Goal: Task Accomplishment & Management: Use online tool/utility

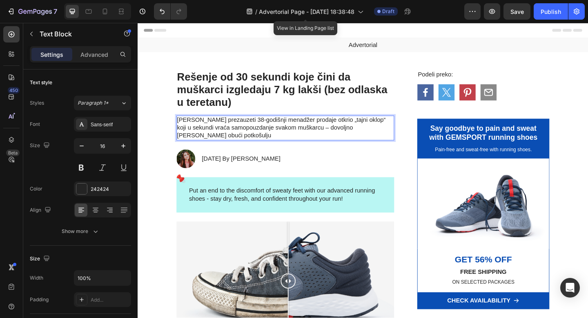
scroll to position [12, 0]
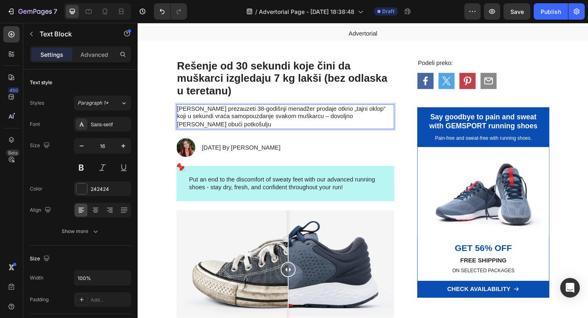
click at [368, 116] on p "[PERSON_NAME] prezauzeti 38-godišnji menadžer prodaje otkrio „tajni oklop“ koji…" at bounding box center [298, 124] width 235 height 25
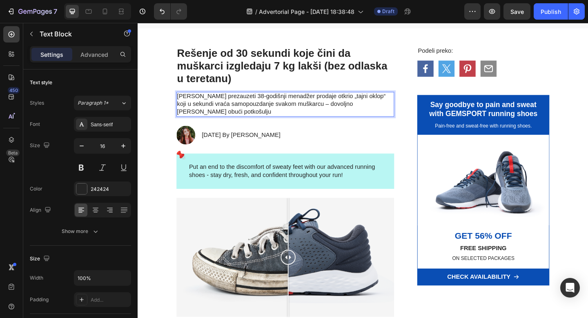
click at [374, 111] on p "[PERSON_NAME] prezauzeti 38-godišnji menadžer prodaje otkrio „tajni oklop“ koji…" at bounding box center [298, 111] width 235 height 25
click at [399, 113] on p "[PERSON_NAME] prezauzeti 38-godišnji menadžer prodaje otkrio „tajni oklop“ koji…" at bounding box center [298, 111] width 235 height 25
click at [308, 122] on p "[PERSON_NAME] prezauzeti 38-godišnji menadžer prodaje otkrio „tajni oklop“ koji…" at bounding box center [298, 111] width 235 height 25
click at [323, 112] on p "[PERSON_NAME] prezauzeti 38-godišnji menadžer prodaje otkrio „tajni oklop“ koji…" at bounding box center [298, 111] width 235 height 25
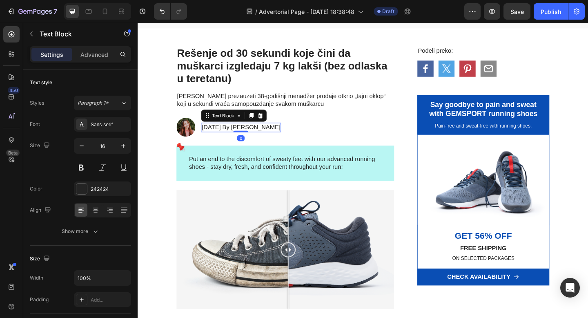
click at [237, 137] on p "[DATE] By [PERSON_NAME]" at bounding box center [251, 136] width 86 height 9
click at [239, 137] on p "[DATE] By [PERSON_NAME]" at bounding box center [251, 136] width 86 height 9
click at [254, 138] on p "28 Avgust, 2022 By [PERSON_NAME]" at bounding box center [264, 136] width 112 height 9
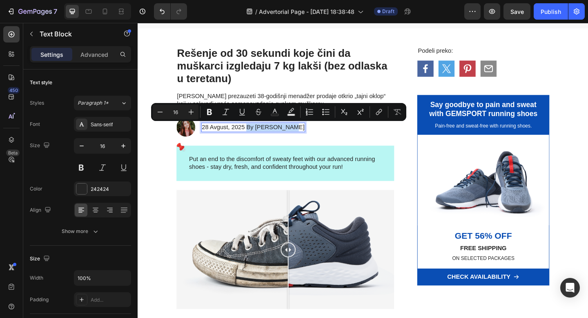
drag, startPoint x: 255, startPoint y: 139, endPoint x: 303, endPoint y: 139, distance: 47.4
click at [303, 139] on p "28 Avgust, 2025 By [PERSON_NAME]" at bounding box center [264, 136] width 112 height 9
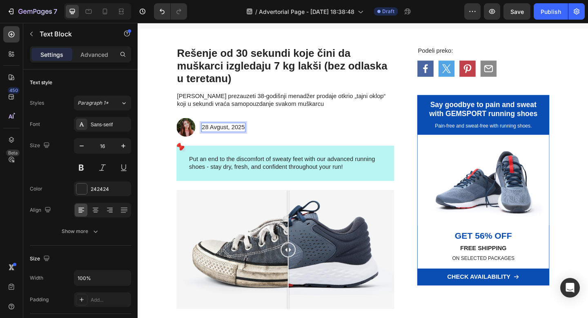
click at [209, 135] on p "28 Avgust, 2025" at bounding box center [231, 136] width 47 height 9
click at [275, 137] on p "[PERSON_NAME] korisnika: [PERSON_NAME], 28 Avgust, 2025" at bounding box center [302, 136] width 189 height 9
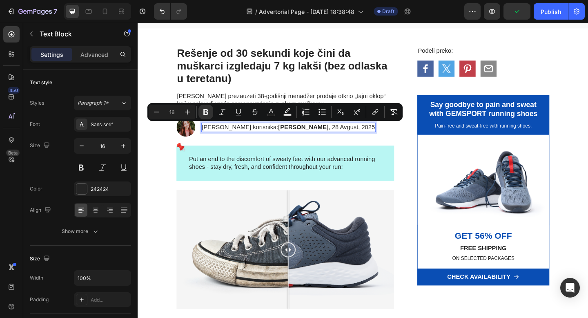
click at [291, 139] on strong "[PERSON_NAME]" at bounding box center [318, 136] width 55 height 7
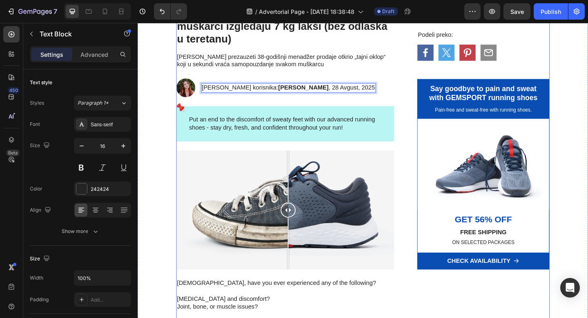
scroll to position [72, 0]
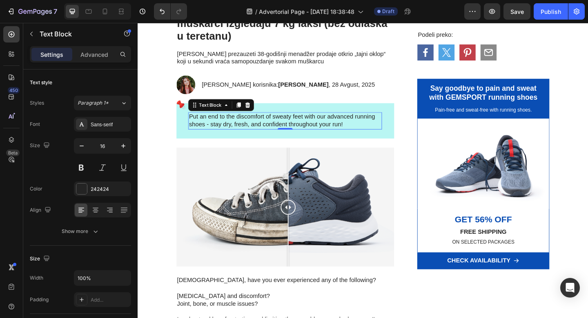
click at [268, 127] on p "Put an end to the discomfort of sweaty feet with our advanced running shoes - s…" at bounding box center [298, 129] width 209 height 17
click at [198, 126] on p "Put an end to the discomfort of sweaty feet with our advanced running shoes - s…" at bounding box center [298, 129] width 209 height 17
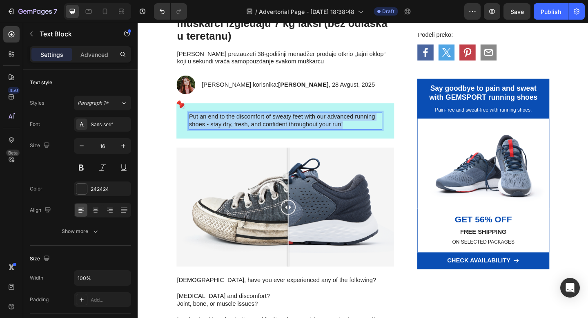
click at [198, 126] on p "Put an end to the discomfort of sweaty feet with our advanced running shoes - s…" at bounding box center [298, 129] width 209 height 17
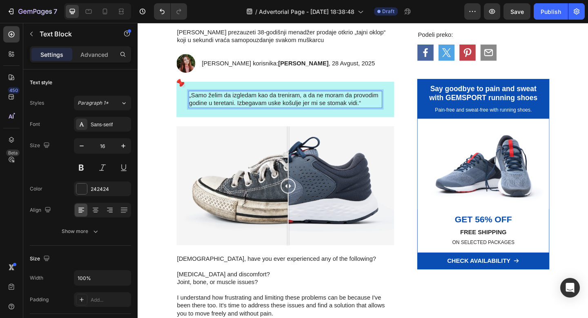
scroll to position [96, 0]
click at [201, 281] on p "[DEMOGRAPHIC_DATA], have you ever experienced any of the following?" at bounding box center [298, 279] width 235 height 9
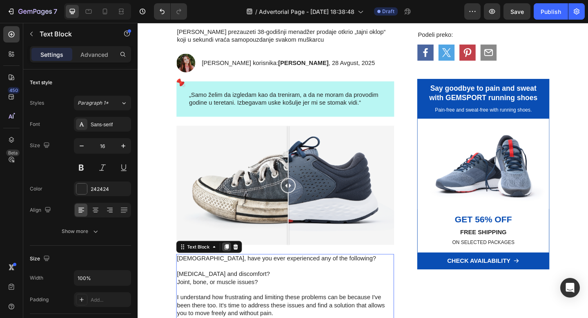
click at [232, 269] on icon at bounding box center [234, 267] width 4 height 6
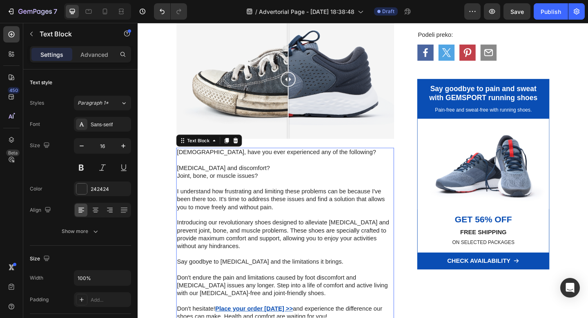
click at [230, 260] on p "Introducing our revolutionary shoes designed to alleviate [MEDICAL_DATA] and pr…" at bounding box center [298, 253] width 235 height 34
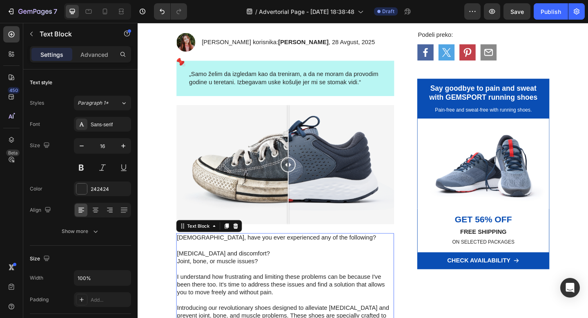
scroll to position [90, 0]
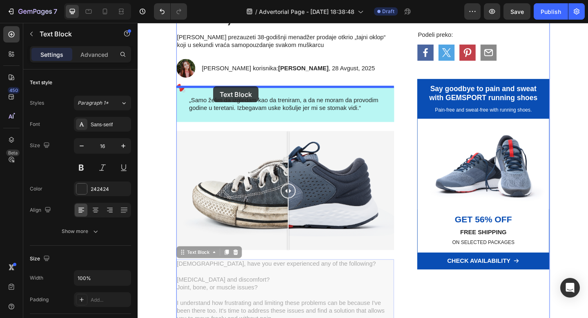
drag, startPoint x: 188, startPoint y: 275, endPoint x: 220, endPoint y: 92, distance: 185.0
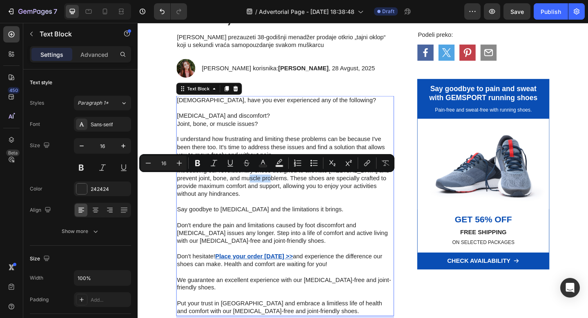
click at [251, 194] on p "Introducing our revolutionary shoes designed to alleviate [MEDICAL_DATA] and pr…" at bounding box center [298, 196] width 235 height 34
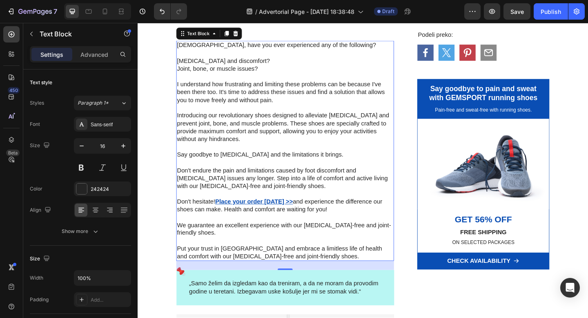
drag, startPoint x: 295, startPoint y: 276, endPoint x: 490, endPoint y: 39, distance: 307.1
click at [295, 276] on p "Put your trust in [GEOGRAPHIC_DATA] and embrace a limitless life of health and …" at bounding box center [298, 272] width 235 height 17
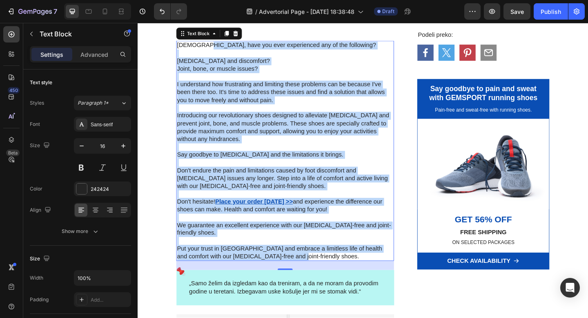
click at [208, 48] on p "[DEMOGRAPHIC_DATA], have you ever experienced any of the following?" at bounding box center [298, 47] width 235 height 9
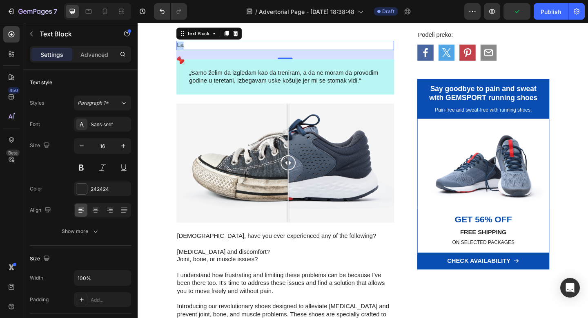
click at [181, 49] on p "La" at bounding box center [298, 47] width 235 height 9
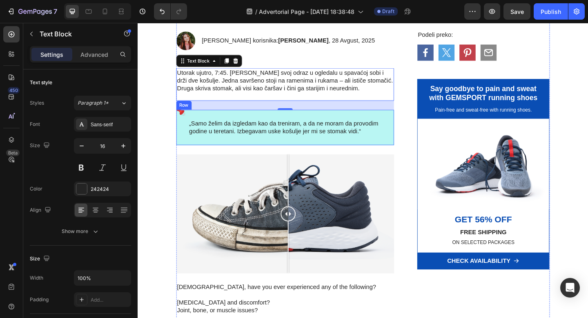
scroll to position [119, 0]
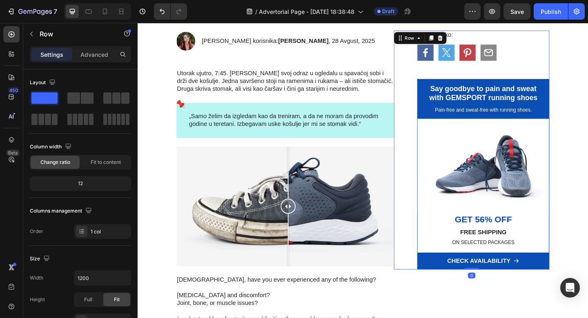
click at [434, 123] on div "Podeli preko: Text Block Icon Icon Icon Icon Row Say goodbye to pain and sweat …" at bounding box center [502, 161] width 170 height 260
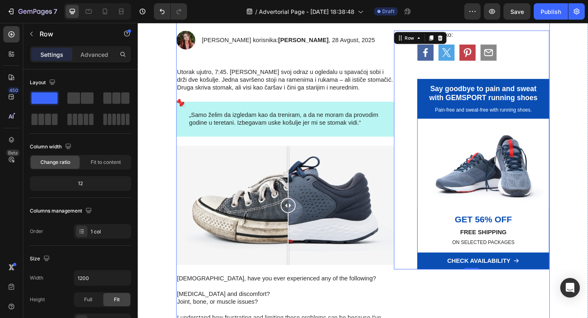
scroll to position [115, 0]
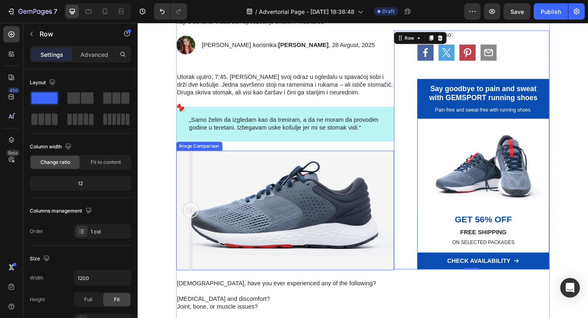
click at [196, 168] on div at bounding box center [298, 227] width 237 height 130
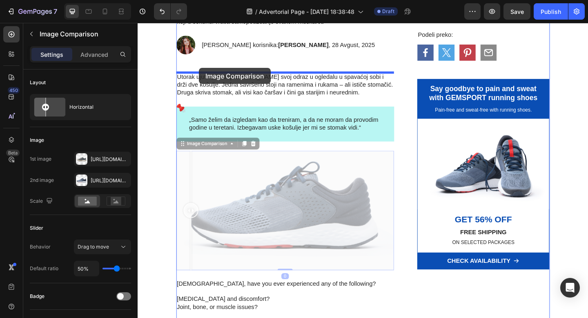
drag, startPoint x: 186, startPoint y: 153, endPoint x: 204, endPoint y: 72, distance: 82.5
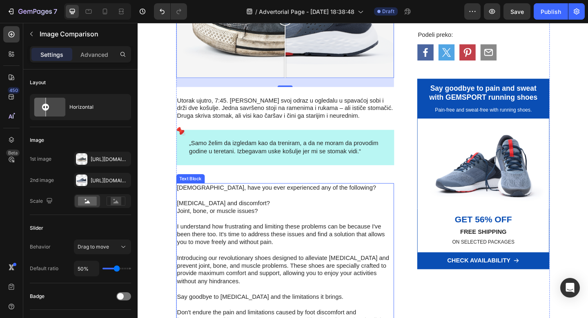
scroll to position [229, 0]
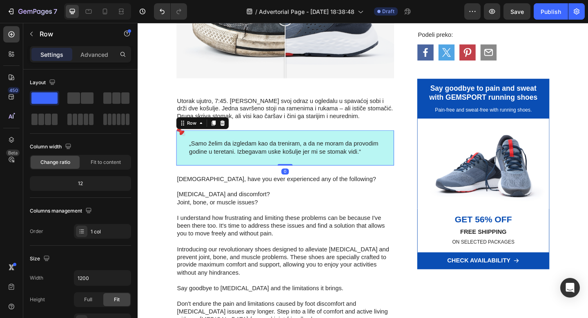
drag, startPoint x: 299, startPoint y: 185, endPoint x: 299, endPoint y: 170, distance: 15.9
click at [299, 170] on div "„Samo želim da izgledam kao da treniram, a da ne moram da provodim godine u ter…" at bounding box center [298, 159] width 237 height 38
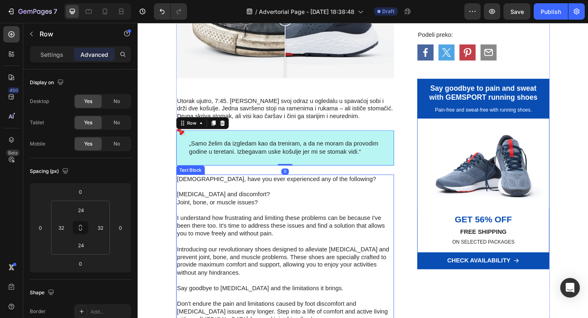
click at [276, 212] on p "[MEDICAL_DATA] and discomfort? Joint, bone, or muscle issues?" at bounding box center [298, 214] width 235 height 17
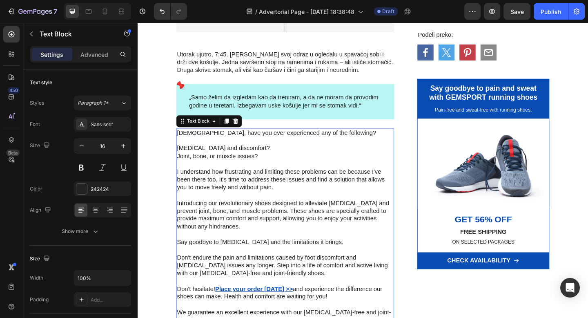
scroll to position [458, 0]
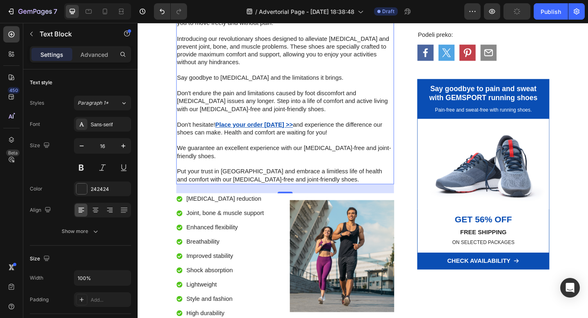
click at [297, 192] on p "Put your trust in [GEOGRAPHIC_DATA] and embrace a limitless life of health and …" at bounding box center [298, 189] width 235 height 17
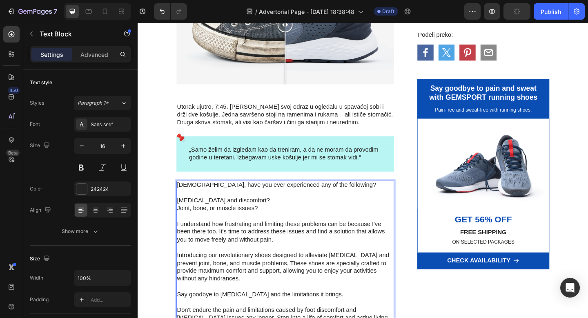
scroll to position [212, 0]
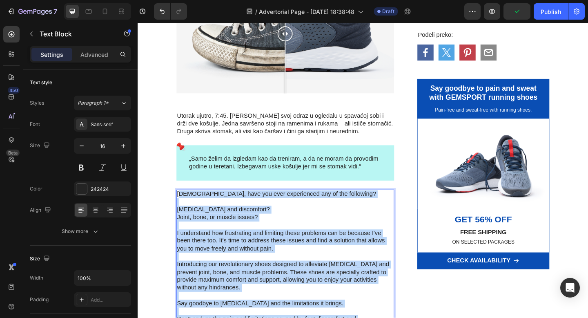
click at [185, 210] on p "[DEMOGRAPHIC_DATA], have you ever experienced any of the following?" at bounding box center [298, 209] width 235 height 9
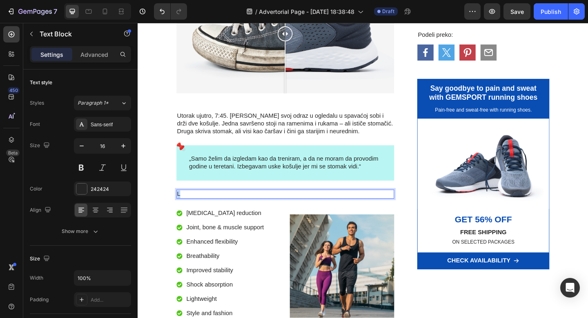
click at [180, 210] on div "L" at bounding box center [298, 209] width 237 height 10
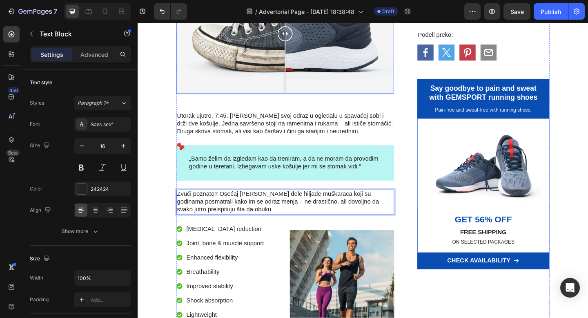
drag, startPoint x: 44, startPoint y: 186, endPoint x: 95, endPoint y: 46, distance: 149.3
click at [246, 211] on p "Zvuči poznato? Osećaj [PERSON_NAME] dele hiljade muškaraca koji su godinama pos…" at bounding box center [298, 217] width 235 height 25
click at [286, 210] on p "Zvuči poznato? Osećaje poput [PERSON_NAME] dele hiljade muškaraca koji su godin…" at bounding box center [298, 217] width 235 height 25
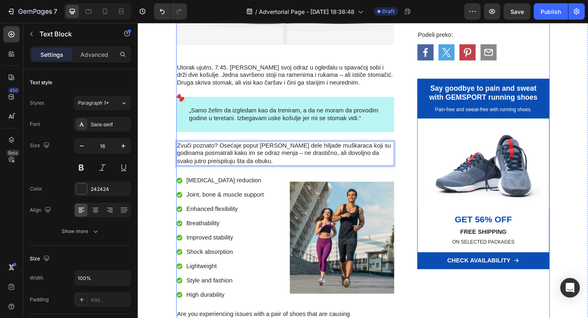
scroll to position [266, 0]
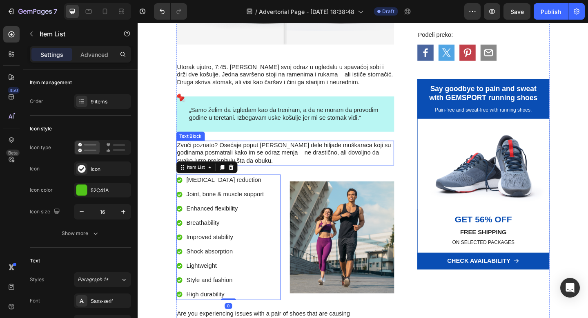
click at [297, 169] on p "Zvuči poznato? Osećaje poput [PERSON_NAME] dele hiljade muškaraca koji su godin…" at bounding box center [298, 164] width 235 height 25
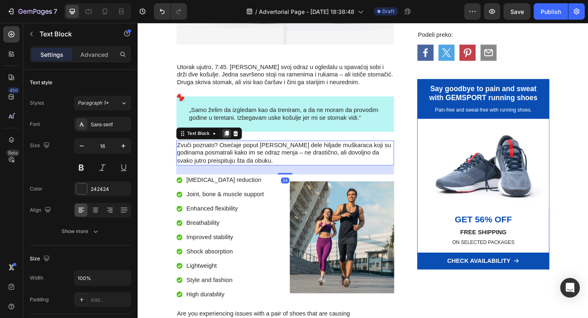
click at [234, 143] on icon at bounding box center [234, 144] width 4 height 6
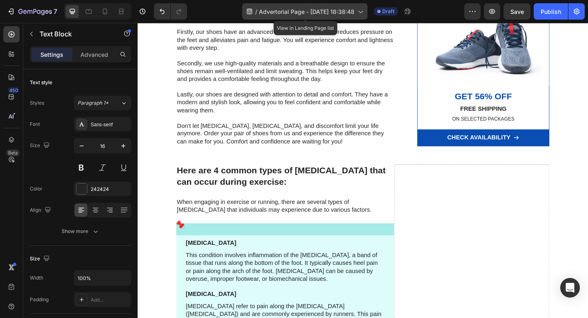
scroll to position [725, 0]
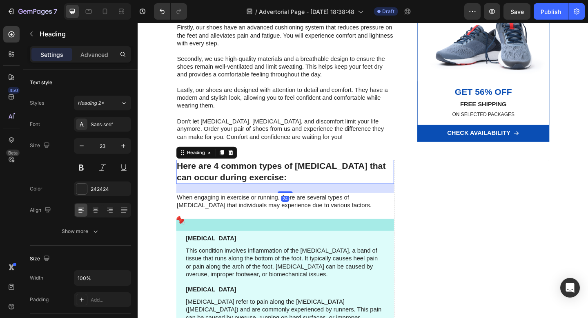
click at [253, 185] on h2 "Here are 4 common types of [MEDICAL_DATA] that can occur during exercise:" at bounding box center [298, 185] width 237 height 26
click at [232, 165] on icon at bounding box center [229, 164] width 7 height 7
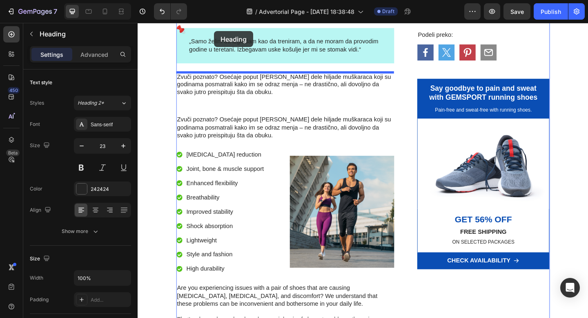
scroll to position [303, 0]
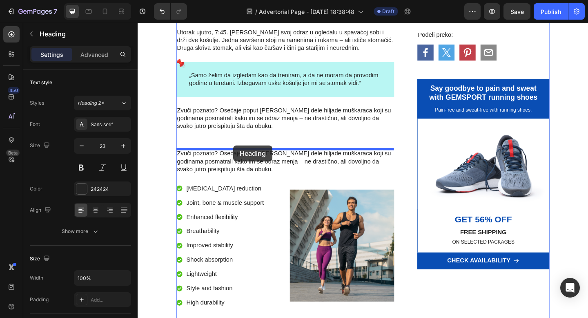
drag, startPoint x: 187, startPoint y: 201, endPoint x: 242, endPoint y: 156, distance: 71.4
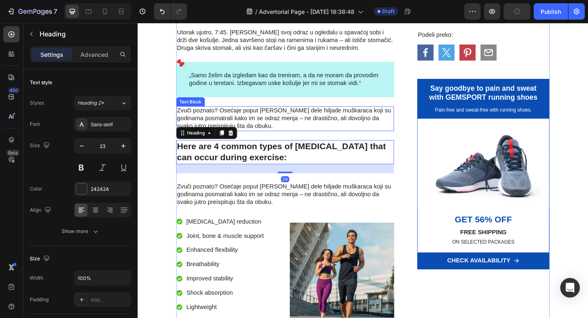
click at [265, 138] on p "Zvuči poznato? Osećaje poput [PERSON_NAME] dele hiljade muškaraca koji su godin…" at bounding box center [298, 126] width 235 height 25
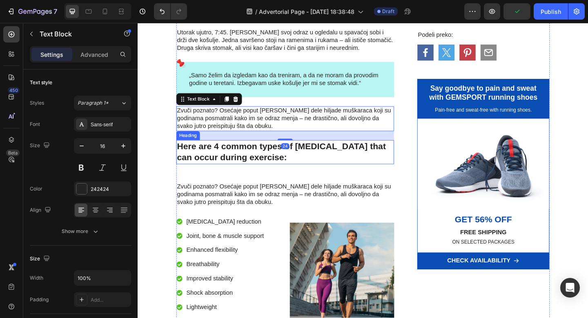
click at [266, 159] on h2 "Here are 4 common types of [MEDICAL_DATA] that can occur during exercise:" at bounding box center [298, 163] width 237 height 26
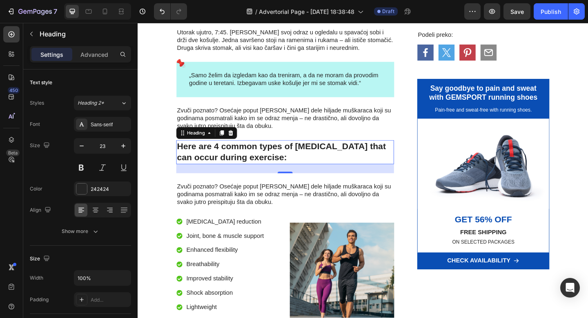
drag, startPoint x: 300, startPoint y: 183, endPoint x: 301, endPoint y: 174, distance: 8.6
click at [301, 174] on div "Here are 4 common types of [MEDICAL_DATA] that can occur during exercise: Headi…" at bounding box center [298, 163] width 237 height 26
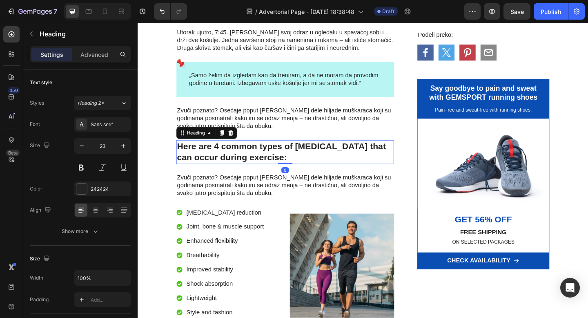
drag, startPoint x: 299, startPoint y: 185, endPoint x: 301, endPoint y: 172, distance: 13.5
click at [301, 172] on div "Here are 4 common types of [MEDICAL_DATA] that can occur during exercise: Headi…" at bounding box center [298, 163] width 237 height 26
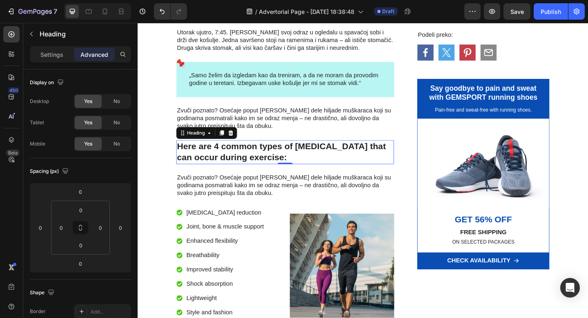
click at [241, 159] on h2 "Here are 4 common types of [MEDICAL_DATA] that can occur during exercise:" at bounding box center [298, 163] width 237 height 26
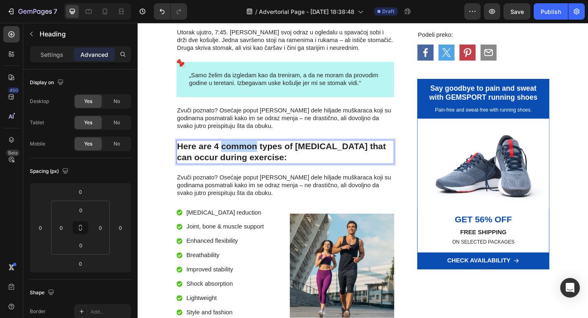
click at [241, 159] on p "Here are 4 common types of [MEDICAL_DATA] that can occur during exercise:" at bounding box center [298, 163] width 235 height 25
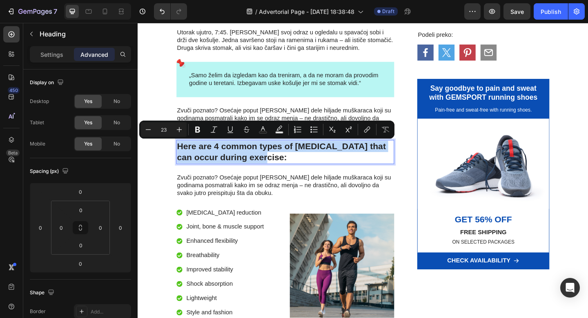
click at [241, 159] on p "Here are 4 common types of [MEDICAL_DATA] that can occur during exercise:" at bounding box center [298, 163] width 235 height 25
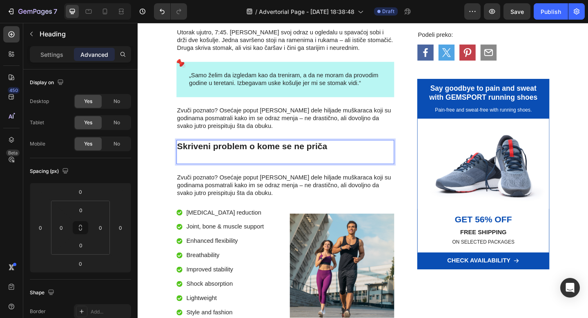
click at [259, 166] on p "Skriveni problem o kome se ne priča" at bounding box center [298, 163] width 235 height 25
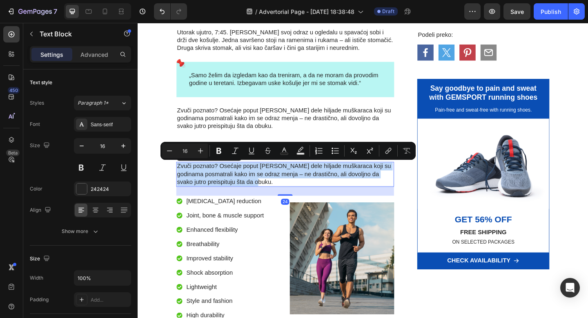
click at [240, 184] on p "Zvuči poznato? Osećaje poput [PERSON_NAME] dele hiljade muškaraca koji su godin…" at bounding box center [298, 187] width 235 height 25
drag, startPoint x: 390, startPoint y: 279, endPoint x: 483, endPoint y: 31, distance: 264.4
click at [240, 184] on p "Zvuči poznato? Osećaje poput [PERSON_NAME] dele hiljade muškaraca koji su godin…" at bounding box center [298, 187] width 235 height 25
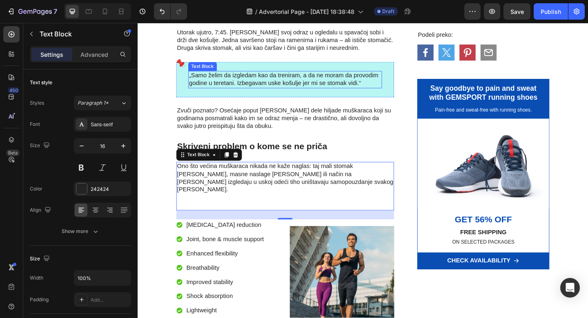
drag, startPoint x: 345, startPoint y: 8, endPoint x: 165, endPoint y: 69, distance: 189.7
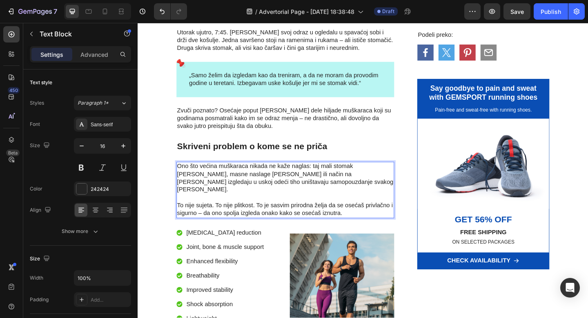
click at [346, 181] on p "Ono što većina muškaraca nikada ne kaže naglas: taj mali stomak [PERSON_NAME], …" at bounding box center [298, 196] width 235 height 42
click at [393, 180] on p "Ono što većina muškaraca nikada ne kaže naglas: taj pivski stomak [PERSON_NAME]…" at bounding box center [298, 196] width 235 height 42
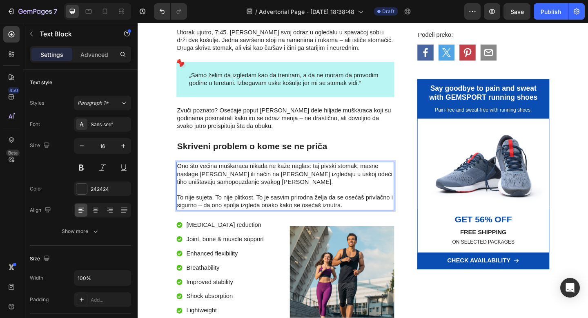
click at [362, 196] on p "Ono što većina muškaraca nikada ne kaže naglas: taj pivski stomak, masne naslag…" at bounding box center [298, 192] width 235 height 34
click at [269, 215] on p "To nije sujeta. To nije plitkost. To je sasvim prirodna želja da se osećaš priv…" at bounding box center [298, 217] width 235 height 17
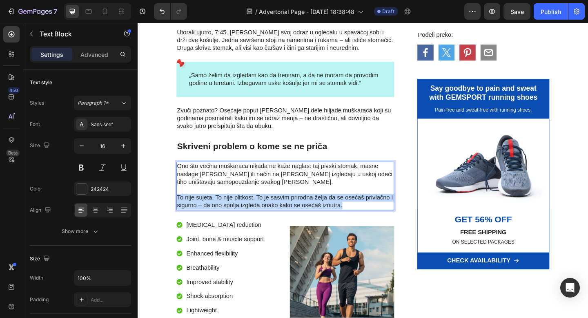
click at [269, 215] on p "To nije sujeta. To nije plitkost. To je sasvim prirodna želja da se osećaš priv…" at bounding box center [298, 217] width 235 height 17
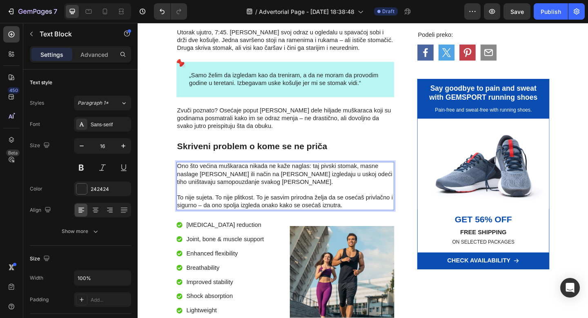
click at [306, 176] on p "Ono što većina muškaraca nikada ne kaže naglas: taj pivski stomak, masne naslag…" at bounding box center [298, 192] width 235 height 34
click at [364, 221] on p "To nije sujeta. To nije plitkost. To je sasvim prirodna želja da se osećaš priv…" at bounding box center [298, 217] width 235 height 17
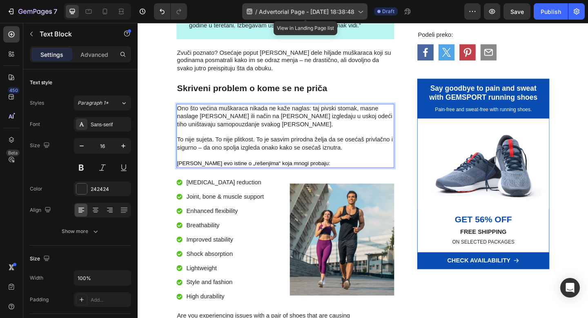
scroll to position [367, 0]
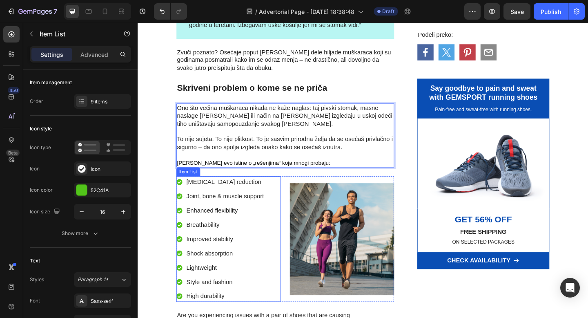
click at [212, 197] on p "[MEDICAL_DATA] reduction" at bounding box center [233, 196] width 84 height 10
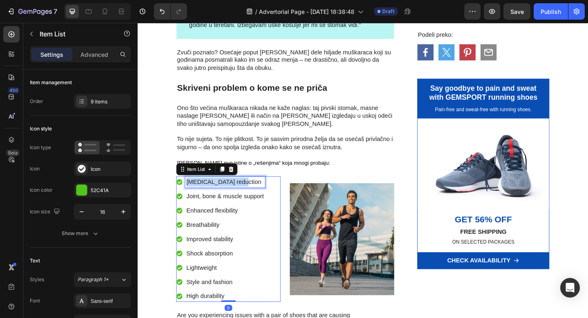
click at [212, 197] on p "[MEDICAL_DATA] reduction" at bounding box center [233, 196] width 84 height 10
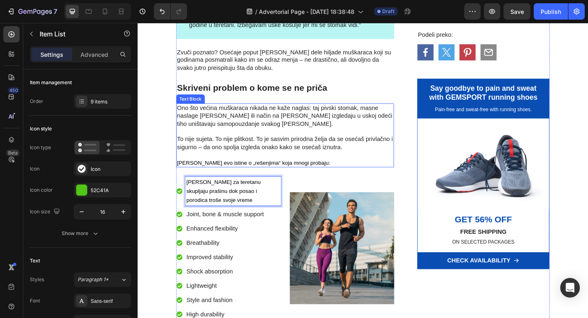
scroll to position [376, 0]
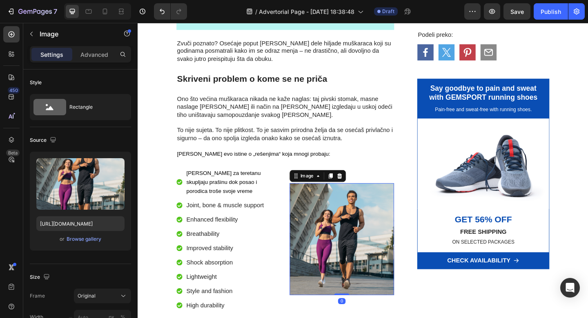
click at [317, 219] on img at bounding box center [360, 258] width 114 height 122
click at [358, 191] on icon at bounding box center [357, 189] width 7 height 7
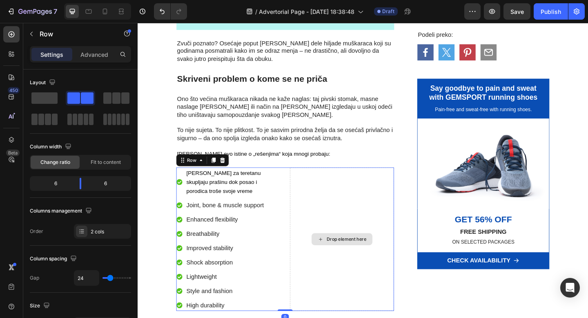
click at [309, 222] on div "Drop element here" at bounding box center [360, 258] width 114 height 156
click at [50, 97] on span at bounding box center [44, 97] width 26 height 11
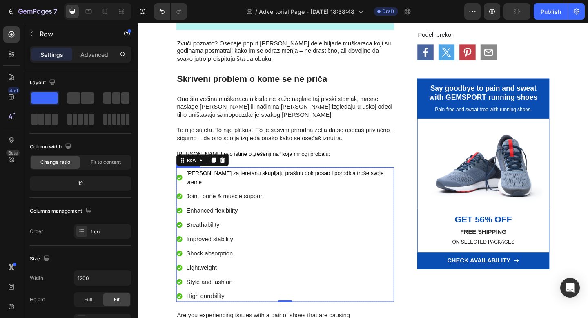
click at [245, 207] on p "Joint, bone & muscle support" at bounding box center [303, 212] width 225 height 10
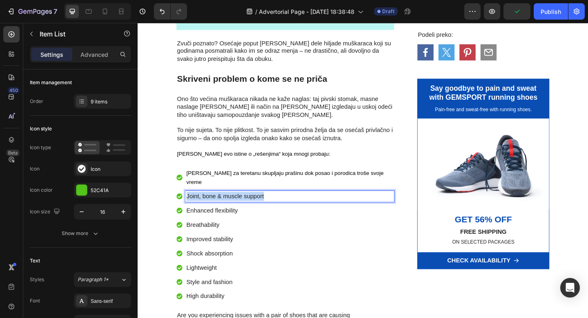
click at [245, 207] on p "Joint, bone & muscle support" at bounding box center [303, 212] width 225 height 10
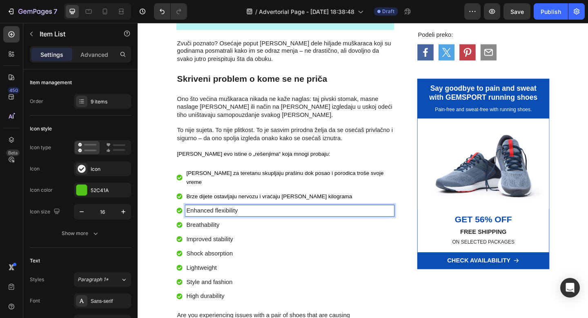
click at [214, 222] on p "Enhanced flexibility" at bounding box center [303, 227] width 225 height 10
drag, startPoint x: 214, startPoint y: 216, endPoint x: 491, endPoint y: 37, distance: 329.8
click at [214, 222] on p "Enhanced flexibility" at bounding box center [303, 227] width 225 height 10
click at [275, 224] on span "[PERSON_NAME] odeća čini da izgledate teže i starije nego što jeste" at bounding box center [283, 227] width 184 height 7
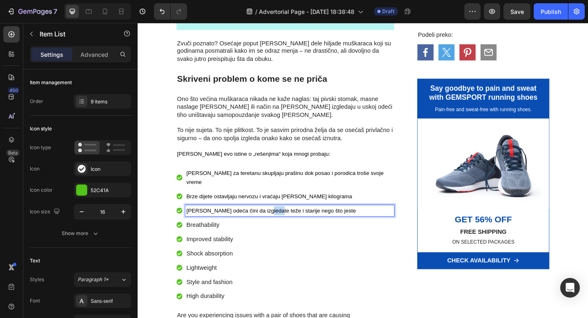
click at [275, 224] on span "[PERSON_NAME] odeća čini da izgledate teže i starije nego što jeste" at bounding box center [283, 227] width 184 height 7
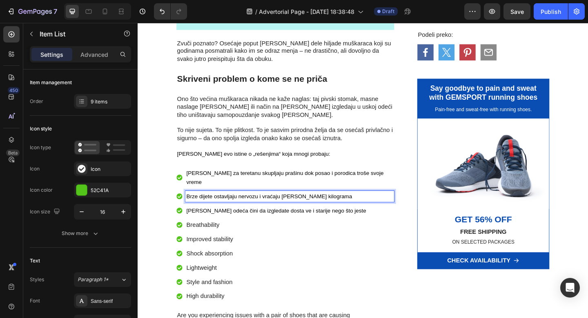
click at [284, 208] on span "Brze dijete ostavljaju nervozu i vraćaju [PERSON_NAME] kilograma" at bounding box center [281, 211] width 181 height 7
click at [281, 208] on span "Brze dijete ostavljaju nervozu i vraćaju [PERSON_NAME] kilograma" at bounding box center [281, 211] width 181 height 7
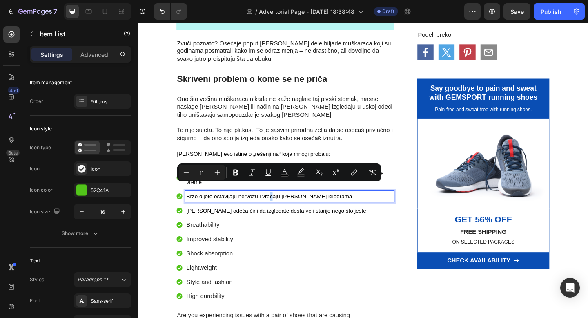
copy span "ć"
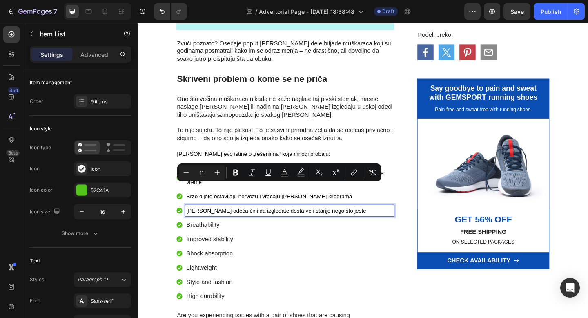
click at [291, 224] on span "[PERSON_NAME] odeća čini da izgledate dosta ve i starije nego što jeste" at bounding box center [289, 227] width 196 height 7
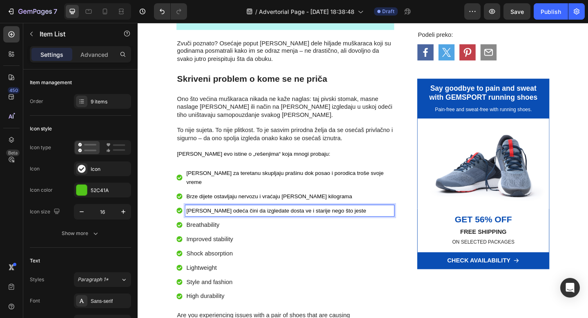
click at [294, 224] on span "[PERSON_NAME] odeća čini da izgledate dosta ve i starije nego što jeste" at bounding box center [289, 227] width 196 height 7
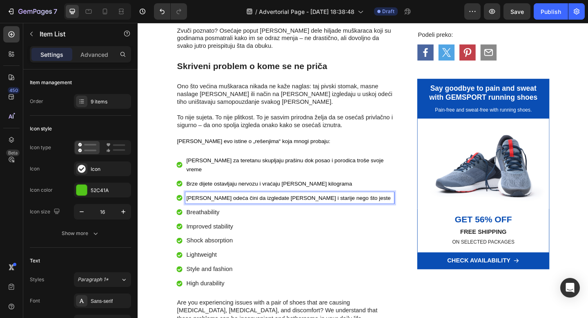
scroll to position [391, 0]
click at [320, 223] on p "Breathability" at bounding box center [303, 228] width 225 height 10
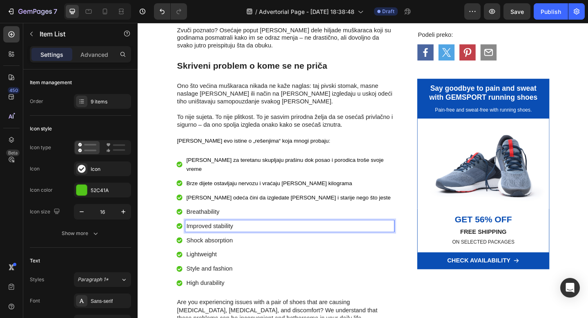
click at [214, 239] on p "Improved stability" at bounding box center [303, 244] width 225 height 10
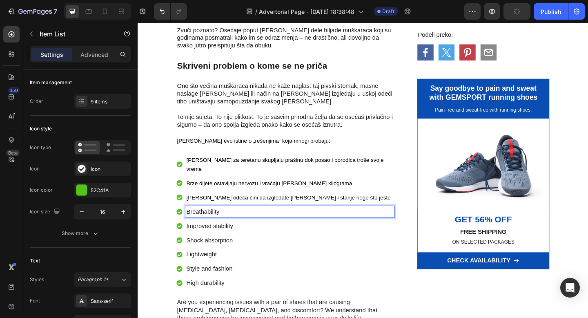
click at [212, 223] on p "Breathability" at bounding box center [303, 228] width 225 height 10
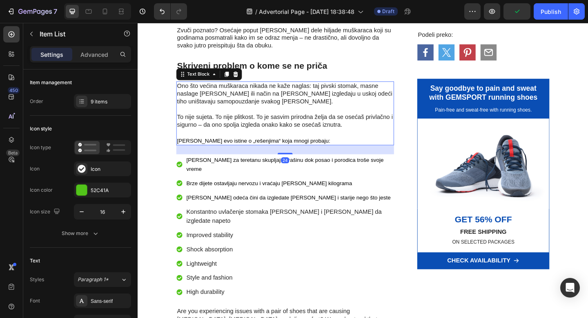
click at [274, 156] on div "Ono što većina muškaraca nikada ne kaže naglas: taj pivski stomak, masne naslag…" at bounding box center [298, 121] width 237 height 69
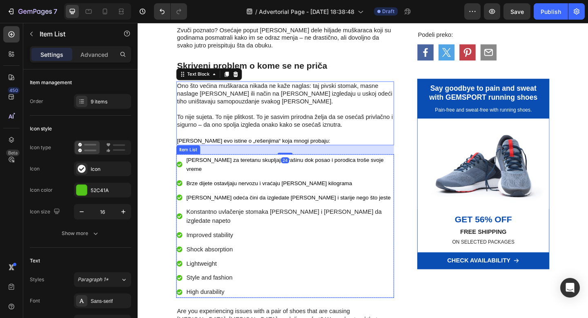
click at [261, 223] on p "Konstantno uvlačenje stomaka [PERSON_NAME] i [PERSON_NAME] da izgledate napeto" at bounding box center [303, 233] width 225 height 20
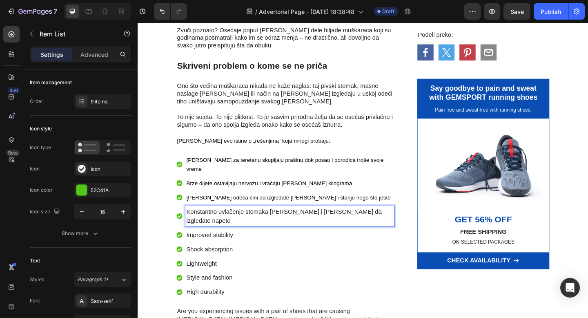
click at [224, 210] on span "[PERSON_NAME] odeća čini da izgledate [PERSON_NAME] i starije nego što jeste" at bounding box center [302, 213] width 222 height 7
click at [200, 223] on p "Konstantno uvlačenje stomaka [PERSON_NAME] i [PERSON_NAME] da izgledate napeto" at bounding box center [303, 233] width 225 height 20
click at [204, 210] on span "[PERSON_NAME] odeća čini da izgledate [PERSON_NAME] i starije nego što jeste" at bounding box center [302, 213] width 222 height 7
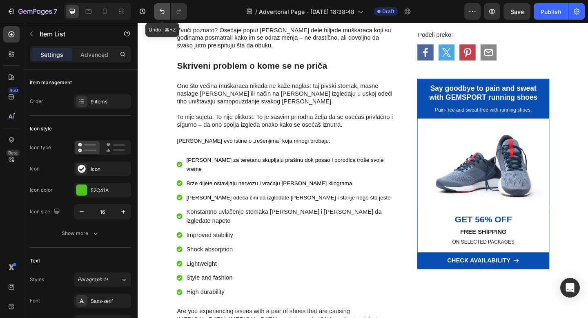
click at [164, 16] on button "Undo/Redo" at bounding box center [162, 11] width 16 height 16
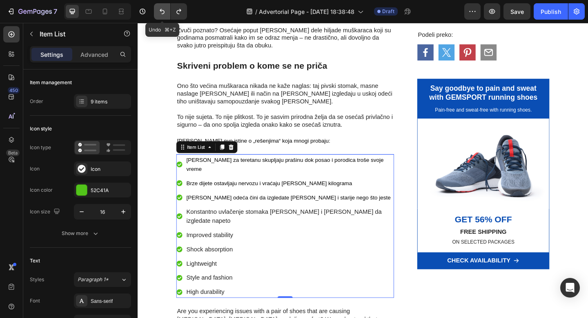
click at [164, 16] on button "Undo/Redo" at bounding box center [162, 11] width 16 height 16
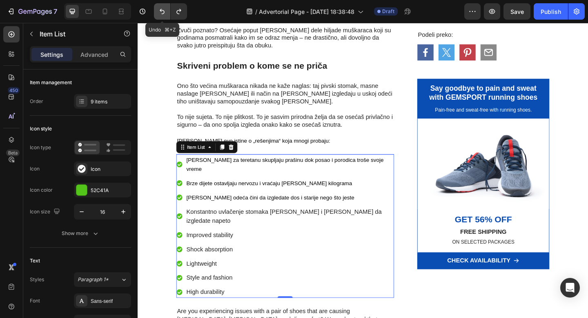
click at [164, 16] on button "Undo/Redo" at bounding box center [162, 11] width 16 height 16
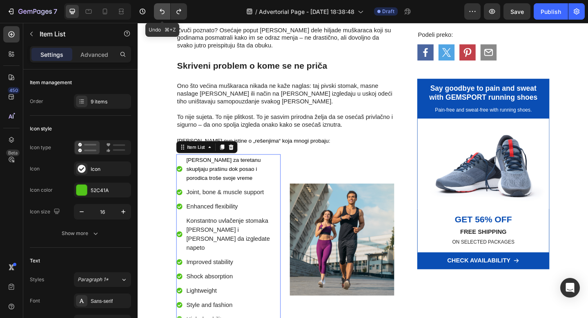
click at [164, 16] on button "Undo/Redo" at bounding box center [162, 11] width 16 height 16
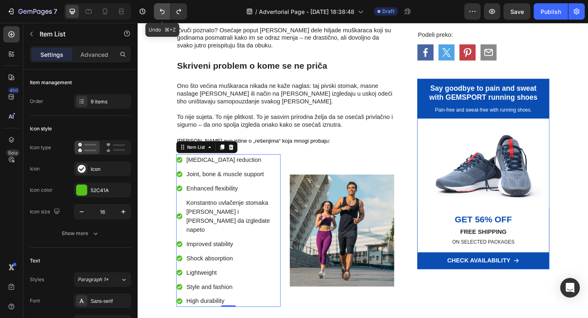
click at [164, 16] on button "Undo/Redo" at bounding box center [162, 11] width 16 height 16
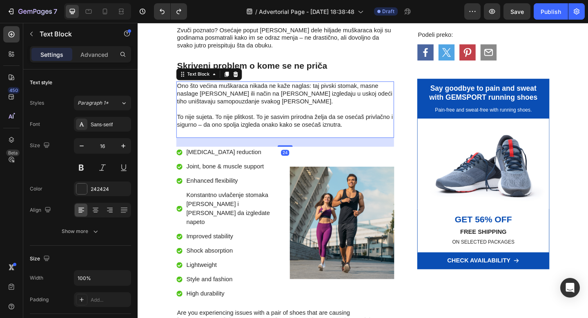
click at [357, 130] on p "To nije sujeta. To nije plitkost. To je sasvim prirodna želja da se osećaš priv…" at bounding box center [298, 129] width 235 height 17
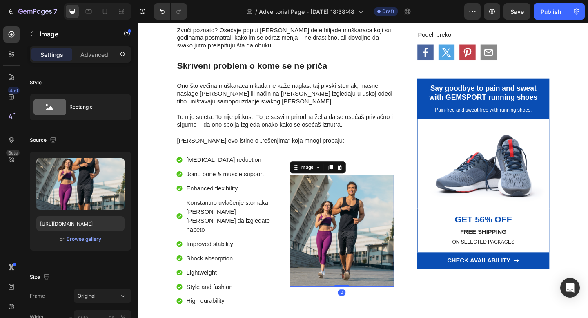
click at [362, 210] on img at bounding box center [360, 249] width 114 height 122
click at [356, 175] on div at bounding box center [358, 180] width 10 height 10
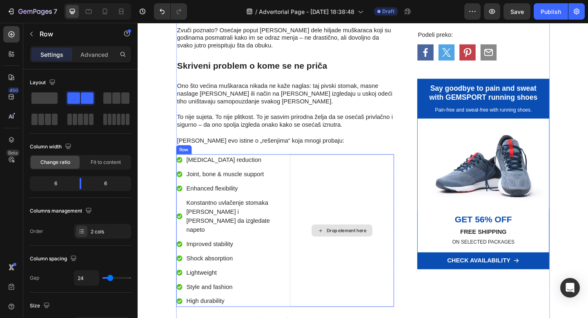
click at [353, 184] on div "Drop element here" at bounding box center [360, 249] width 114 height 166
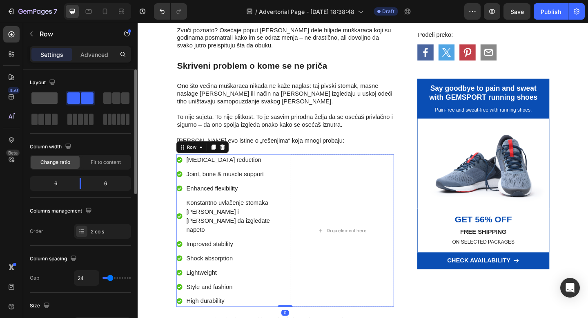
click at [43, 97] on span at bounding box center [44, 97] width 26 height 11
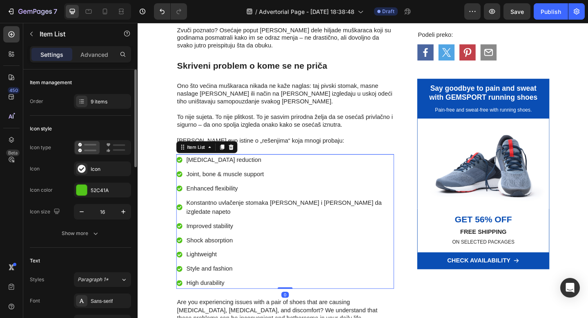
click at [196, 172] on p "[MEDICAL_DATA] reduction" at bounding box center [303, 172] width 225 height 10
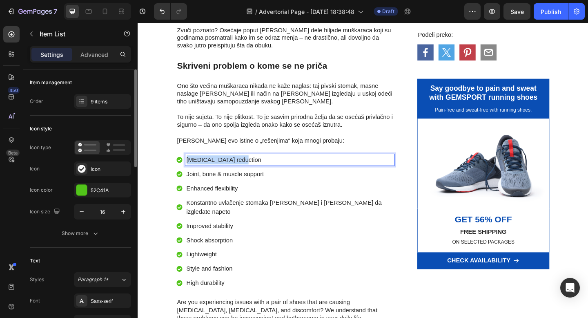
click at [196, 172] on p "[MEDICAL_DATA] reduction" at bounding box center [303, 172] width 225 height 10
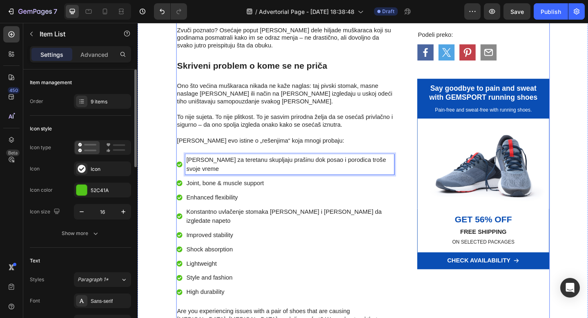
drag, startPoint x: 326, startPoint y: 2, endPoint x: 99, endPoint y: 61, distance: 235.1
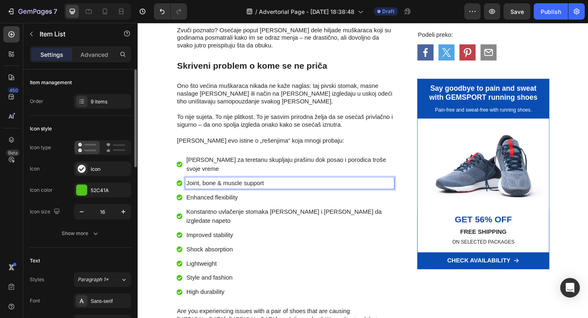
click at [239, 197] on p "Joint, bone & muscle support" at bounding box center [303, 197] width 225 height 10
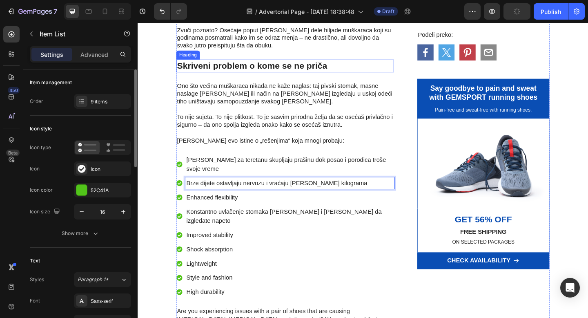
drag, startPoint x: 101, startPoint y: 174, endPoint x: 132, endPoint y: 42, distance: 135.2
click at [224, 212] on p "Enhanced flexibility" at bounding box center [303, 213] width 225 height 10
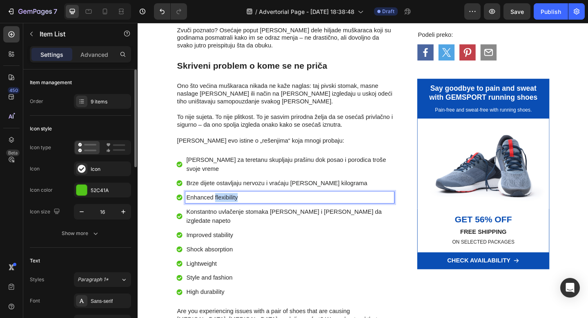
click at [224, 212] on p "Enhanced flexibility" at bounding box center [303, 213] width 225 height 10
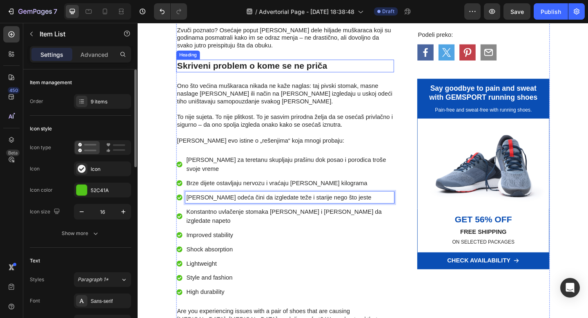
drag, startPoint x: 86, startPoint y: 189, endPoint x: 122, endPoint y: 50, distance: 143.9
click at [216, 230] on p "Konstantno uvlačenje stomaka [PERSON_NAME] i [PERSON_NAME] da izgledate napeto" at bounding box center [303, 233] width 225 height 20
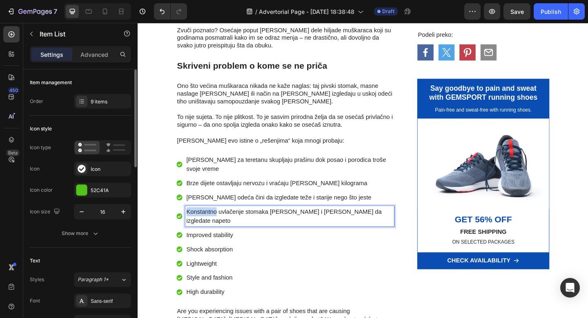
click at [216, 230] on p "Konstantno uvlačenje stomaka [PERSON_NAME] i [PERSON_NAME] da izgledate napeto" at bounding box center [303, 233] width 225 height 20
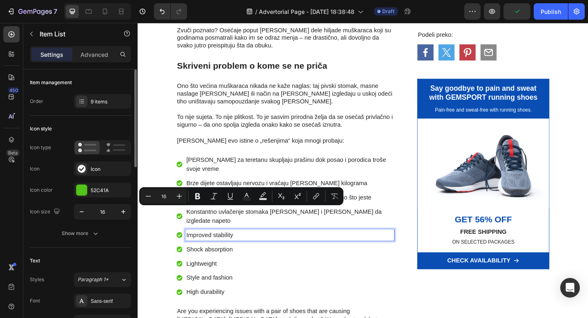
click at [209, 249] on p "Improved stability" at bounding box center [303, 254] width 225 height 10
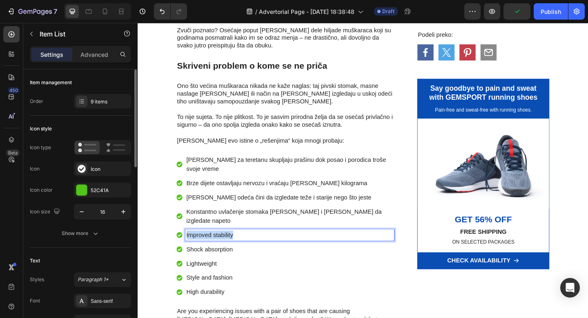
click at [209, 249] on p "Improved stability" at bounding box center [303, 254] width 225 height 10
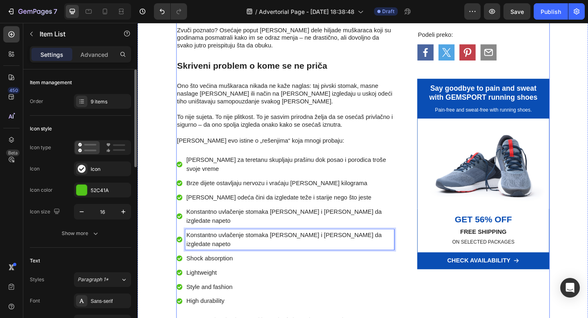
drag, startPoint x: 72, startPoint y: 221, endPoint x: 143, endPoint y: 36, distance: 199.0
click at [101, 100] on div "9 items" at bounding box center [110, 101] width 38 height 7
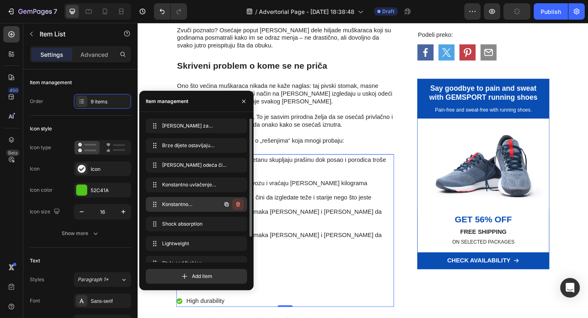
click at [237, 204] on icon "button" at bounding box center [238, 204] width 7 height 7
click at [237, 204] on div "Delete" at bounding box center [232, 204] width 15 height 7
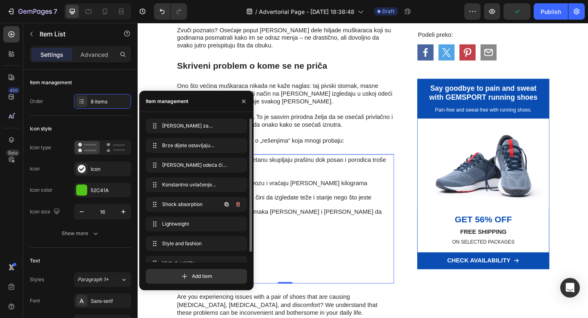
click at [237, 204] on icon "button" at bounding box center [238, 204] width 7 height 7
click at [237, 204] on div "Delete" at bounding box center [232, 204] width 15 height 7
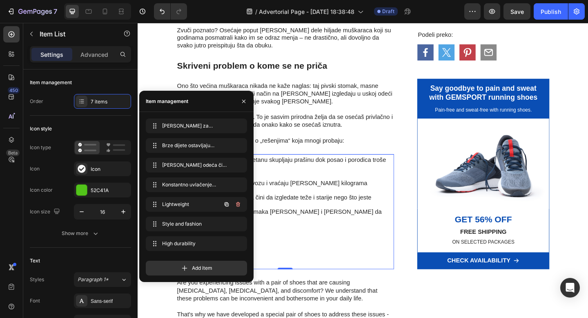
click at [237, 204] on icon "button" at bounding box center [238, 204] width 7 height 7
click at [237, 204] on div "Delete" at bounding box center [232, 204] width 15 height 7
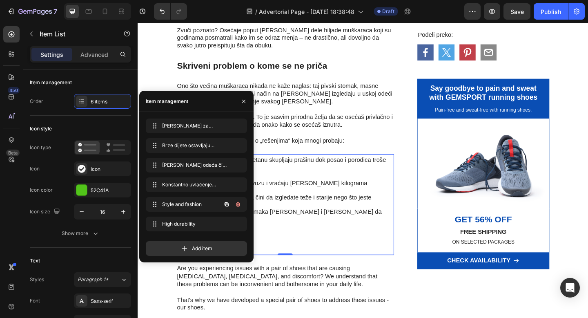
click at [237, 204] on icon "button" at bounding box center [238, 204] width 7 height 7
click at [237, 204] on div "Delete" at bounding box center [232, 204] width 15 height 7
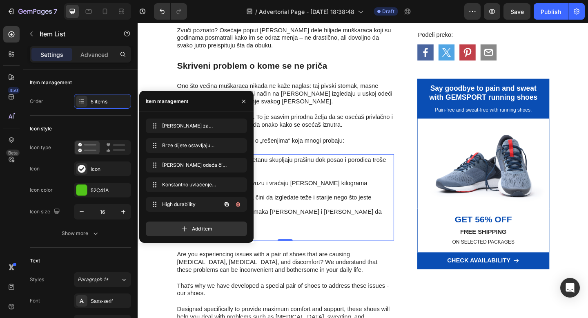
click at [237, 204] on icon "button" at bounding box center [238, 204] width 7 height 7
click at [237, 204] on div "Delete" at bounding box center [232, 204] width 15 height 7
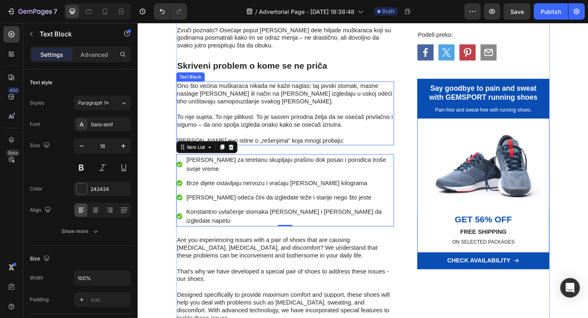
click at [335, 145] on p "Rich Text Editor. Editing area: main" at bounding box center [298, 143] width 235 height 9
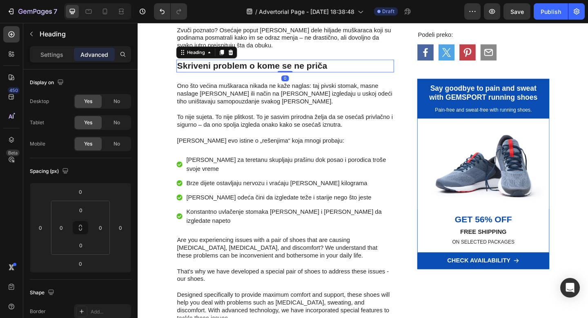
click at [288, 74] on p "Skriveni problem o kome se ne priča" at bounding box center [298, 70] width 235 height 12
click at [231, 56] on icon at bounding box center [229, 55] width 4 height 6
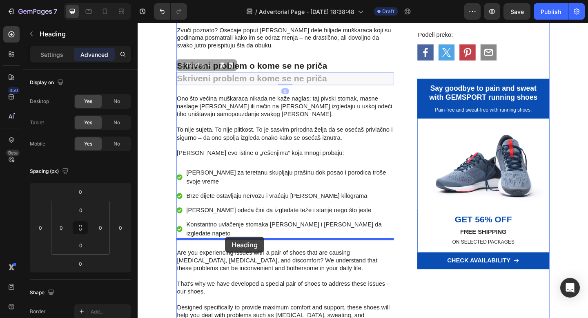
drag, startPoint x: 185, startPoint y: 67, endPoint x: 233, endPoint y: 257, distance: 195.1
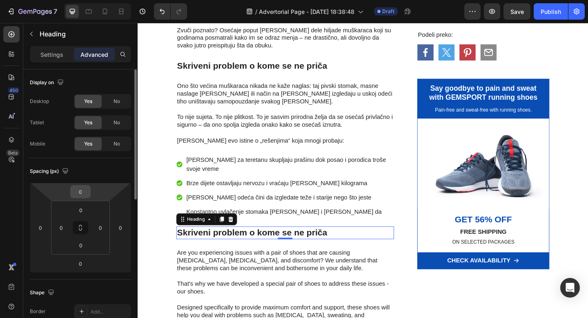
click at [89, 194] on div "0" at bounding box center [80, 191] width 20 height 13
click at [82, 192] on input "0" at bounding box center [80, 191] width 16 height 12
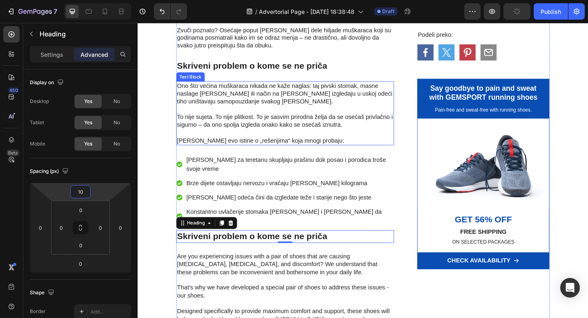
type input "10"
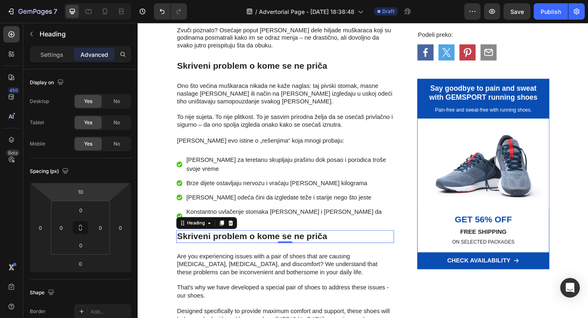
click at [259, 248] on h2 "Skriveni problem o kome se ne priča" at bounding box center [298, 255] width 237 height 14
click at [259, 249] on p "Skriveni problem o kome se ne priča" at bounding box center [298, 255] width 235 height 12
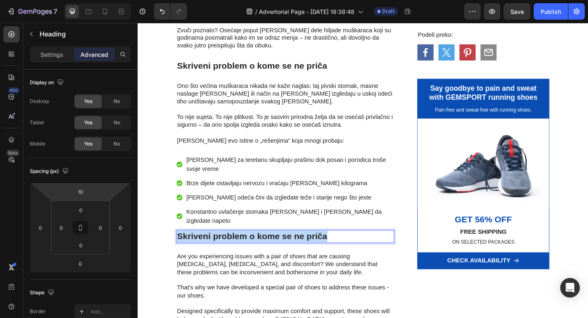
click at [259, 249] on p "Skriveni problem o kome se ne priča" at bounding box center [298, 255] width 235 height 12
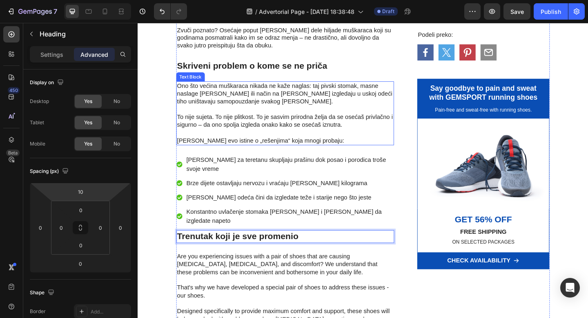
drag, startPoint x: 240, startPoint y: 3, endPoint x: 151, endPoint y: 70, distance: 111.5
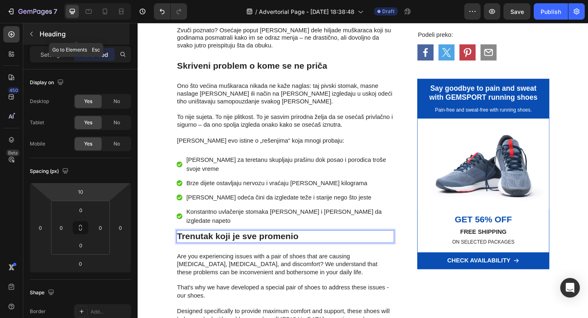
click at [31, 36] on icon "button" at bounding box center [31, 34] width 7 height 7
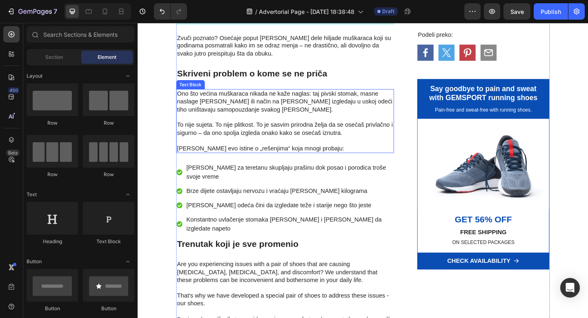
scroll to position [373, 0]
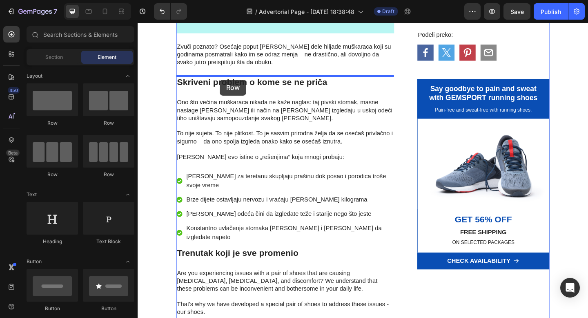
drag, startPoint x: 193, startPoint y: 123, endPoint x: 227, endPoint y: 85, distance: 51.5
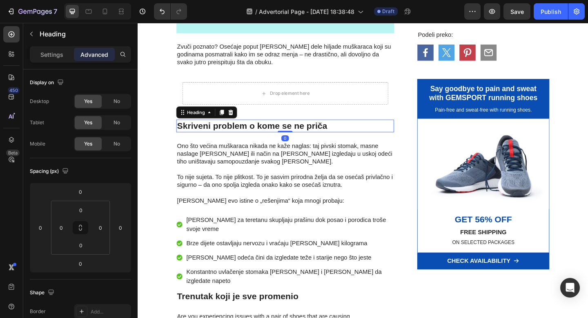
click at [223, 135] on p "Skriveni problem o kome se ne priča" at bounding box center [298, 135] width 235 height 12
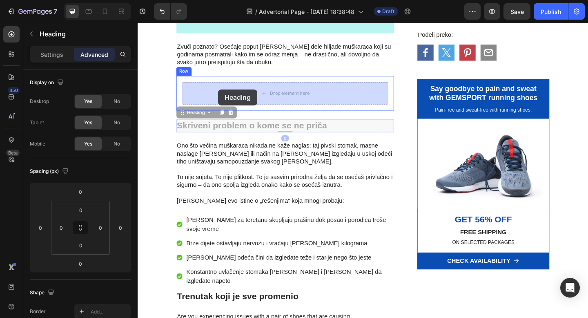
drag, startPoint x: 188, startPoint y: 122, endPoint x: 476, endPoint y: 26, distance: 303.1
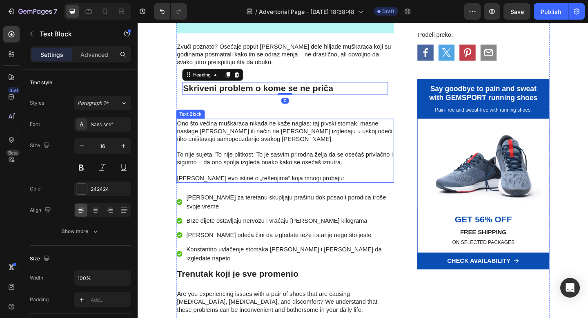
click at [221, 149] on p "Ono što većina muškaraca nikada ne kaže naglas: taj pivski stomak, masne naslag…" at bounding box center [298, 145] width 235 height 34
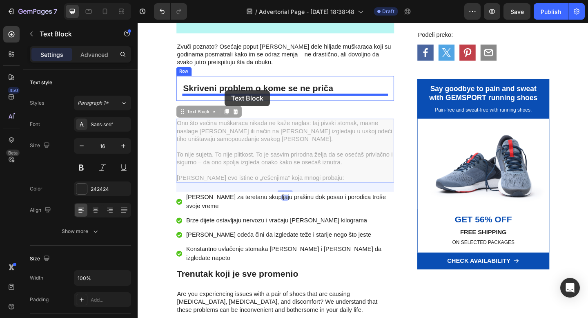
drag, startPoint x: 185, startPoint y: 122, endPoint x: 232, endPoint y: 96, distance: 53.8
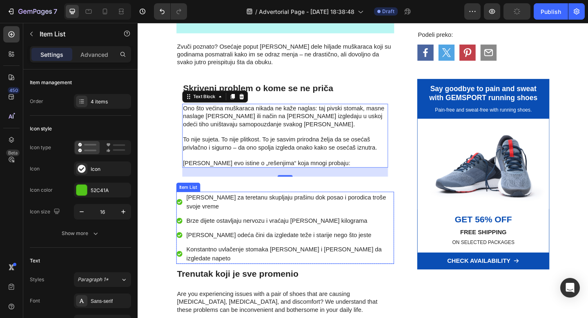
click at [183, 230] on div "[PERSON_NAME] za teretanu skupljaju prašinu dok posao i porodica troše svoje vr…" at bounding box center [298, 246] width 237 height 78
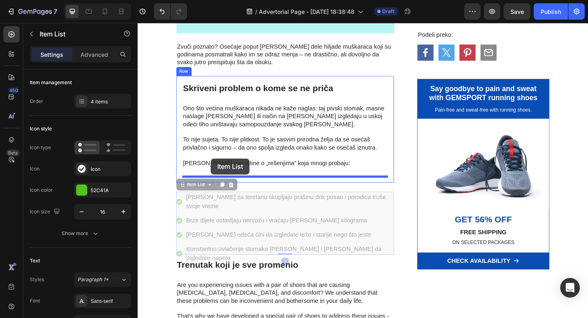
drag, startPoint x: 185, startPoint y: 201, endPoint x: 217, endPoint y: 170, distance: 44.8
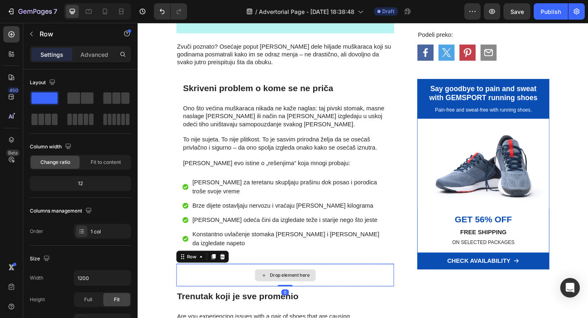
click at [351, 292] on div "Drop element here" at bounding box center [298, 297] width 237 height 25
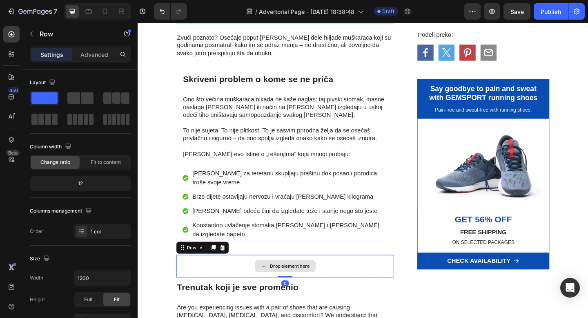
scroll to position [390, 0]
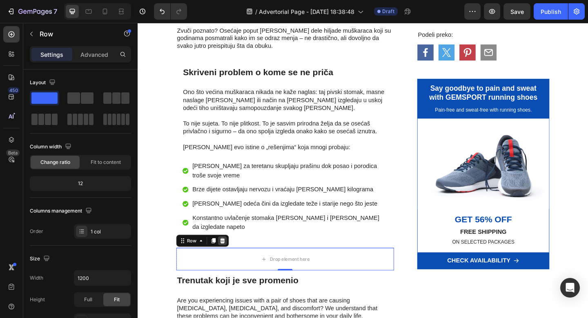
click at [231, 257] on icon at bounding box center [229, 260] width 5 height 6
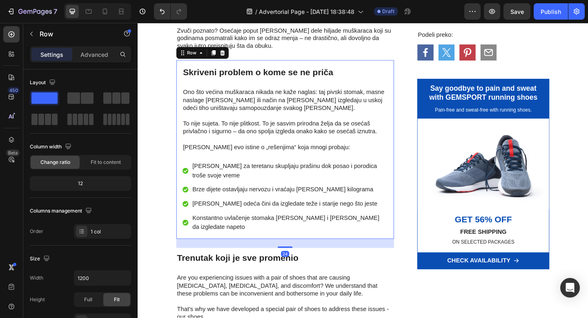
click at [192, 246] on div "Skriveni problem o kome se ne priča Heading Ono što većina muškaraca nikada ne …" at bounding box center [298, 160] width 237 height 194
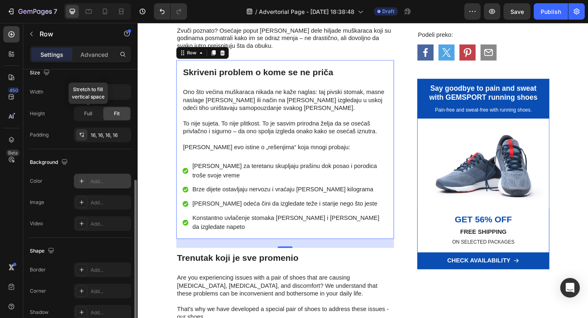
scroll to position [198, 0]
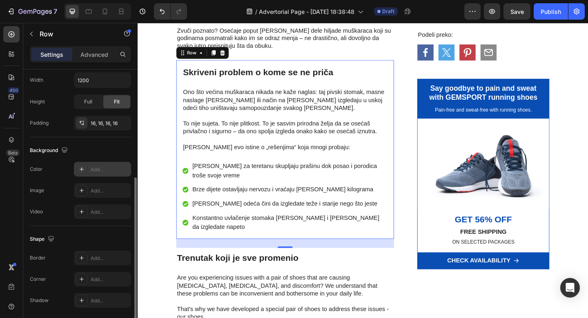
click at [97, 171] on div "Add..." at bounding box center [110, 169] width 38 height 7
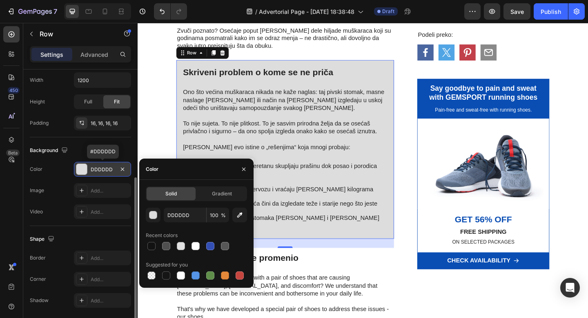
click at [105, 171] on div "DDDDDD" at bounding box center [103, 169] width 24 height 7
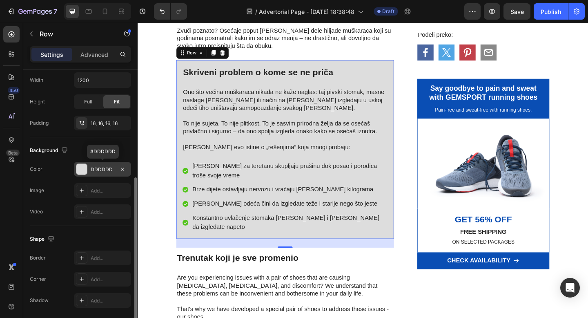
click at [105, 171] on div "DDDDDD" at bounding box center [103, 169] width 24 height 7
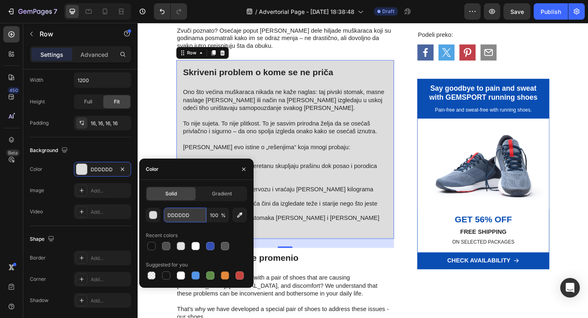
click at [184, 218] on input "DDDDDD" at bounding box center [185, 215] width 42 height 15
paste input "#fff5f5"
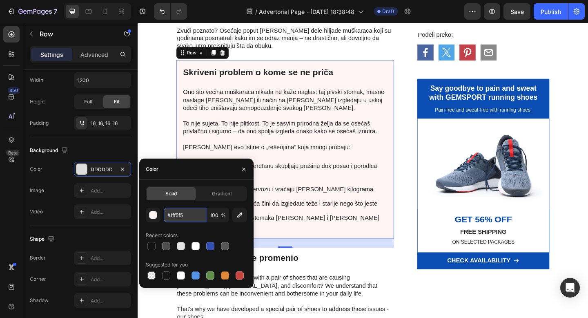
click at [171, 217] on input "#fff5f5" at bounding box center [185, 215] width 42 height 15
click at [172, 217] on input "fff5f5" at bounding box center [185, 215] width 42 height 15
click at [181, 215] on input "FFF5f5" at bounding box center [185, 215] width 42 height 15
type input "FFF5F5"
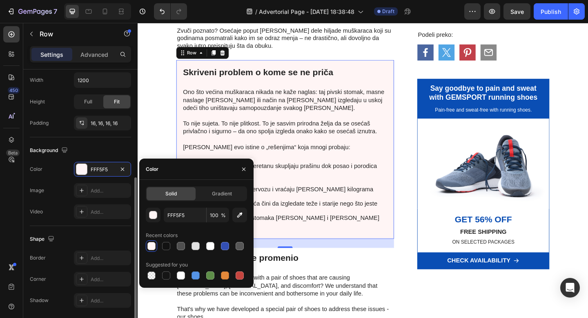
click at [94, 150] on div "Background" at bounding box center [80, 150] width 101 height 13
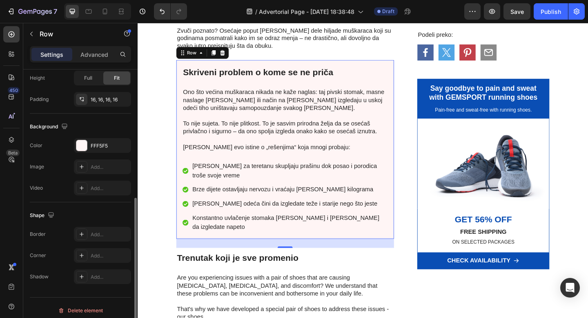
scroll to position [227, 0]
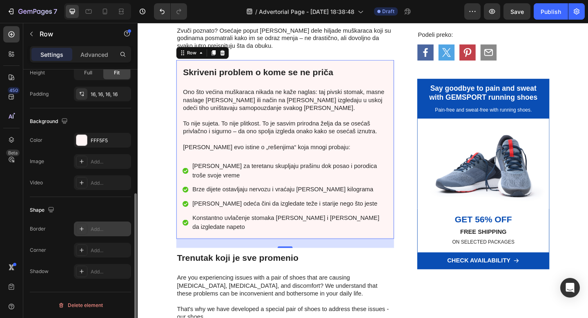
click at [105, 228] on div "Add..." at bounding box center [110, 229] width 38 height 7
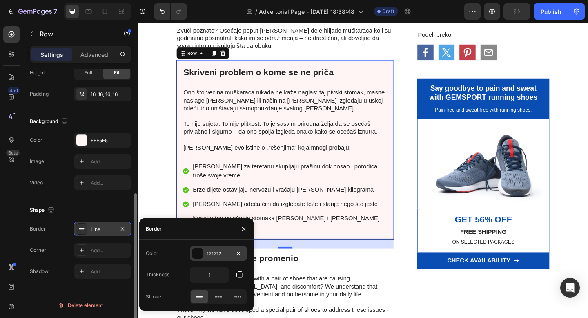
click at [200, 255] on div at bounding box center [197, 253] width 11 height 11
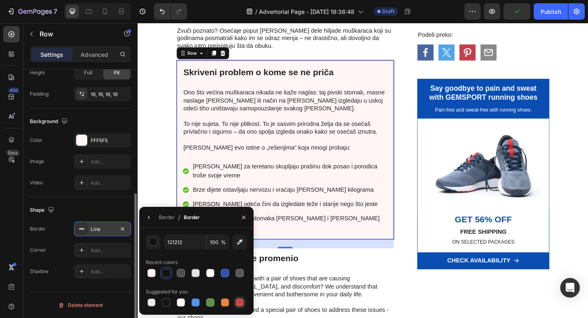
click at [239, 304] on div at bounding box center [240, 302] width 8 height 8
type input "C5453F"
click at [149, 216] on icon "button" at bounding box center [149, 217] width 2 height 3
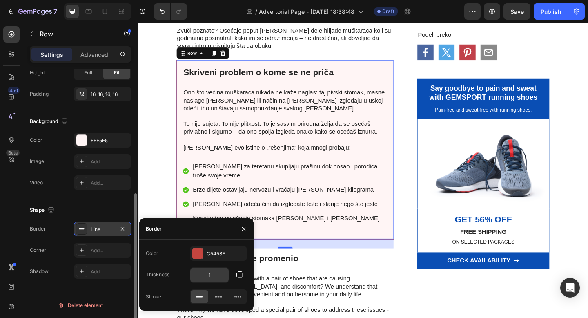
click at [223, 273] on input "1" at bounding box center [209, 275] width 38 height 15
type input "5"
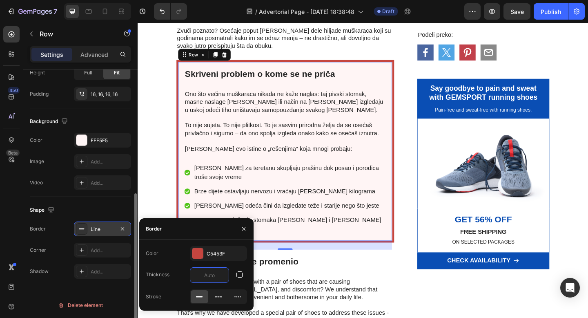
type input "3"
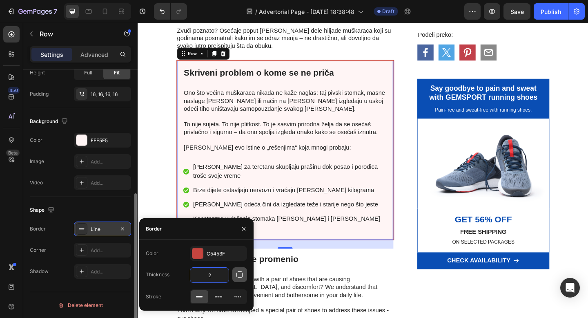
type input "2"
click at [244, 275] on button "button" at bounding box center [239, 274] width 15 height 15
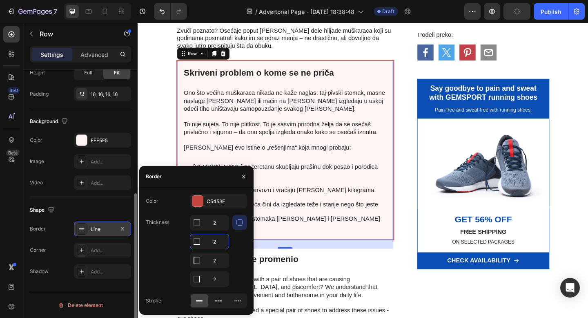
click at [206, 244] on input "2" at bounding box center [209, 241] width 38 height 15
type input "0"
click at [216, 221] on input "2" at bounding box center [209, 222] width 38 height 15
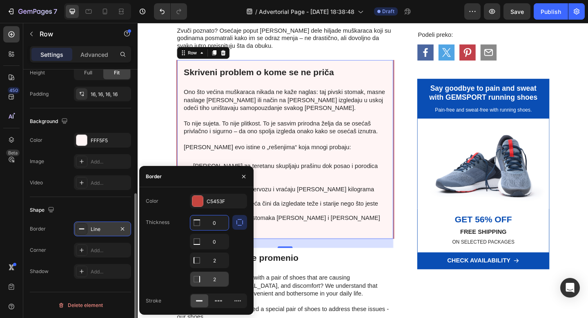
type input "0"
click at [217, 249] on input "2" at bounding box center [209, 241] width 38 height 15
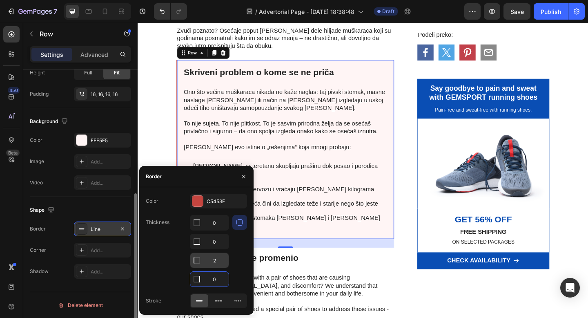
type input "0"
click at [217, 268] on div "2" at bounding box center [209, 261] width 39 height 16
click at [217, 230] on input "2" at bounding box center [209, 222] width 38 height 15
type input "5"
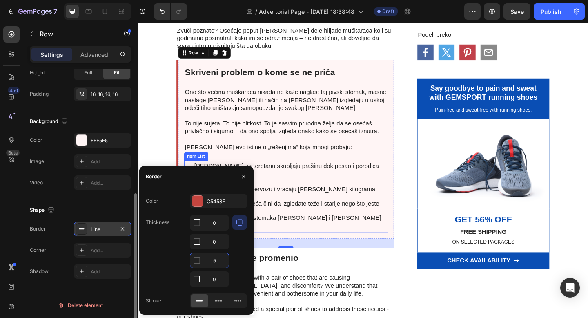
click at [375, 229] on div "Konstantno uvlačenje stomaka [PERSON_NAME] i [PERSON_NAME] da izgledate napeto" at bounding box center [304, 240] width 212 height 22
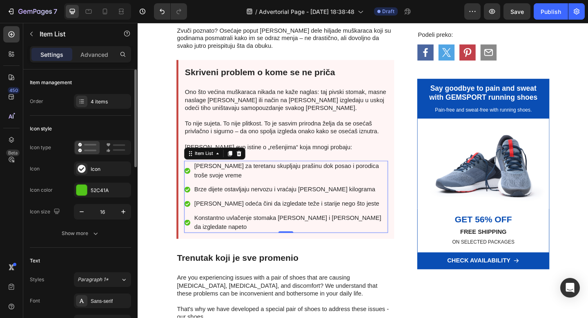
scroll to position [445, 0]
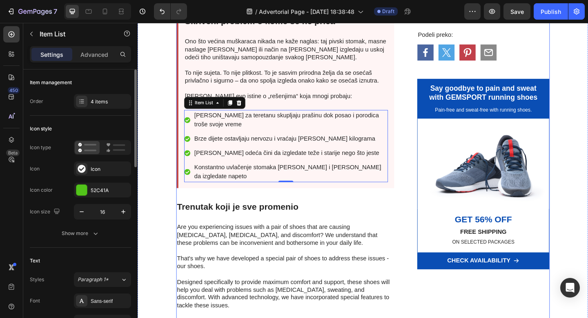
click at [315, 230] on div "Rešenje od 30 sekundi koje čini da muškarci izgledaju 7 kg lakši (bez odlaska u…" at bounding box center [298, 50] width 237 height 843
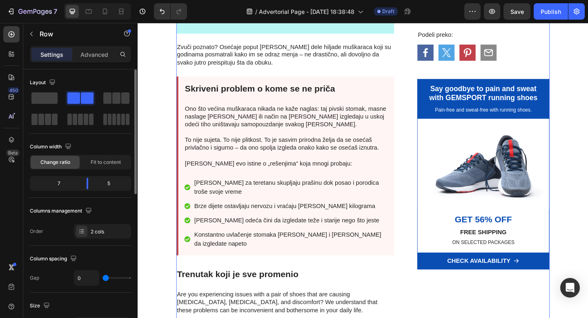
scroll to position [379, 0]
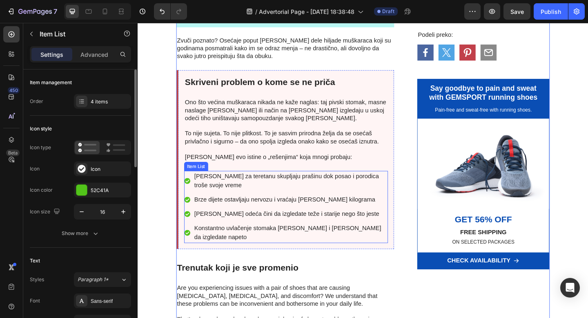
click at [193, 195] on icon at bounding box center [191, 195] width 7 height 7
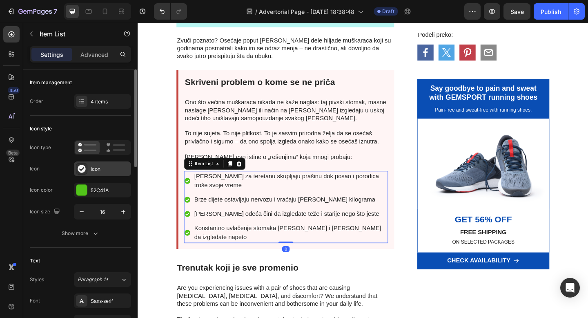
click at [89, 165] on div "Icon" at bounding box center [102, 168] width 57 height 15
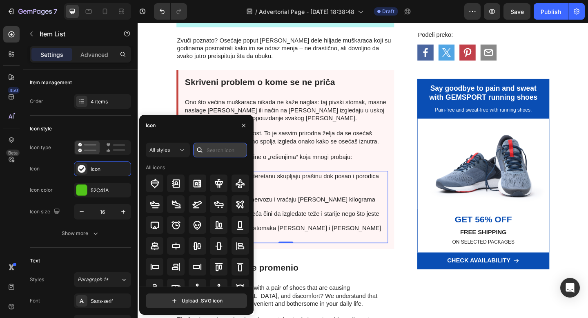
click at [211, 148] on input "text" at bounding box center [220, 150] width 54 height 15
type input "W"
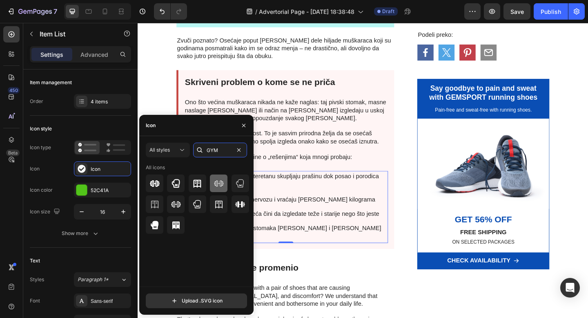
type input "GYM"
click at [218, 183] on icon at bounding box center [219, 184] width 10 height 10
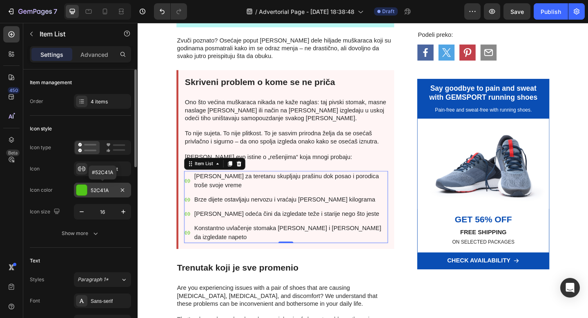
click at [86, 188] on div at bounding box center [81, 190] width 11 height 11
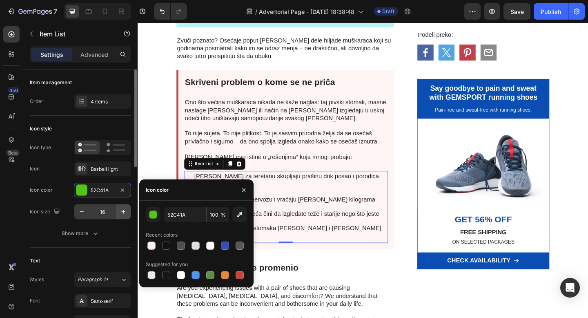
drag, startPoint x: 165, startPoint y: 247, endPoint x: 126, endPoint y: 210, distance: 53.8
click at [165, 247] on div at bounding box center [166, 245] width 8 height 8
type input "121212"
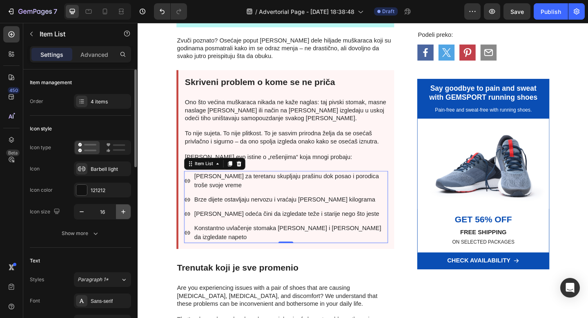
click at [124, 211] on icon "button" at bounding box center [123, 212] width 8 height 8
click at [123, 211] on icon "button" at bounding box center [123, 212] width 8 height 8
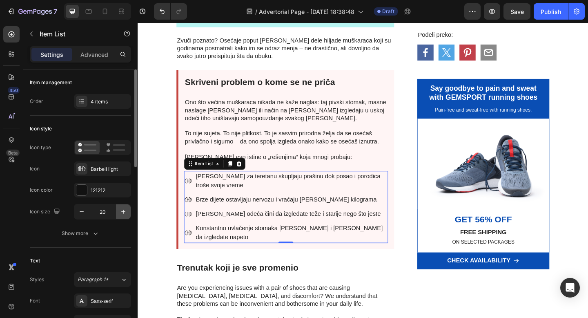
type input "21"
click at [94, 167] on div "Barbell light" at bounding box center [110, 168] width 38 height 7
click at [192, 214] on icon at bounding box center [192, 215] width 9 height 9
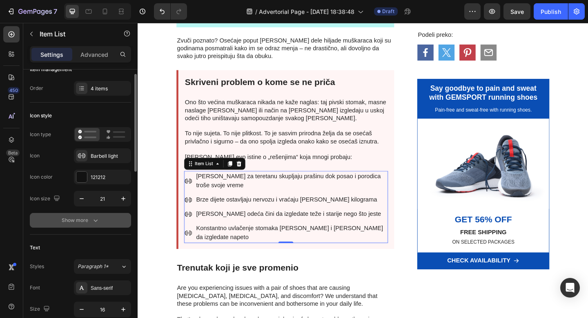
click at [83, 221] on div "Show more" at bounding box center [81, 220] width 38 height 8
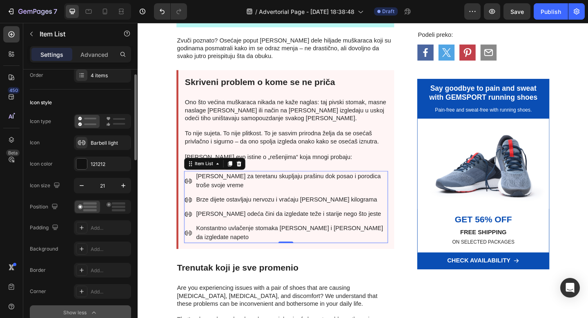
scroll to position [23, 0]
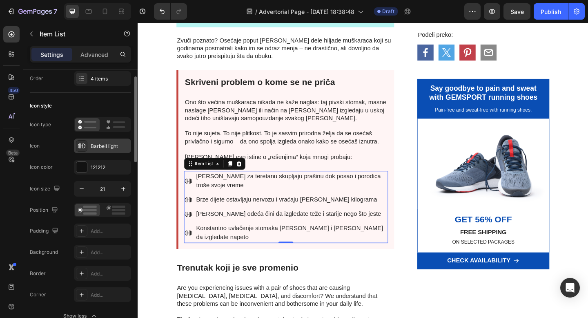
click at [83, 143] on icon at bounding box center [82, 146] width 8 height 8
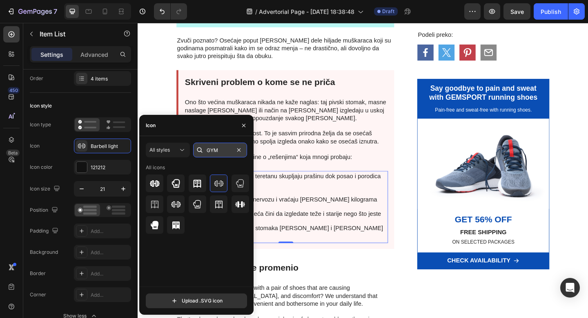
click at [226, 151] on input "GYM" at bounding box center [220, 150] width 54 height 15
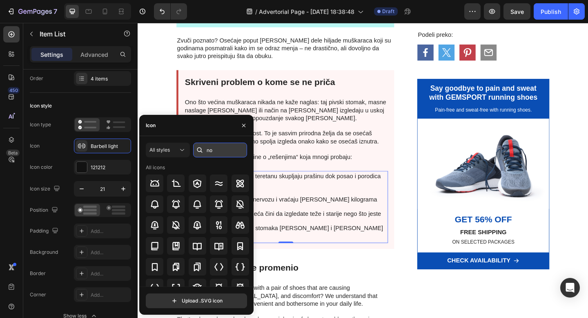
click at [226, 151] on input "no" at bounding box center [220, 150] width 54 height 15
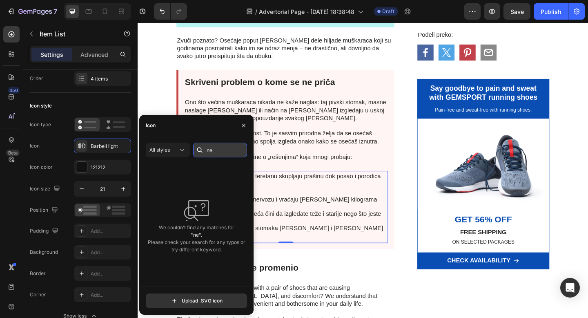
type input "n"
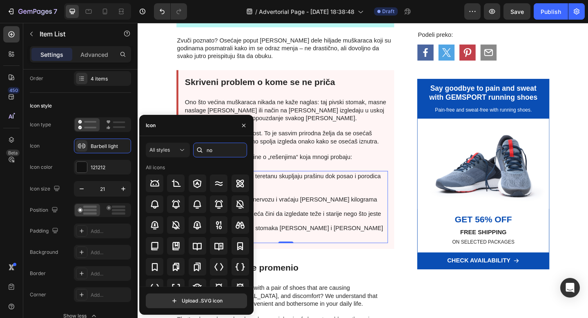
scroll to position [20, 0]
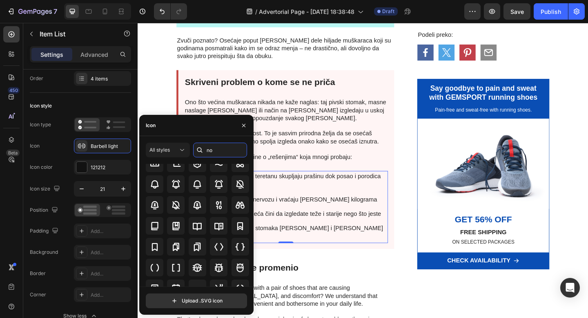
type input "n"
type input "x"
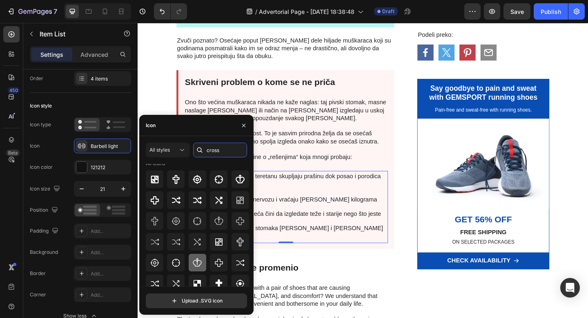
scroll to position [0, 0]
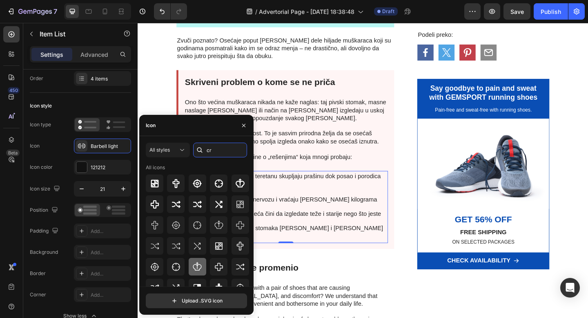
type input "c"
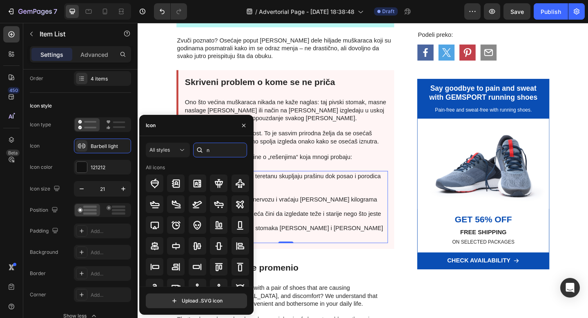
type input "no"
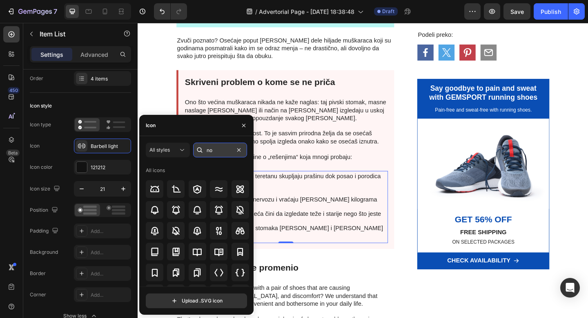
click at [213, 148] on input "no" at bounding box center [220, 150] width 54 height 15
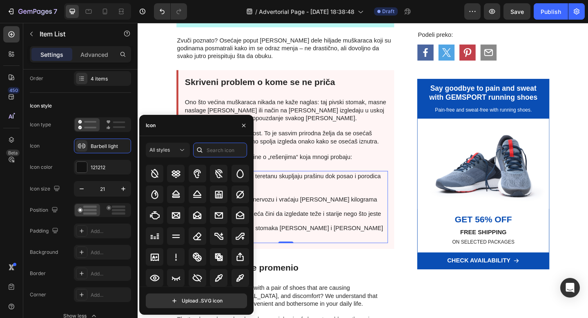
scroll to position [1838, 0]
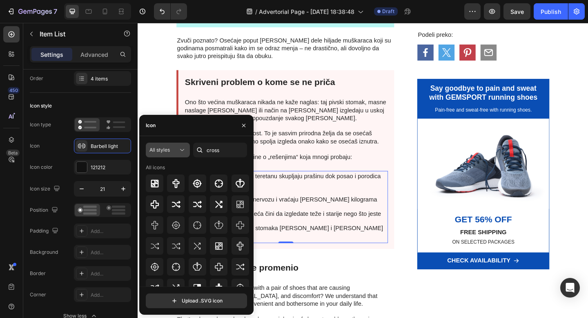
click at [183, 147] on icon at bounding box center [182, 150] width 8 height 8
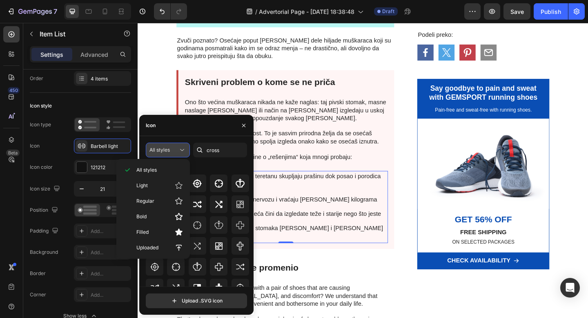
click at [183, 147] on icon at bounding box center [182, 150] width 8 height 8
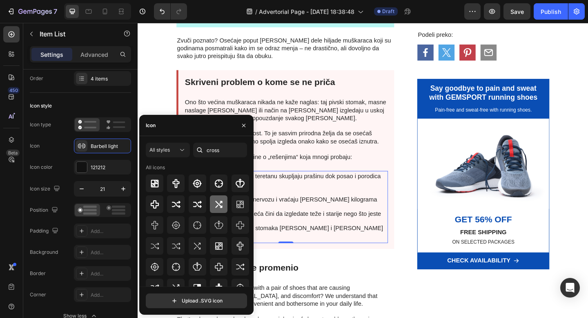
scroll to position [51, 0]
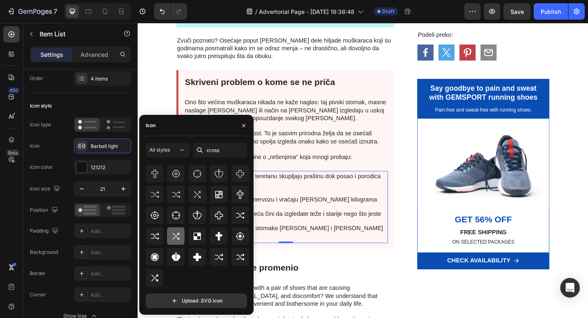
click at [175, 234] on icon at bounding box center [176, 236] width 10 height 10
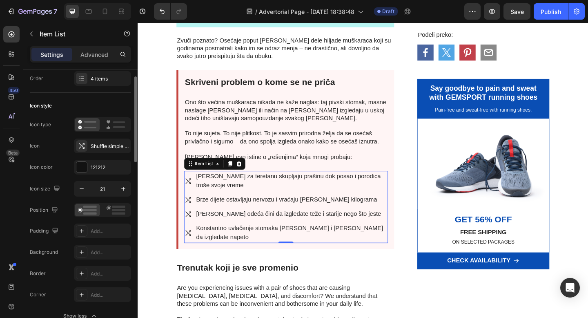
click at [105, 179] on div "Icon type Icon Shuffle simple regular Icon color 121212 Icon size 21" at bounding box center [80, 156] width 101 height 79
click at [102, 149] on div "Shuffle simple regular" at bounding box center [110, 146] width 38 height 7
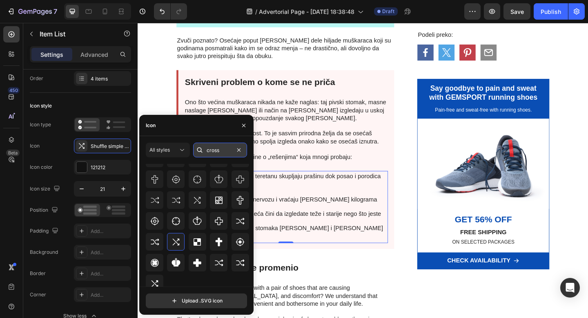
click at [220, 149] on input "cross" at bounding box center [220, 150] width 54 height 15
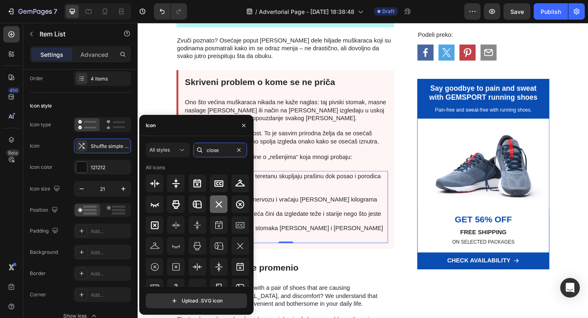
type input "close"
click at [222, 206] on div at bounding box center [219, 204] width 18 height 18
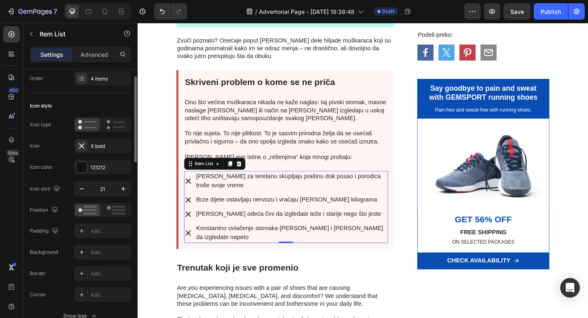
click at [113, 179] on div "Icon type Icon X bold Icon color 121212 Icon size 21" at bounding box center [80, 156] width 101 height 79
click at [84, 163] on div at bounding box center [81, 167] width 11 height 11
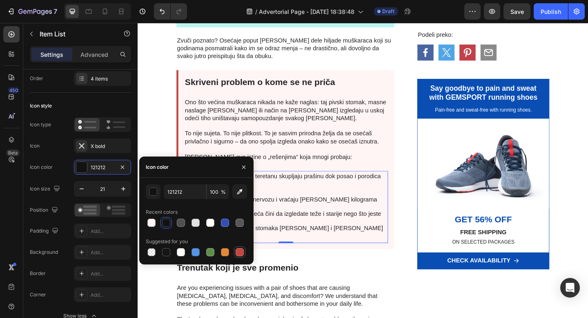
click at [237, 251] on div at bounding box center [240, 252] width 8 height 8
type input "C5453F"
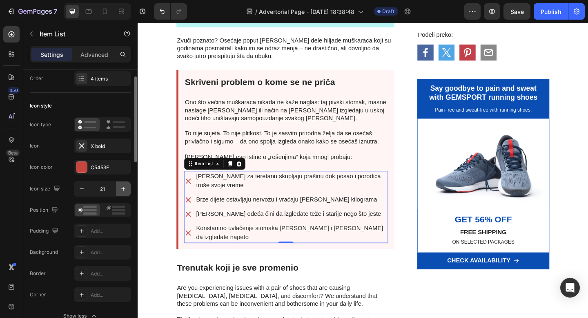
click at [121, 185] on icon "button" at bounding box center [123, 189] width 8 height 8
type input "23"
click at [121, 126] on rect at bounding box center [119, 127] width 12 height 2
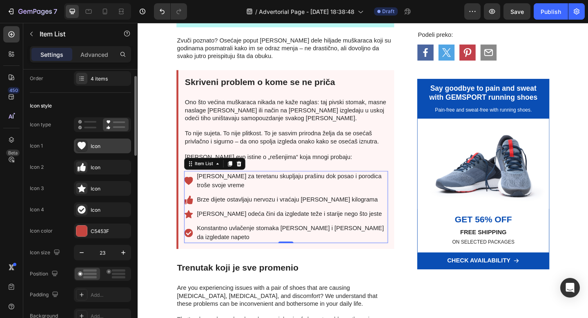
click at [95, 147] on div "Icon" at bounding box center [110, 146] width 38 height 7
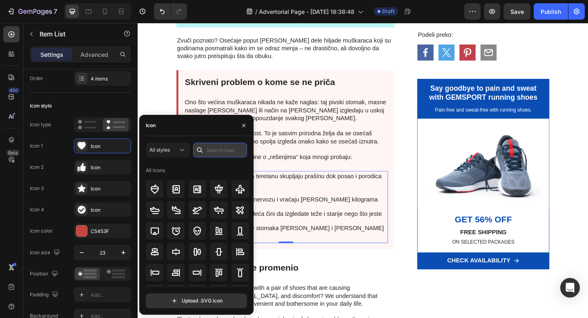
click at [215, 149] on input "text" at bounding box center [220, 150] width 54 height 15
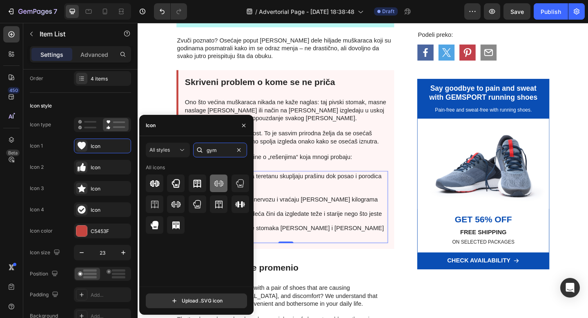
type input "gym"
click at [221, 181] on icon at bounding box center [219, 184] width 10 height 10
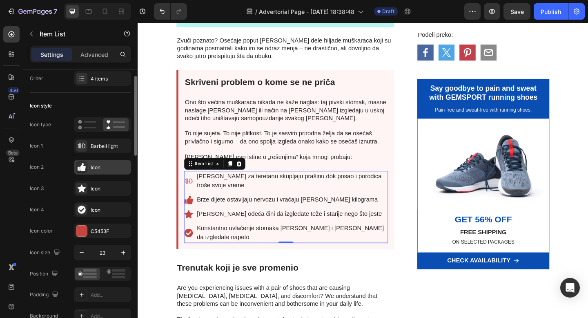
click at [110, 167] on div "Icon" at bounding box center [110, 167] width 38 height 7
click at [99, 230] on div "C5453F" at bounding box center [103, 231] width 24 height 7
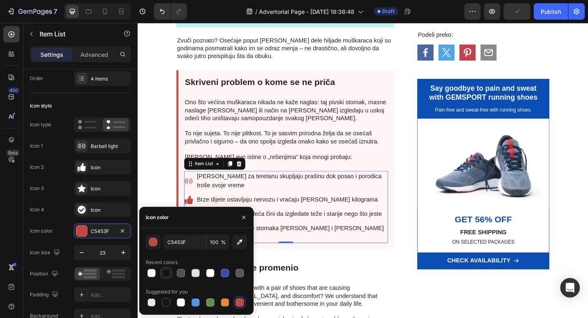
click at [165, 272] on div at bounding box center [166, 273] width 8 height 8
type input "121212"
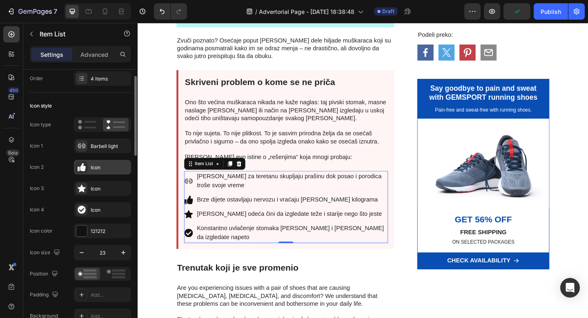
click at [96, 170] on div "Icon" at bounding box center [110, 167] width 38 height 7
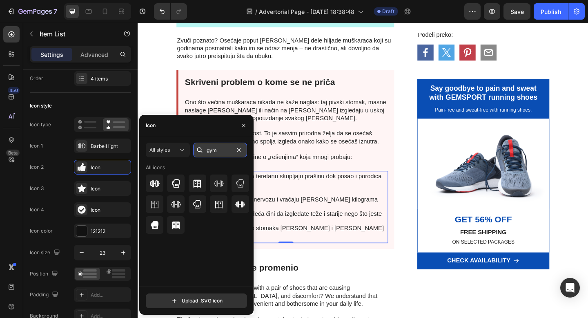
click at [213, 152] on input "gym" at bounding box center [220, 150] width 54 height 15
click at [213, 152] on input "hungrym" at bounding box center [220, 150] width 54 height 15
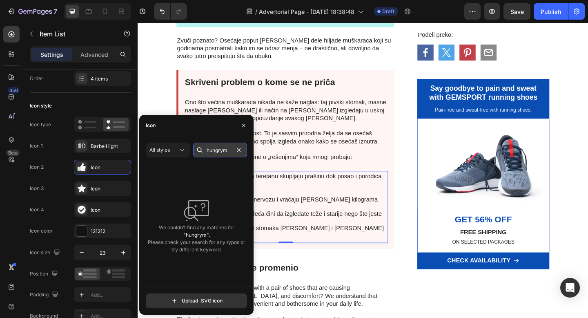
click at [213, 152] on input "hungrym" at bounding box center [220, 150] width 54 height 15
click at [214, 153] on input "hungry" at bounding box center [220, 150] width 54 height 15
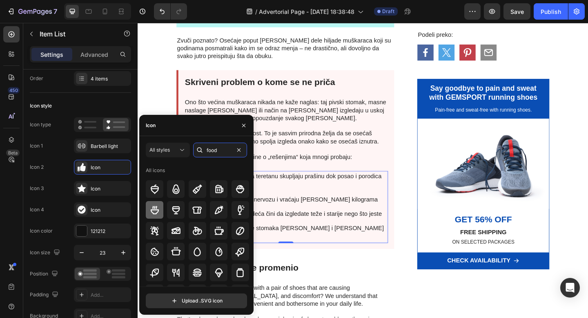
type input "food"
click at [157, 211] on icon at bounding box center [155, 210] width 10 height 10
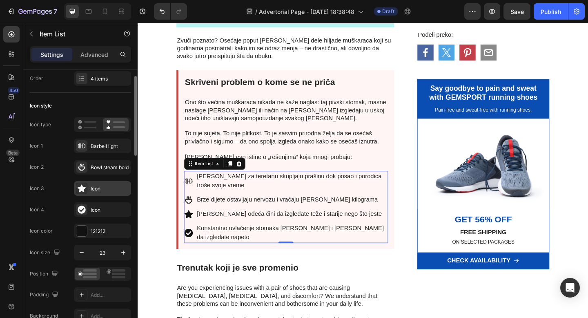
click at [102, 188] on div "Icon" at bounding box center [110, 188] width 38 height 7
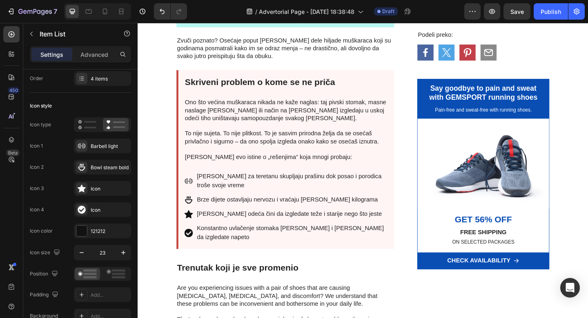
click at [348, 207] on div "Članarine za teretanu skupljaju prašinu dok posao i porodica troše svoje vreme …" at bounding box center [299, 223] width 222 height 78
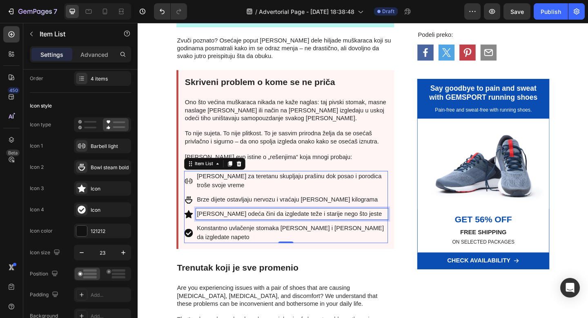
click at [228, 231] on p "[PERSON_NAME] odeća čini da izgledate teže i starije nego što jeste" at bounding box center [305, 231] width 207 height 10
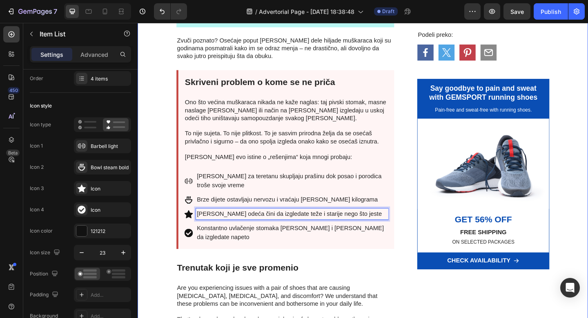
click at [82, 188] on icon at bounding box center [82, 189] width 8 height 8
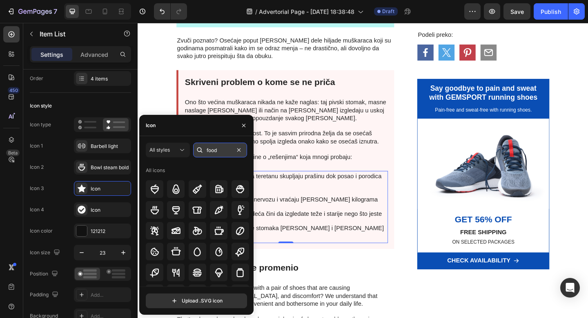
click at [215, 150] on input "food" at bounding box center [220, 150] width 54 height 15
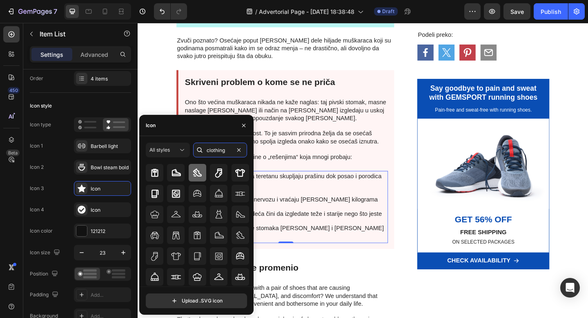
scroll to position [53, 0]
type input "clothing"
click at [172, 250] on icon at bounding box center [176, 255] width 10 height 10
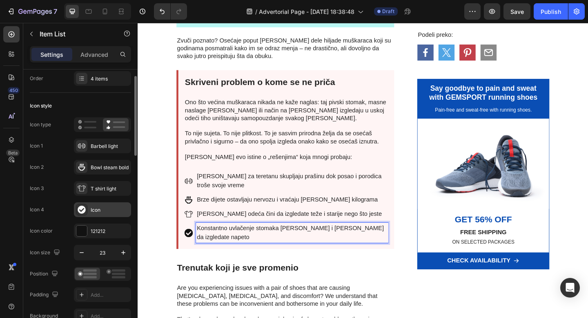
click at [96, 210] on div "Icon" at bounding box center [110, 209] width 38 height 7
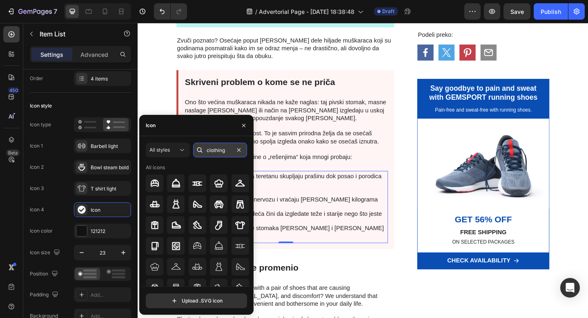
click at [209, 151] on input "clothing" at bounding box center [220, 150] width 54 height 15
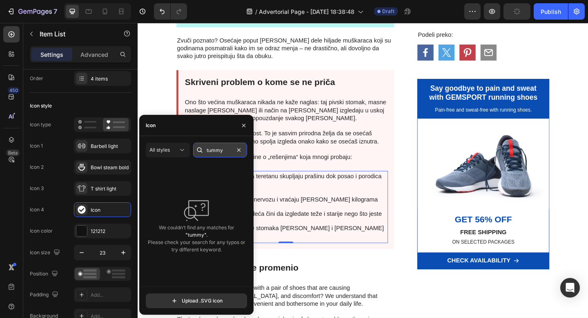
click at [216, 149] on input "tummy" at bounding box center [220, 150] width 54 height 15
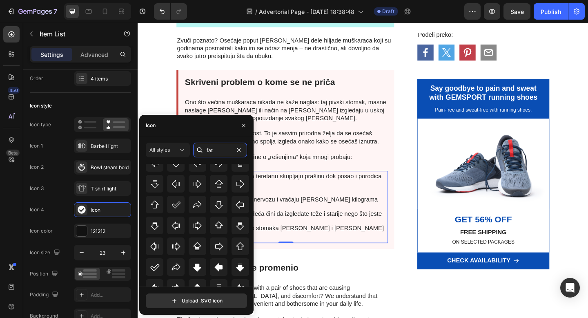
scroll to position [90, 0]
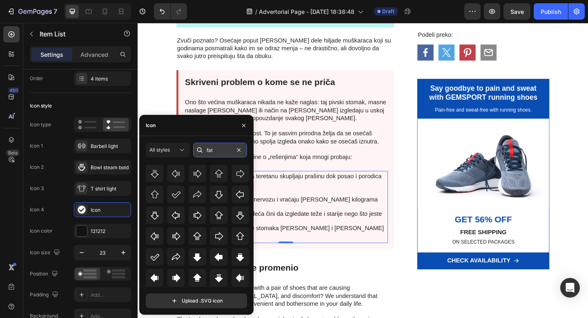
click at [215, 147] on input "fat" at bounding box center [220, 150] width 54 height 15
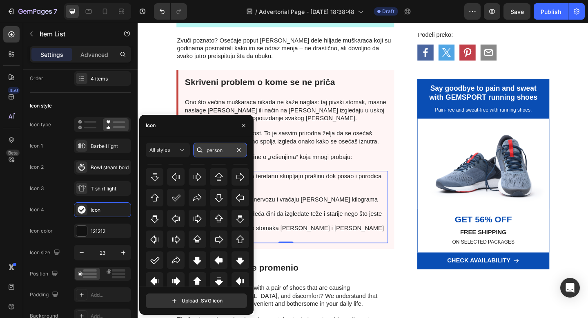
scroll to position [0, 0]
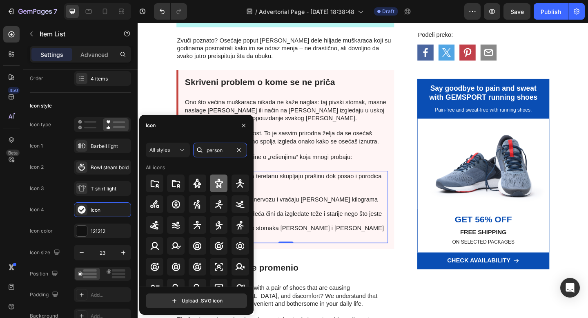
type input "person"
click at [217, 183] on icon at bounding box center [219, 184] width 10 height 10
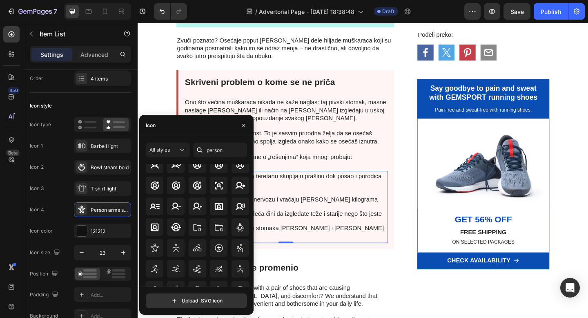
scroll to position [90, 0]
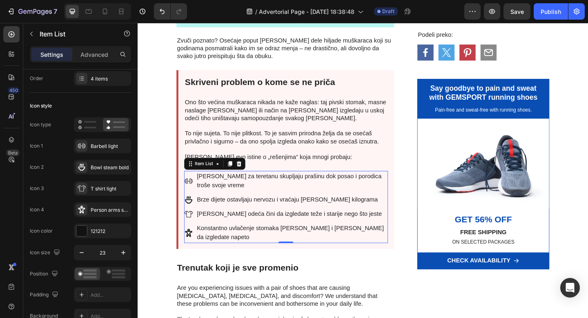
click at [338, 223] on div "Članarine za teretanu skupljaju prašinu dok posao i porodica troše svoje vreme …" at bounding box center [299, 223] width 222 height 78
click at [98, 163] on div "Bowl steam bold" at bounding box center [102, 167] width 57 height 15
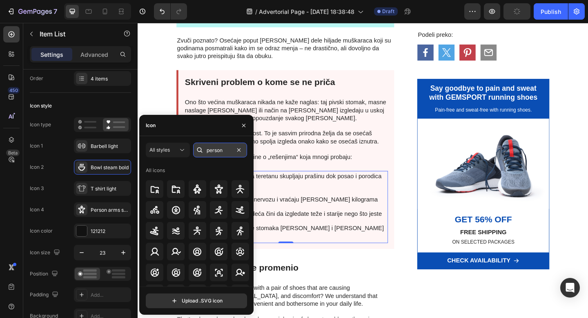
click at [218, 151] on input "person" at bounding box center [220, 150] width 54 height 15
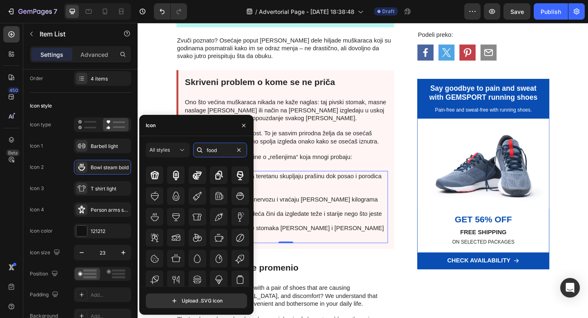
scroll to position [146, 0]
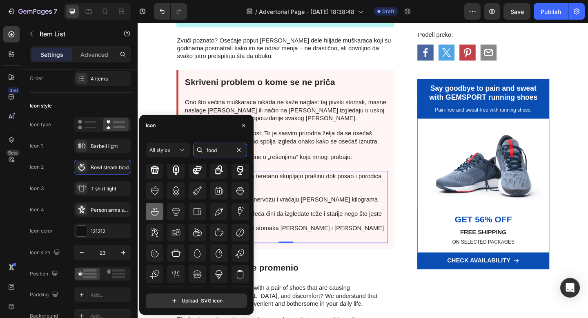
type input "food"
click at [153, 212] on icon at bounding box center [155, 212] width 10 height 10
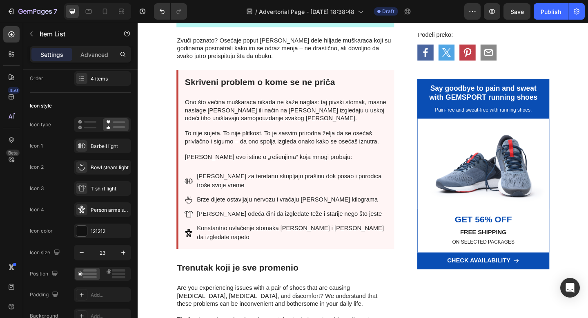
click at [191, 247] on icon at bounding box center [193, 251] width 8 height 9
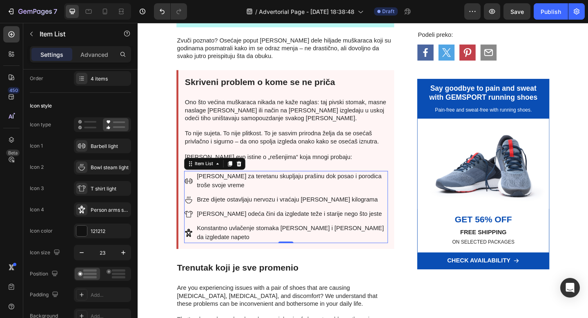
click at [193, 248] on icon at bounding box center [192, 251] width 9 height 9
click at [98, 207] on div "Person arms spread bold" at bounding box center [110, 209] width 38 height 7
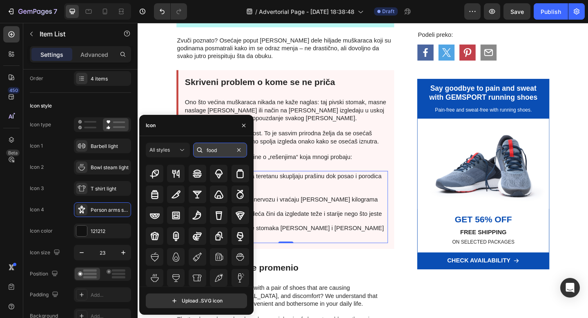
click at [215, 147] on input "food" at bounding box center [220, 150] width 54 height 15
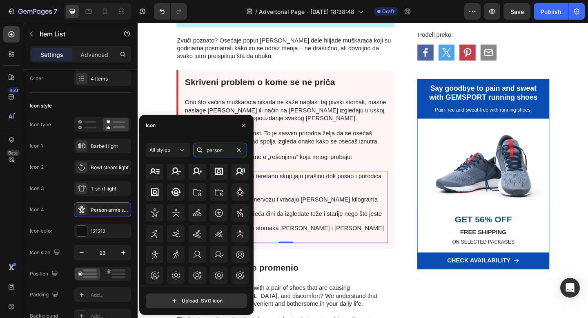
scroll to position [111, 0]
type input "person"
click at [157, 213] on icon at bounding box center [155, 212] width 10 height 10
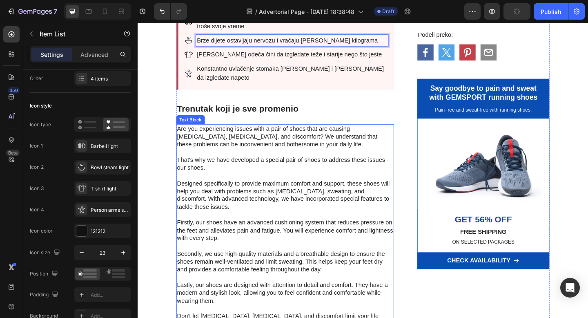
scroll to position [563, 0]
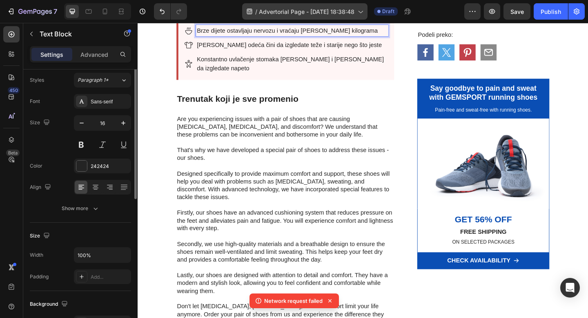
click at [315, 157] on p "That's why we have developed a special pair of shoes to address these issues - …" at bounding box center [298, 165] width 235 height 17
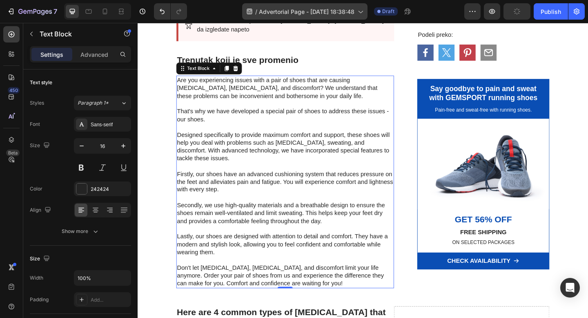
scroll to position [600, 0]
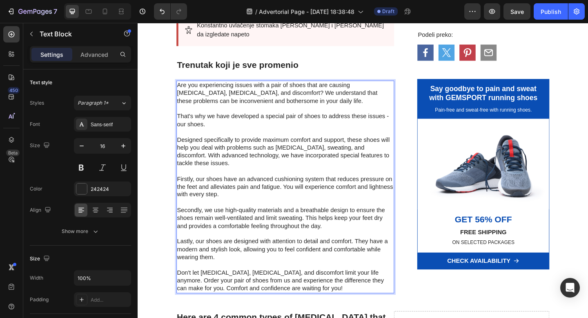
click at [337, 300] on p "Don't let [MEDICAL_DATA], [MEDICAL_DATA], and discomfort limit your life anymor…" at bounding box center [298, 303] width 235 height 25
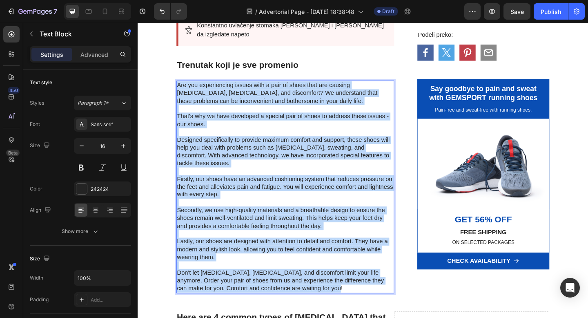
click at [182, 87] on p "Are you experiencing issues with a pair of shoes that are causing [MEDICAL_DATA…" at bounding box center [298, 99] width 235 height 25
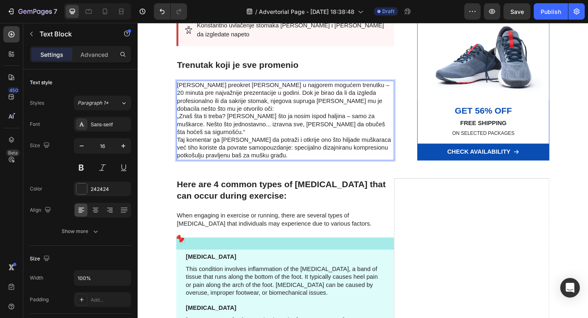
click at [221, 87] on p "Markov preokret desio se u najgorem mogućem trenutku – 20 minuta pre najvažnije…" at bounding box center [298, 129] width 235 height 85
click at [290, 97] on p "Markov problem desio se u najgorem mogućem trenutku – 20 minuta pre najvažnije …" at bounding box center [298, 129] width 235 height 85
click at [276, 90] on p "Markov problem desio se u najgorem mogućem trenutku – 20 minuta pre najvažnije …" at bounding box center [298, 129] width 235 height 85
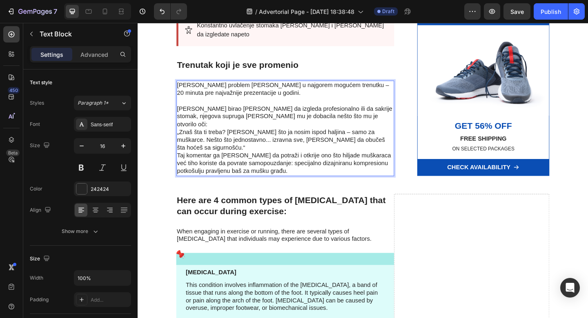
click at [209, 91] on p "Markov problem desio se u najgorem mogućem trenutku – 20 minuta pre najvažnije …" at bounding box center [298, 95] width 235 height 17
click at [345, 114] on p "Dok je birao da li da izgleda profesionalno ili da sakrije stomak, njegova supr…" at bounding box center [298, 150] width 235 height 76
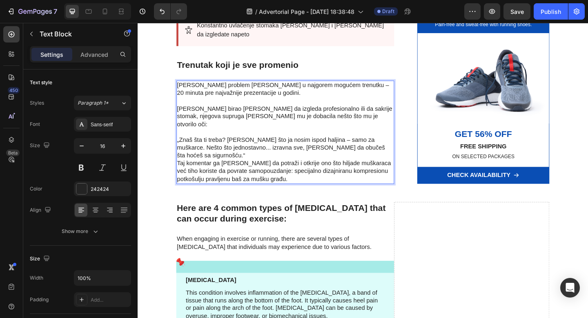
click at [404, 138] on p "⁠⁠⁠⁠⁠⁠⁠ „Znaš šta ti treba? Nešto kao što ja nosim ispod haljina – samo za mušk…" at bounding box center [298, 168] width 235 height 60
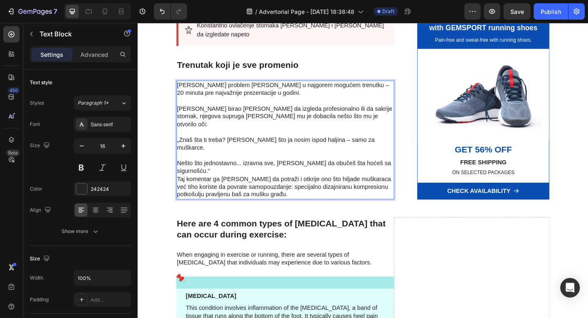
click at [228, 172] on p "Nešto što jednostavno... izravna sve, da možeš da obučeš šta hoćeš sa sigurnošć…" at bounding box center [298, 193] width 235 height 42
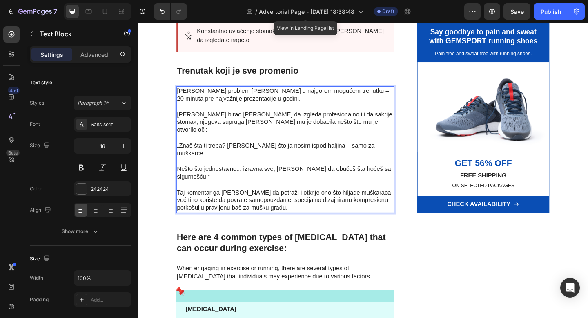
scroll to position [595, 0]
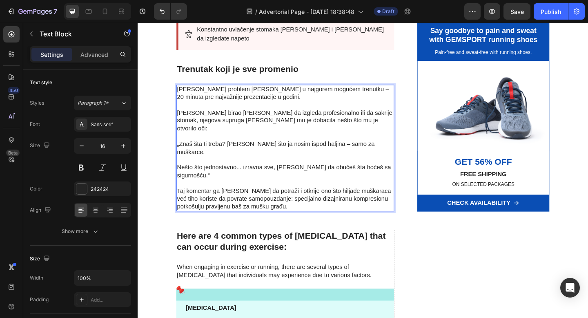
click at [403, 193] on p "⁠⁠⁠⁠⁠⁠⁠ Taj komentar ga je naveo da potraži i otkrije ono što hiljade muškaraca…" at bounding box center [298, 210] width 235 height 34
click at [403, 193] on p "Taj komentar ga je naveo da potraži i otkrije ono što hiljade muškaraca već tih…" at bounding box center [298, 210] width 235 height 34
click at [383, 193] on p "Taj komentar ga je naveo da potraži i otkrije ono što hiljade muškaraca već kor…" at bounding box center [298, 210] width 235 height 34
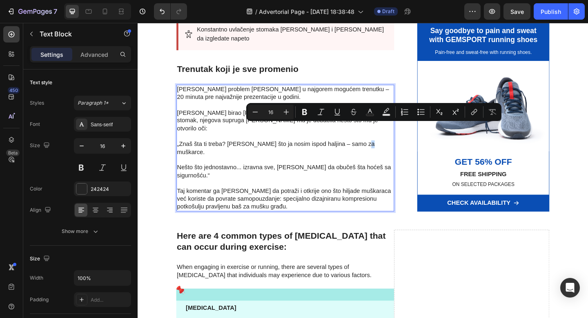
click at [385, 142] on p "„Znaš šta ti treba? Nešto kao što ja nosim ispod haljina – samo za muškarce." at bounding box center [298, 154] width 235 height 25
copy p "š"
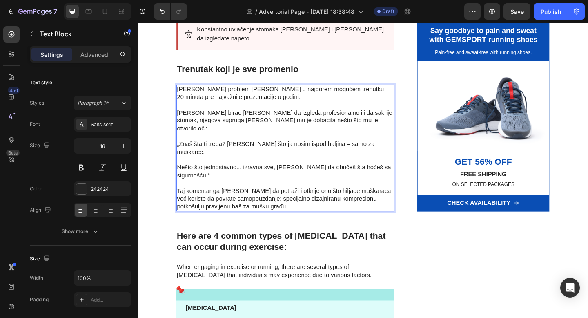
click at [386, 193] on p "Taj komentar ga je naveo da potraži i otkrije ono što hiljade muškaraca već kor…" at bounding box center [298, 210] width 235 height 34
click at [231, 197] on p "Taj komentar ga je naveo da potraži i otkrije ono što hiljade muškaraca širom s…" at bounding box center [298, 210] width 235 height 34
click at [315, 193] on p "Taj komentar ga je naveo da potraži i otkrije ono što hiljade muškaraca širom s…" at bounding box center [298, 210] width 235 height 34
click at [313, 193] on p "Taj komentar ga je naveo da potraži i otkrije ono što hiljade muškaraca širom s…" at bounding box center [298, 210] width 235 height 34
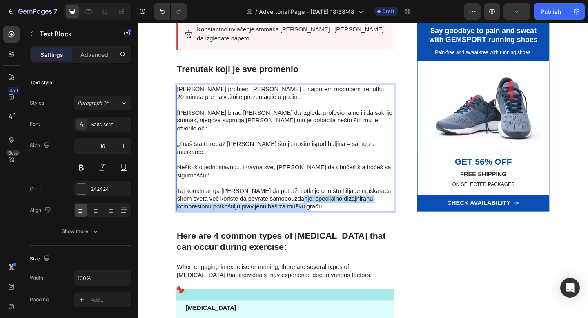
click at [298, 197] on p "Taj komentar ga je naveo da potraži i otkrije ono što hiljade muškaraca širom s…" at bounding box center [298, 210] width 235 height 34
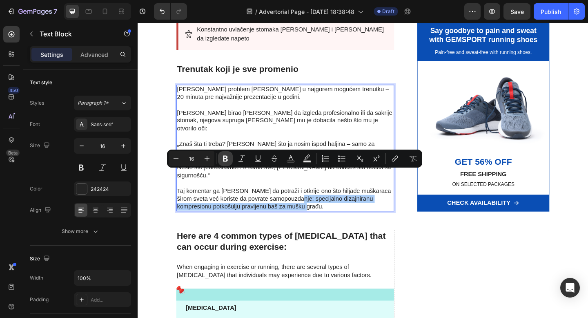
click at [224, 158] on icon "Editor contextual toolbar" at bounding box center [225, 159] width 5 height 6
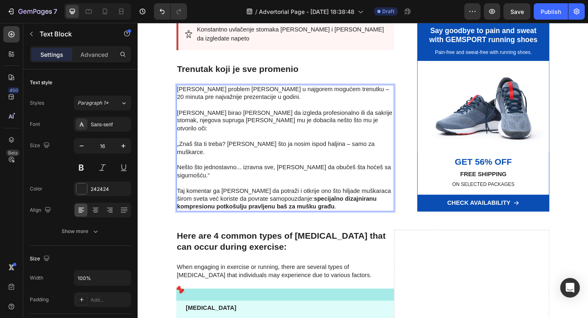
click at [361, 194] on p "Taj komentar ga je naveo da potraži i otkrije ono što hiljade muškaraca širom s…" at bounding box center [298, 210] width 235 height 34
click at [342, 210] on strong "specijalno dizajniranu kompresionu potkošulju pravljenu baš za mušku građu" at bounding box center [289, 218] width 217 height 16
click at [362, 198] on p "Taj komentar ga je naveo da potraži i otkrije ono što hiljade muškaraca širom s…" at bounding box center [298, 210] width 235 height 34
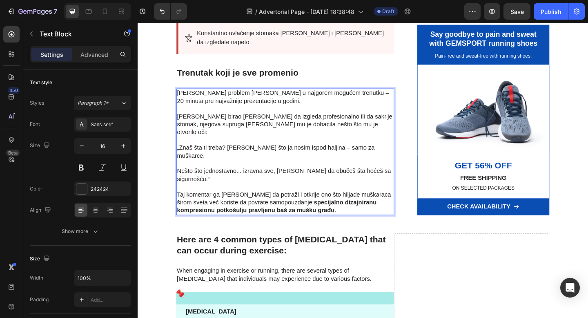
scroll to position [586, 0]
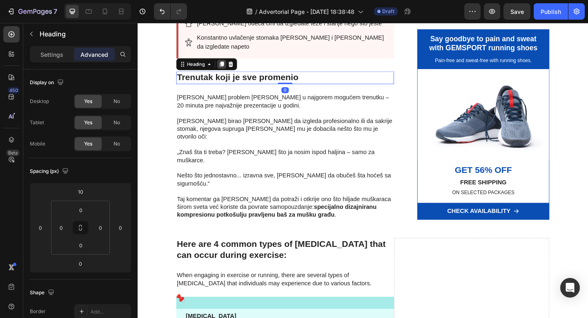
click at [230, 65] on icon at bounding box center [229, 68] width 4 height 6
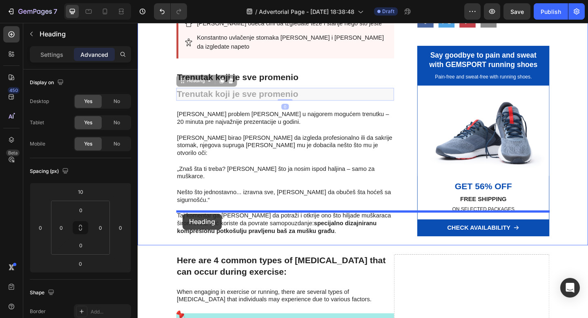
drag, startPoint x: 184, startPoint y: 76, endPoint x: 187, endPoint y: 230, distance: 154.5
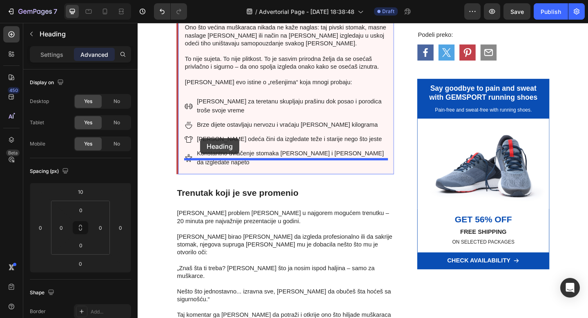
scroll to position [523, 0]
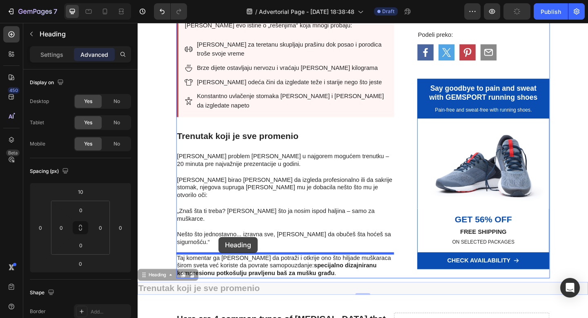
drag, startPoint x: 145, startPoint y: 208, endPoint x: 226, endPoint y: 256, distance: 93.8
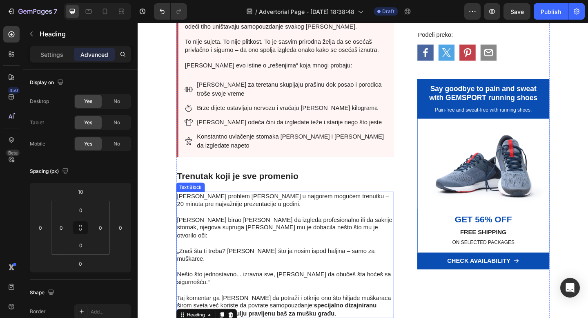
scroll to position [513, 0]
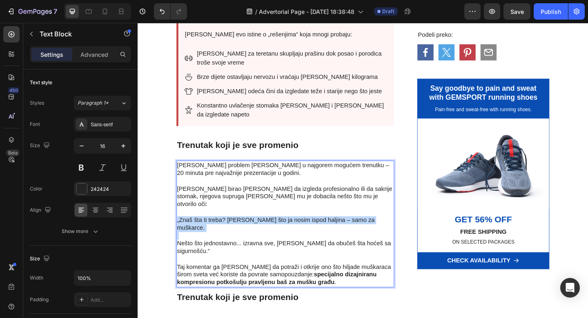
click at [268, 225] on p "„Znaš šta ti treba? Nešto kao što ja nosim ispod haljina – samo za muškarce." at bounding box center [298, 237] width 235 height 25
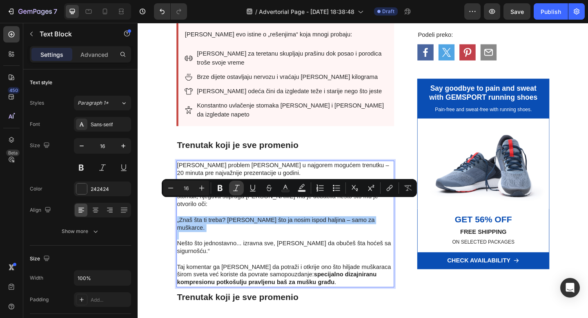
click at [240, 189] on icon "Editor contextual toolbar" at bounding box center [236, 188] width 8 height 8
click at [243, 250] on p "Rich Text Editor. Editing area: main" at bounding box center [298, 254] width 235 height 9
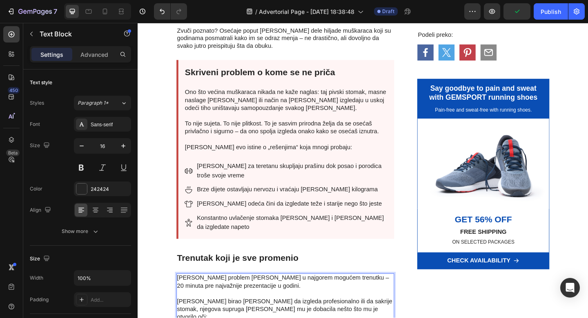
scroll to position [390, 0]
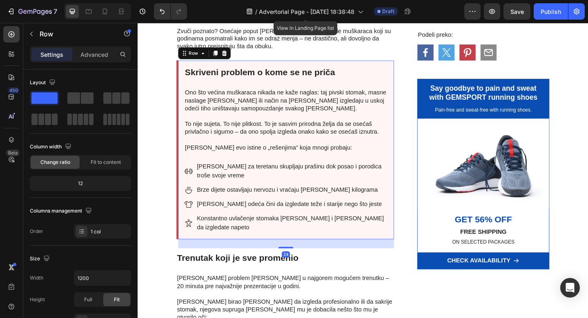
click at [222, 56] on icon at bounding box center [222, 56] width 4 height 6
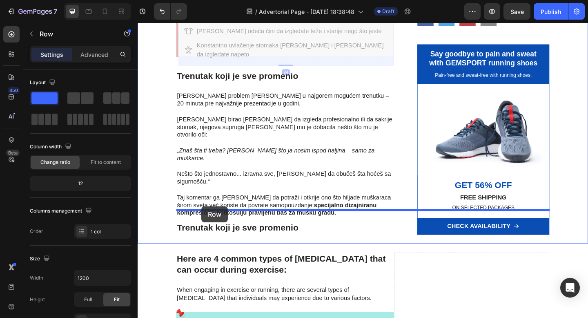
scroll to position [791, 0]
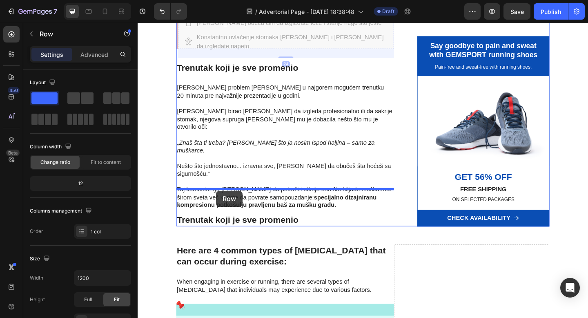
drag, startPoint x: 188, startPoint y: 43, endPoint x: 223, endPoint y: 206, distance: 166.0
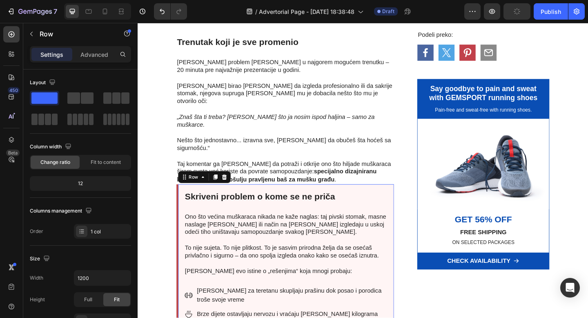
scroll to position [784, 0]
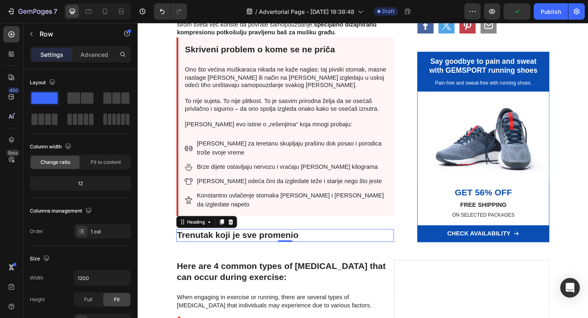
click at [230, 247] on h2 "Trenutak koji je sve promenio" at bounding box center [298, 254] width 237 height 14
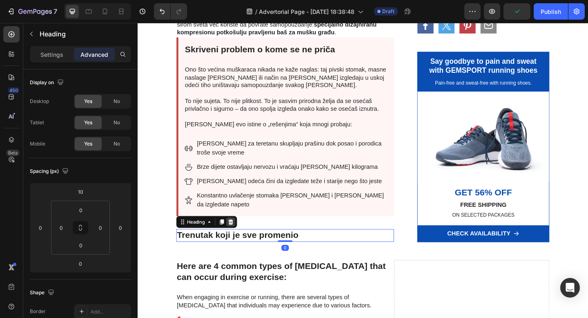
click at [239, 237] on icon at bounding box center [238, 240] width 5 height 6
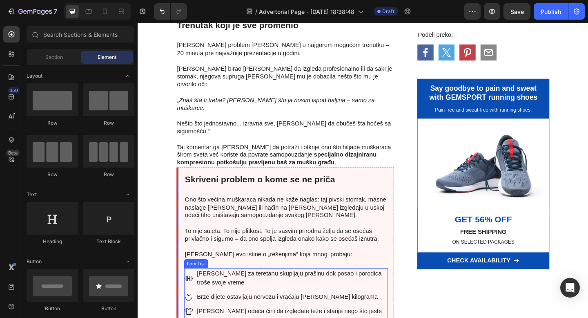
scroll to position [641, 0]
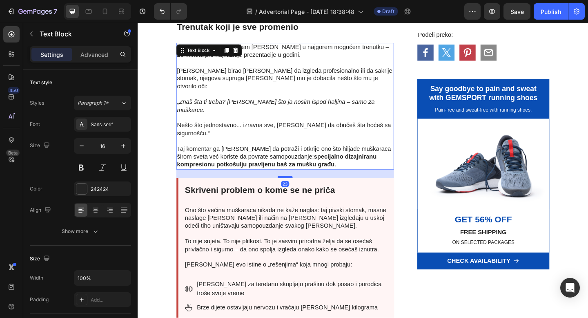
drag, startPoint x: 299, startPoint y: 155, endPoint x: 299, endPoint y: 164, distance: 9.4
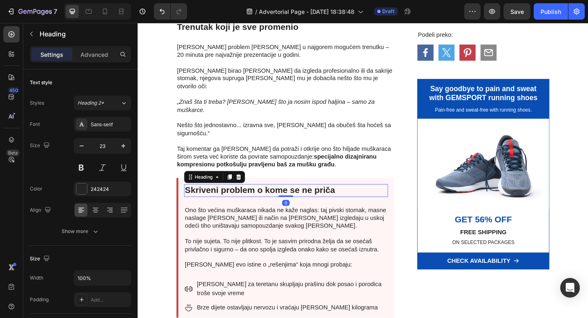
click at [322, 198] on h2 "Skriveni problem o kome se ne priča" at bounding box center [299, 205] width 222 height 14
click at [344, 198] on h2 "Skriveni problem o kome se ne priča" at bounding box center [299, 205] width 222 height 14
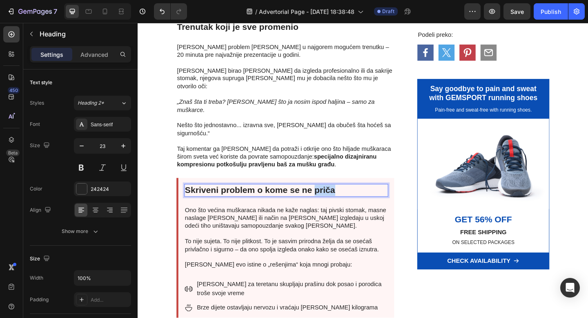
click at [344, 199] on p "Skriveni problem o kome se ne priča" at bounding box center [299, 205] width 220 height 12
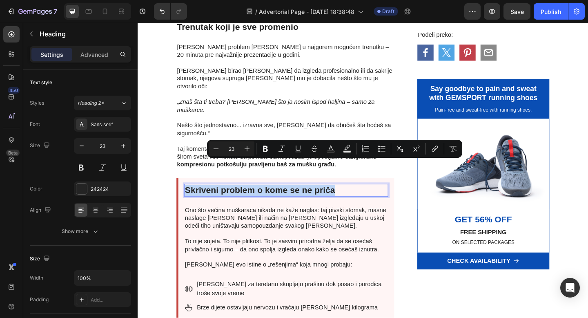
click at [311, 199] on p "Skriveni problem o kome se ne priča" at bounding box center [299, 205] width 220 height 12
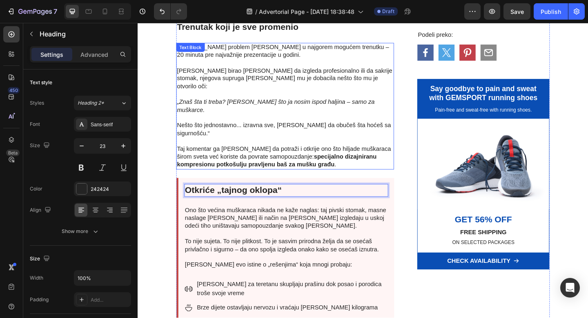
drag, startPoint x: 173, startPoint y: 156, endPoint x: 197, endPoint y: 102, distance: 58.4
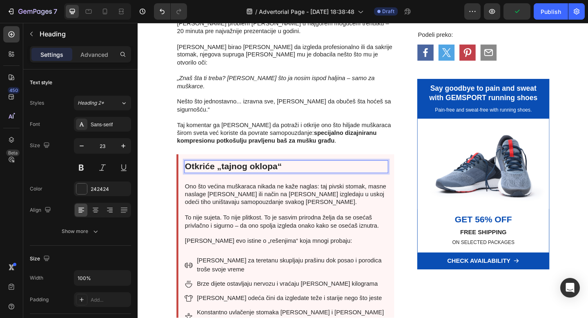
scroll to position [676, 0]
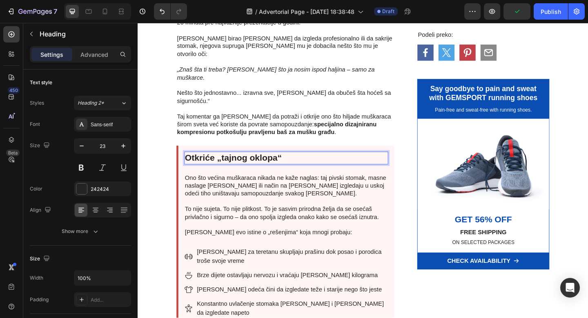
click at [223, 164] on p "Otkriće „tajnog oklopa“" at bounding box center [299, 170] width 220 height 12
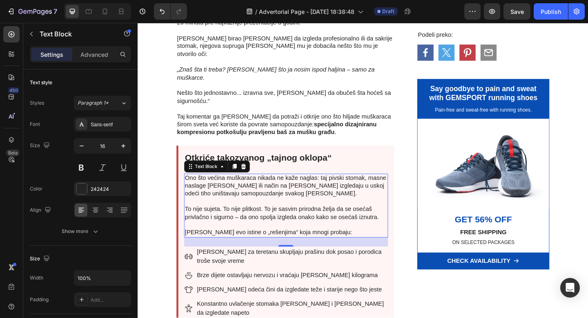
scroll to position [693, 0]
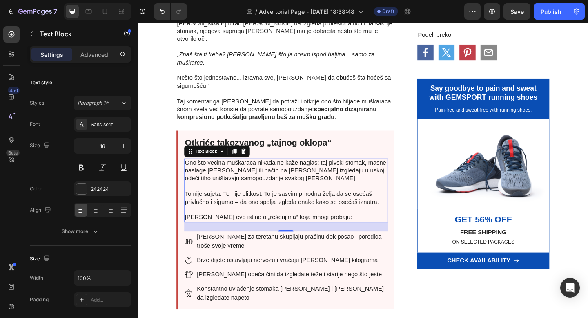
click at [275, 171] on p "Ono što većina muškaraca nikada ne kaže naglas: taj pivski stomak, masne naslag…" at bounding box center [299, 188] width 220 height 34
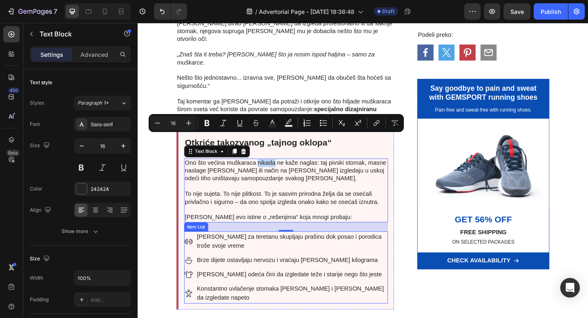
click at [275, 171] on p "Ono što većina muškaraca nikada ne kaže naglas: taj pivski stomak, masne naslag…" at bounding box center [299, 188] width 220 height 34
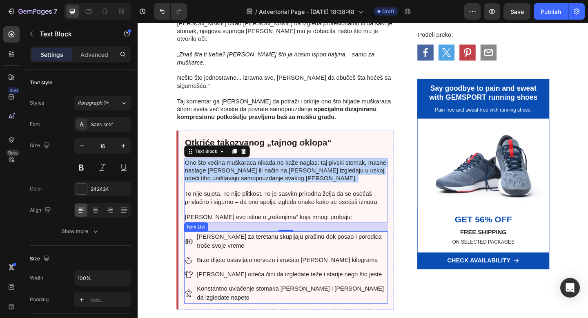
click at [275, 171] on p "Ono što većina muškaraca nikada ne kaže naglas: taj pivski stomak, masne naslag…" at bounding box center [299, 188] width 220 height 34
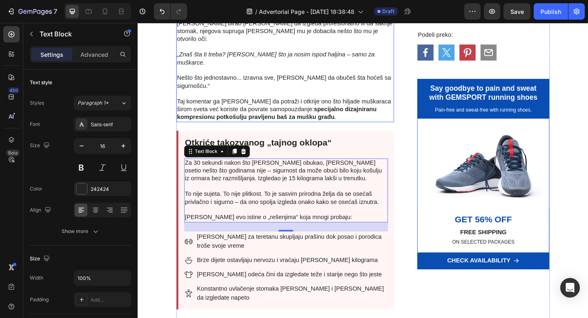
drag, startPoint x: 297, startPoint y: 18, endPoint x: 123, endPoint y: 14, distance: 174.5
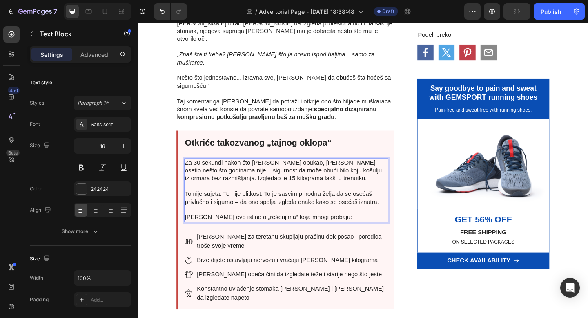
click at [219, 205] on p "To nije sujeta. To nije plitkost. To je sasvim prirodna želja da se osećaš priv…" at bounding box center [299, 213] width 220 height 17
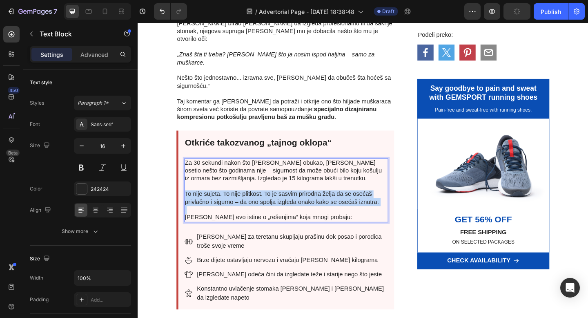
click at [219, 205] on p "To nije sujeta. To nije plitkost. To je sasvim prirodna želja da se osećaš priv…" at bounding box center [299, 213] width 220 height 17
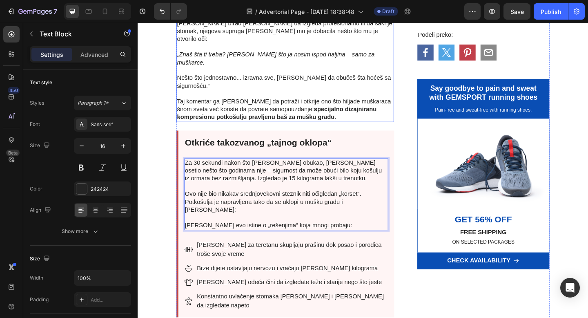
drag, startPoint x: 82, startPoint y: 166, endPoint x: 116, endPoint y: 38, distance: 131.9
click at [226, 171] on p "Za 30 sekundi nakon što ju je obukao, Marko je osetio nešto što godinama nije –…" at bounding box center [299, 188] width 220 height 34
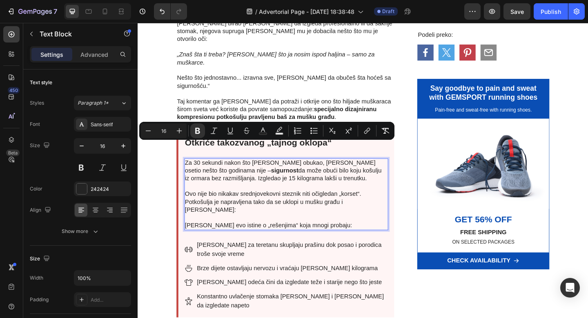
click at [257, 171] on p "Za 30 sekundi nakon što ju je obukao, Marko je osetio nešto što godinama nije –…" at bounding box center [299, 188] width 220 height 34
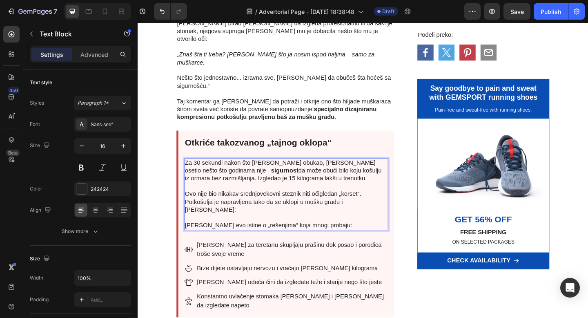
click at [196, 171] on p "Za 30 sekundi nakon što ju je obukao, Marko je osetio nešto što godinama nije –…" at bounding box center [299, 188] width 220 height 34
click at [254, 171] on p "Nakon 30 sekundi nakon što ju je obukao, Marko je osetio nešto što godinama nij…" at bounding box center [299, 188] width 220 height 34
click at [305, 171] on p "Nakon 30 sekundi posle što ju je obukao, Marko je osetio nešto što godinama nij…" at bounding box center [299, 188] width 220 height 34
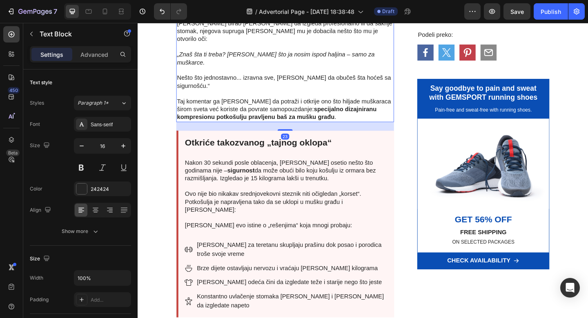
click at [342, 79] on p "Nešto što jednostavno... izravna sve, da možeš da obučeš šta hoćeš sa sigurnošć…" at bounding box center [298, 87] width 235 height 17
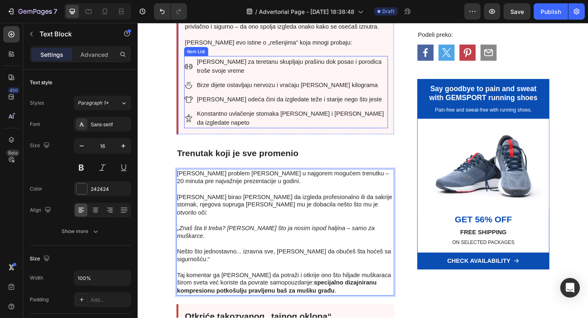
scroll to position [498, 0]
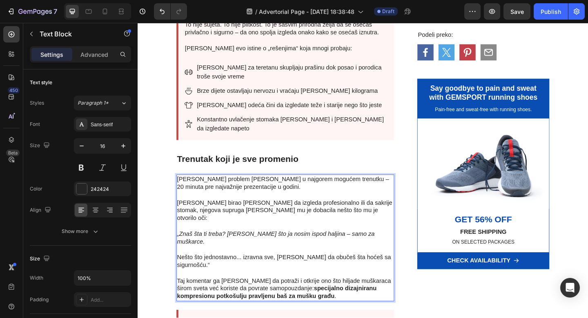
click at [343, 274] on p "Nešto što jednostavno... izravna sve, da možeš da obučeš šta hoćeš sa sigurnošć…" at bounding box center [298, 282] width 235 height 17
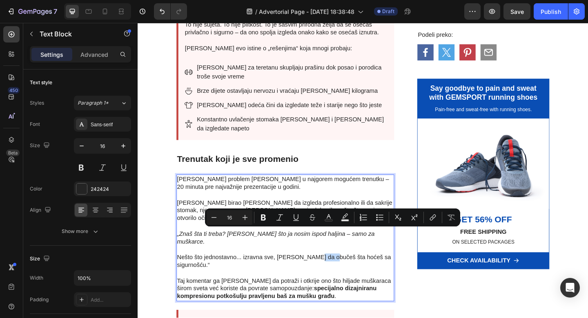
click at [343, 274] on p "Nešto što jednostavno... izravna sve, da možeš da obučeš šta hoćeš sa sigurnošć…" at bounding box center [298, 282] width 235 height 17
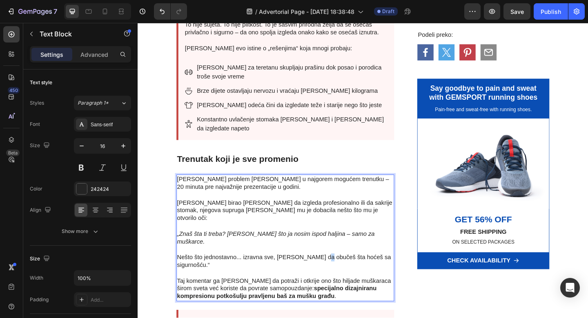
click at [338, 274] on p "Nešto što jednostavno... izravna sve, da možeš da obučeš šta hoćeš sa sigurnošć…" at bounding box center [298, 282] width 235 height 17
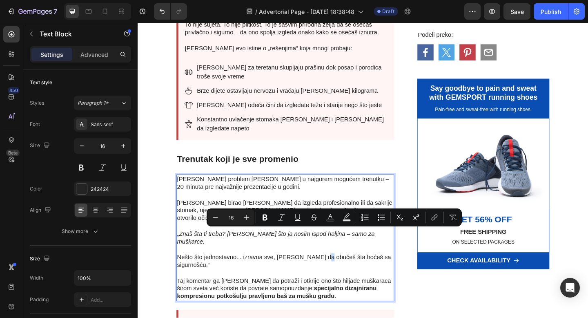
copy p "č"
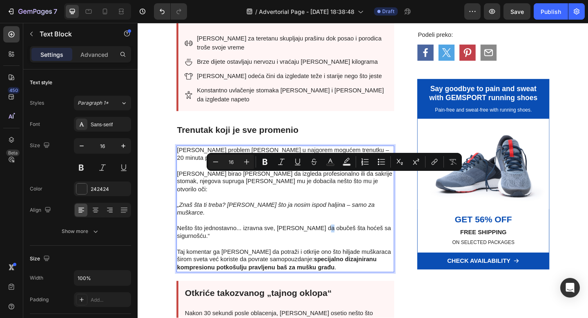
scroll to position [592, 0]
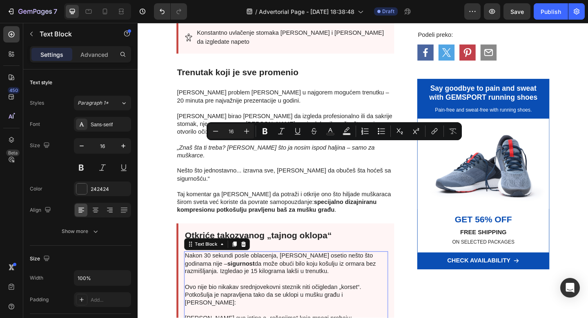
click at [275, 272] on p "Nakon 30 sekundi posle oblacenja, Marko je osetio nešto što godinama nije – sig…" at bounding box center [299, 289] width 220 height 34
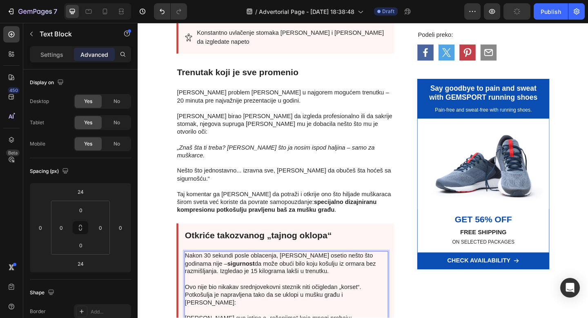
click at [277, 272] on p "Nakon 30 sekundi posle oblacenja, Marko je osetio nešto što godinama nije – sig…" at bounding box center [299, 289] width 220 height 34
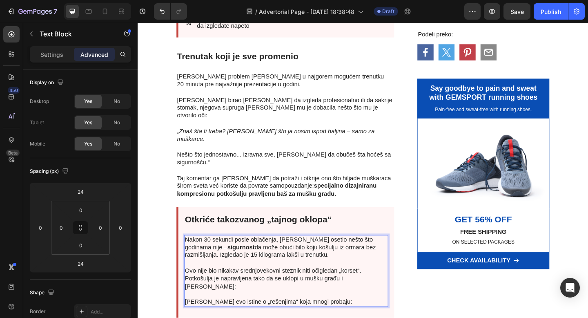
scroll to position [610, 0]
click at [224, 254] on p "Nakon 30 sekundi posle oblačenja, Marko je osetio nešto što godinama nije – sig…" at bounding box center [299, 271] width 220 height 34
click at [235, 263] on strong "sigurnost" at bounding box center [250, 266] width 30 height 7
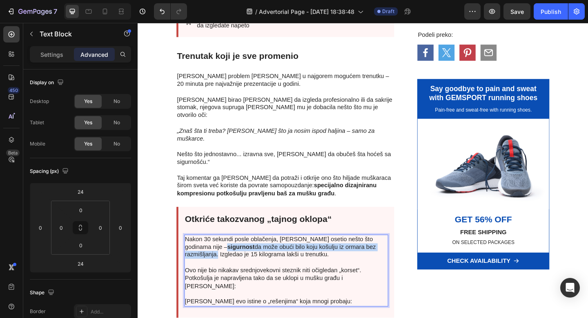
click at [394, 254] on p "Nakon 30 sekundi posle oblačenja, Marko je osetio nešto što godinama nije – sig…" at bounding box center [299, 271] width 220 height 34
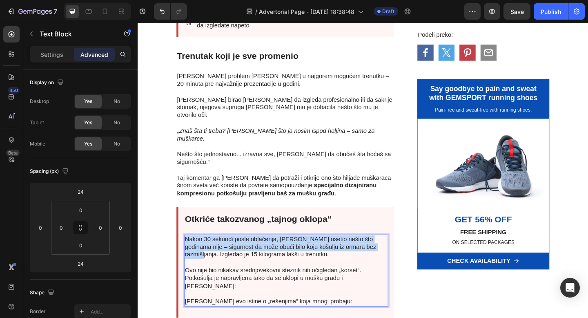
click at [391, 254] on p "Nakon 30 sekundi posle oblačenja, Marko je osetio nešto što godinama nije – sig…" at bounding box center [299, 271] width 220 height 34
click at [195, 254] on p "Nakon 30 sekundi posle oblačenja, Marko je osetio nešto što godinama nije – sig…" at bounding box center [299, 271] width 220 height 34
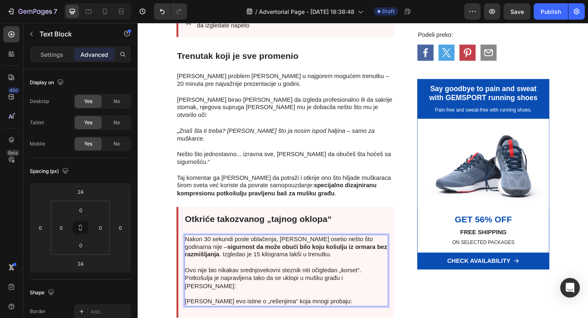
click at [274, 254] on p "Nakon 30 sekundi posle oblačenja, Marko je osetio nešto što godinama nije – sig…" at bounding box center [299, 271] width 220 height 34
click at [289, 254] on p "Nakon 30 sekundi posle oblačenja, Marko je osetio nešto što godinama nije – sig…" at bounding box center [299, 271] width 220 height 34
click at [206, 254] on p "ndukeNakon 30 sekundi posle oblačenja, Marko je osetio nešto što godinama nije …" at bounding box center [299, 271] width 220 height 34
click at [283, 254] on p "Nakon 30 sekundi posle oblačenja, Marko je osetio nešto što godinama nije – sig…" at bounding box center [299, 271] width 220 height 34
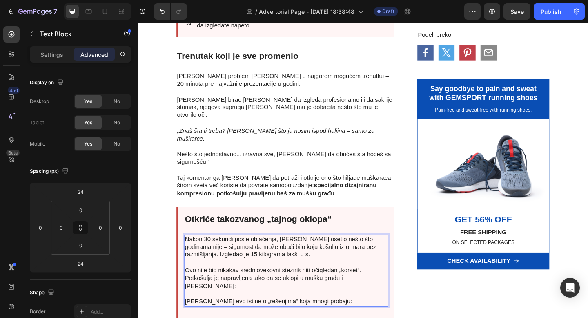
click at [284, 254] on p "Nakon 30 sekundi posle oblačenja, Marko je osetio nešto što godinama nije – sig…" at bounding box center [299, 271] width 220 height 34
click at [291, 254] on p "Nakon 30 sekundi posle oblačenja, Marko je osetio nešto što godinama nije – sig…" at bounding box center [299, 271] width 220 height 34
click at [295, 254] on p "Nakon 30 sekundi posle oblačenja, Marko je osetio nešto što godinama nije – sig…" at bounding box center [299, 271] width 220 height 34
click at [299, 254] on p "Nakon 30 sekundi posle oblačenja, Marko je osetio nešto što godinama nije – sig…" at bounding box center [299, 271] width 220 height 34
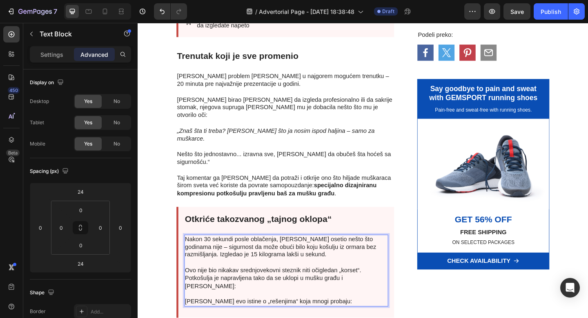
click at [303, 254] on p "Nakon 30 sekundi posle oblačenja, Marko je osetio nešto što godinama nije – sig…" at bounding box center [299, 271] width 220 height 34
click at [324, 254] on p "Nakon 30 sekundi posle oblačenja, Marko je osetio nešto što godinama nije – sig…" at bounding box center [299, 271] width 220 height 34
click at [393, 254] on p "Nakon 30 sekundi posle oblačenja, Marko je osetio nešto što godinama nije – sig…" at bounding box center [299, 271] width 220 height 34
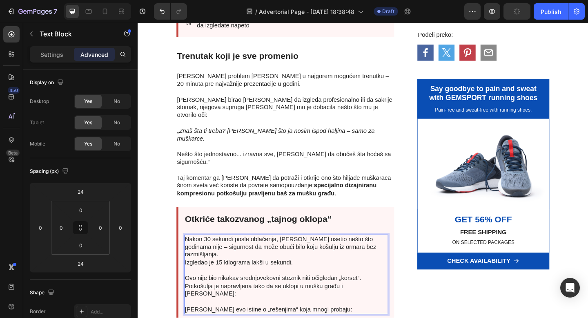
click at [192, 279] on p "Izgledao je 15 kilograma lakši u sekundi." at bounding box center [299, 287] width 220 height 17
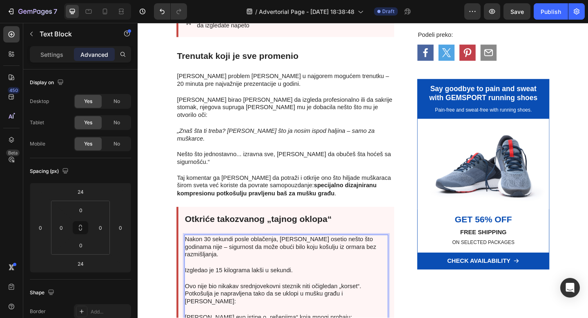
click at [208, 288] on p "Izgledao je 15 kilograma lakši u sekundi." at bounding box center [299, 296] width 220 height 17
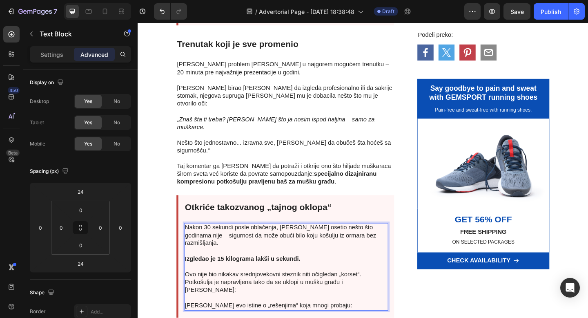
click at [296, 293] on p "Ovo nije bio nikakav srednjovekovni steznik niti očigledan „korset“. Potkošulja…" at bounding box center [299, 305] width 220 height 25
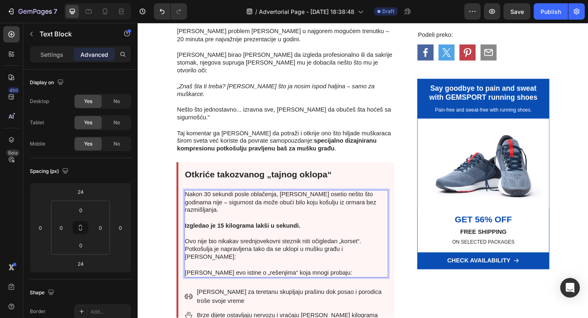
scroll to position [659, 0]
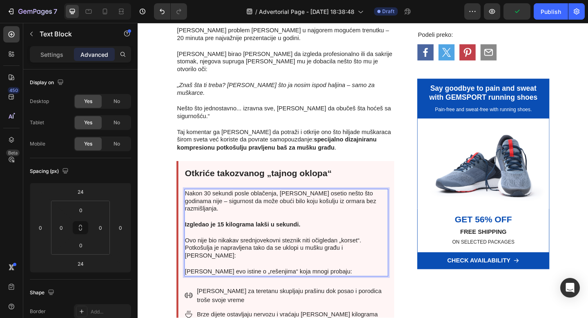
click at [279, 255] on p "Ovo nije bio nikakav srednjovekovni steznik niti očigledan „korset“. Potkošulja…" at bounding box center [299, 267] width 220 height 25
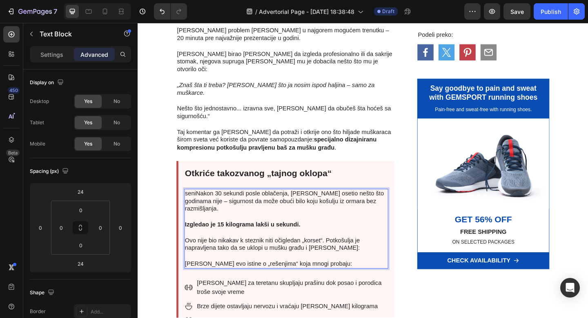
click at [201, 204] on p "seniNakon 30 sekundi posle oblačenja, Marko je osetio nešto što godinama nije –…" at bounding box center [299, 216] width 220 height 25
click at [191, 204] on p "sNakon 30 sekundi posle oblačenja, Marko je osetio nešto što godinama nije – si…" at bounding box center [299, 216] width 220 height 25
click at [253, 255] on p "Ovo nije bio nikakav k steznik niti očigledan „korset“. Potkošulja je napravlje…" at bounding box center [299, 263] width 220 height 17
click at [253, 255] on p "Ovo nije bio nikakav steznik niti očigledan „korset“. Potkošulja je napravljena…" at bounding box center [299, 263] width 220 height 17
click at [246, 255] on p "Ovo nije bio nikakav steznik niti očigledan „korset“. Potkošulja je napravljena…" at bounding box center [299, 263] width 220 height 17
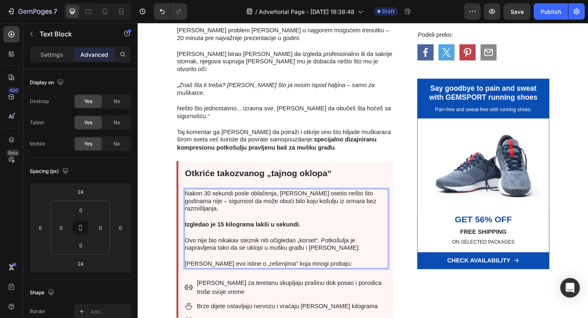
click at [338, 255] on p "Ovo nije bio nikakav steznik niti očigledan „korset“. Potkošulja je napravljena…" at bounding box center [299, 263] width 220 height 17
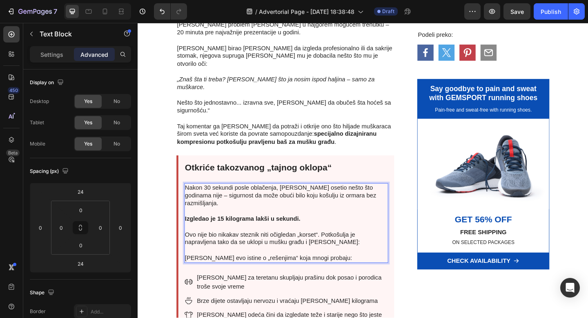
scroll to position [670, 0]
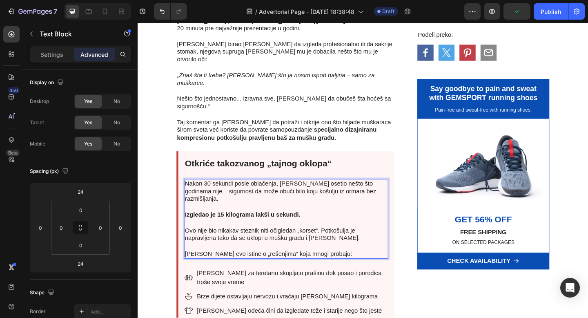
click at [264, 270] on p "[PERSON_NAME] evo istine o „rešenjima“ koja mnogi probaju:" at bounding box center [299, 274] width 220 height 9
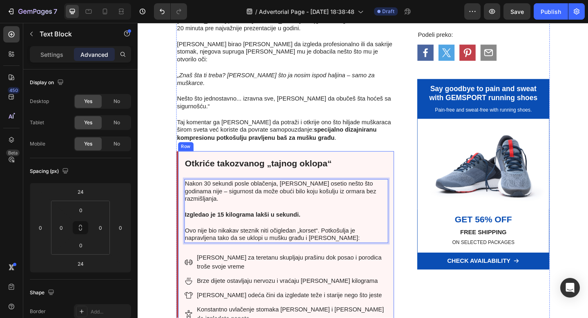
scroll to position [701, 0]
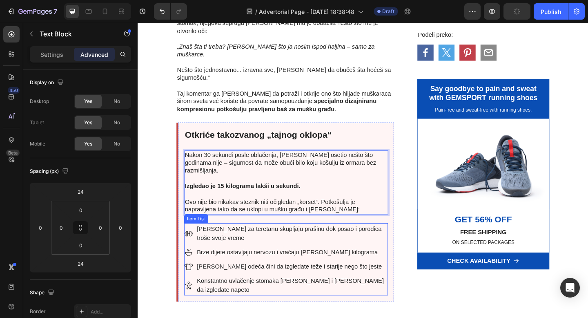
click at [322, 242] on p "[PERSON_NAME] za teretanu skupljaju prašinu dok posao i porodica troše svoje vr…" at bounding box center [305, 252] width 207 height 20
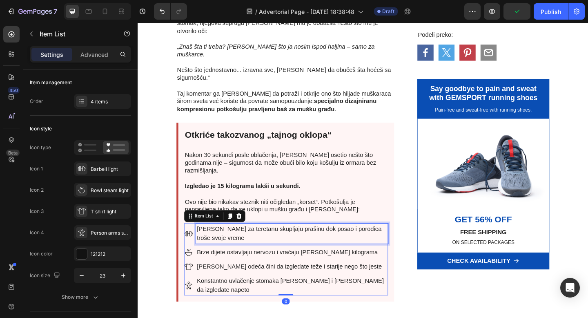
click at [318, 242] on p "[PERSON_NAME] za teretanu skupljaju prašinu dok posao i porodica troše svoje vr…" at bounding box center [305, 252] width 207 height 20
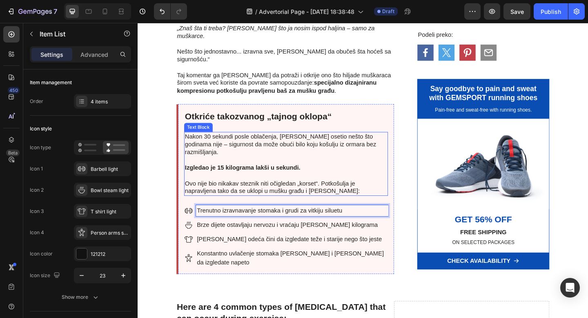
scroll to position [722, 0]
drag, startPoint x: 184, startPoint y: 14, endPoint x: 179, endPoint y: 23, distance: 10.2
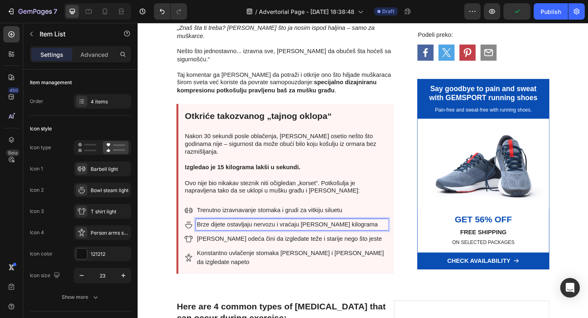
click at [217, 237] on p "Brze dijete ostavljaju nervozu i vraćaju [PERSON_NAME] kilograma" at bounding box center [305, 242] width 207 height 10
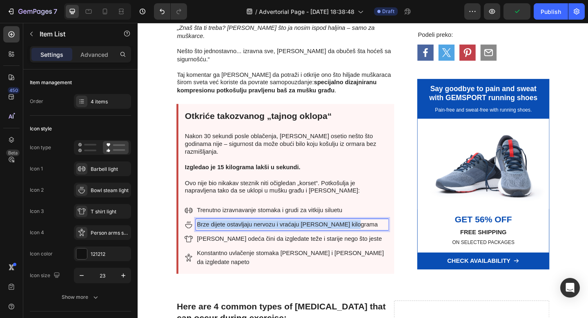
click at [217, 237] on p "Brze dijete ostavljaju nervozu i vraćaju [PERSON_NAME] kilograma" at bounding box center [305, 242] width 207 height 10
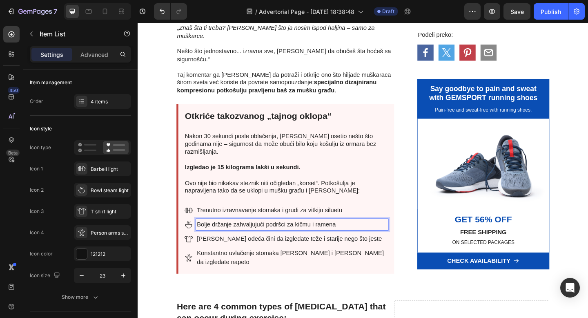
click at [238, 237] on p "Bolje držanje zahvaljujući podršci za kičmu i ramena" at bounding box center [305, 242] width 207 height 10
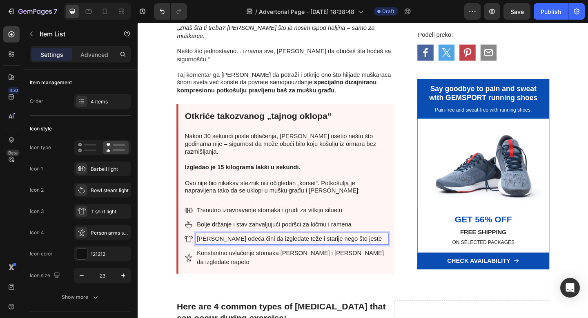
click at [248, 253] on p "[PERSON_NAME] odeća čini da izgledate teže i starije nego što jeste" at bounding box center [305, 258] width 207 height 10
click at [260, 253] on p "[PERSON_NAME] odeća čini da izgledate teže i starije nego što jeste" at bounding box center [305, 258] width 207 height 10
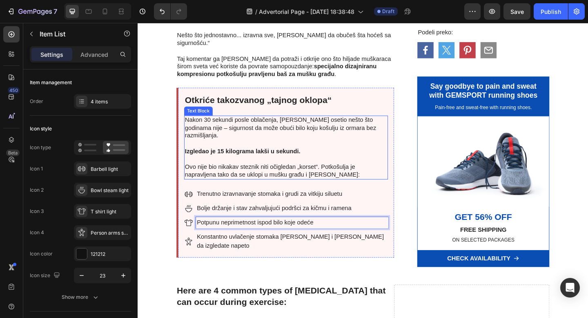
scroll to position [740, 0]
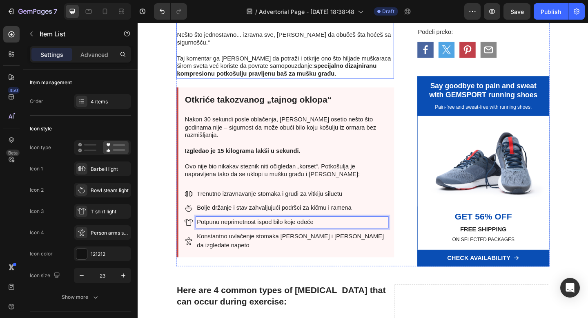
drag, startPoint x: 300, startPoint y: 2, endPoint x: 136, endPoint y: 8, distance: 164.8
click at [259, 250] on p "Konstantno uvlačenje stomaka [PERSON_NAME] i [PERSON_NAME] da izgledate napeto" at bounding box center [305, 260] width 207 height 20
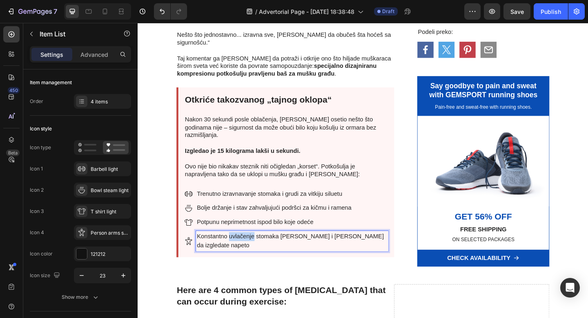
click at [259, 250] on p "Konstantno uvlačenje stomaka [PERSON_NAME] i [PERSON_NAME] da izgledate napeto" at bounding box center [305, 260] width 207 height 20
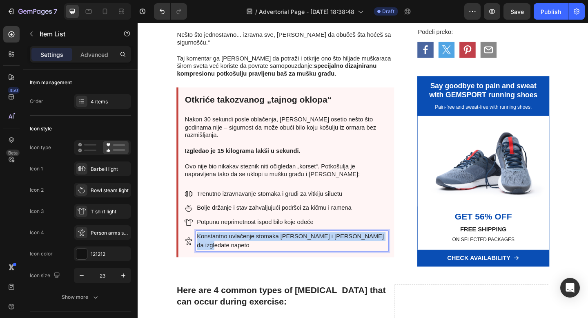
drag, startPoint x: 259, startPoint y: 220, endPoint x: 455, endPoint y: 30, distance: 273.1
click at [259, 250] on p "Konstantno uvlačenje stomaka [PERSON_NAME] i [PERSON_NAME] da izgledate napeto" at bounding box center [305, 260] width 207 height 20
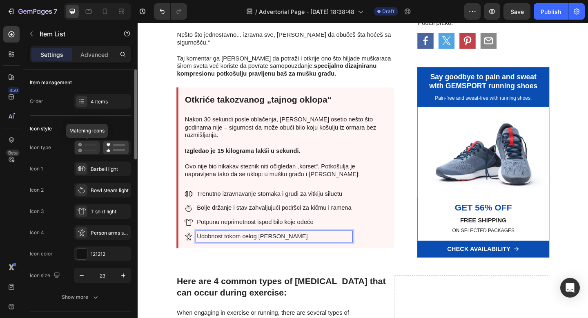
click at [91, 149] on icon at bounding box center [87, 148] width 18 height 10
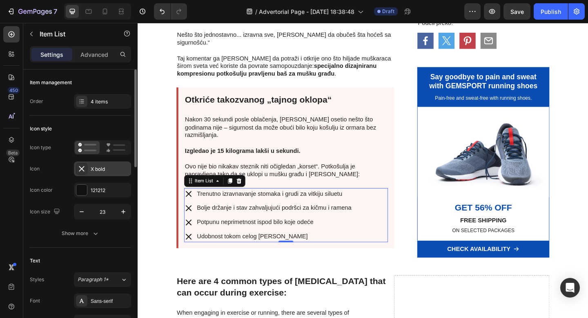
click at [81, 169] on icon at bounding box center [81, 168] width 5 height 5
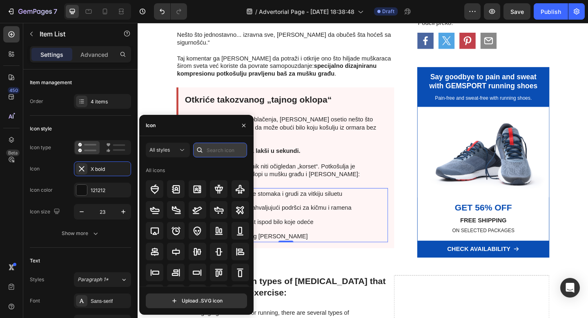
click at [212, 150] on input "text" at bounding box center [220, 150] width 54 height 15
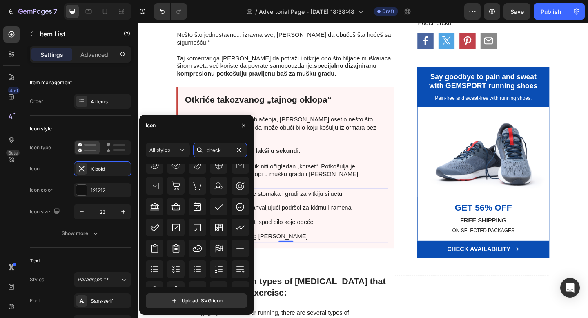
scroll to position [266, 0]
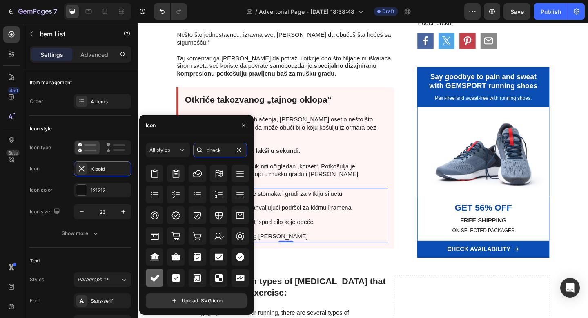
type input "check"
click at [154, 280] on icon at bounding box center [154, 278] width 9 height 7
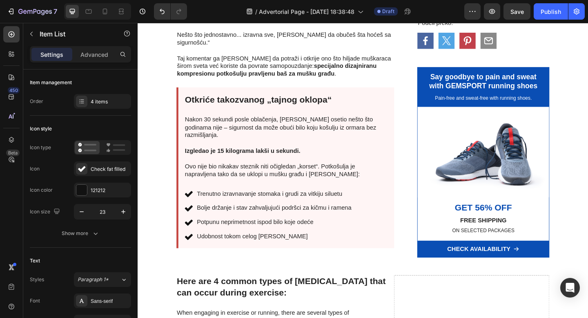
click at [195, 237] on icon at bounding box center [193, 240] width 9 height 7
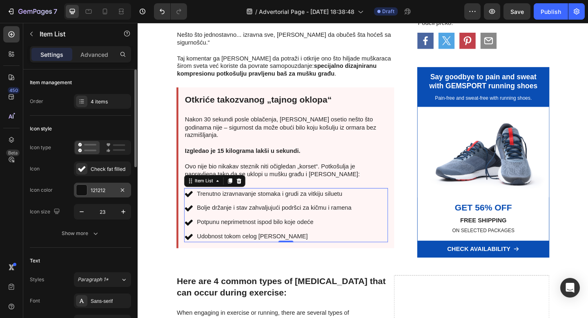
click at [94, 193] on div "121212" at bounding box center [103, 190] width 24 height 7
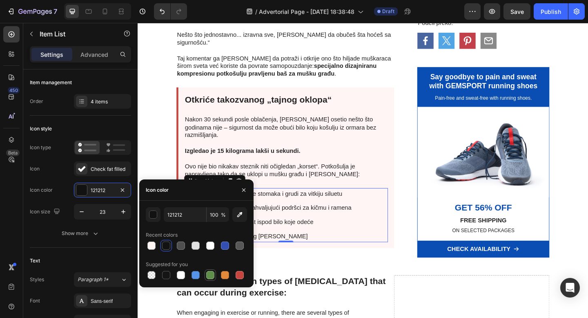
click at [208, 273] on div at bounding box center [210, 275] width 8 height 8
type input "5E8E49"
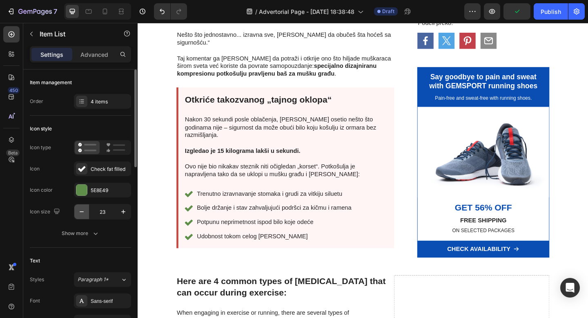
click at [84, 214] on icon "button" at bounding box center [82, 212] width 8 height 8
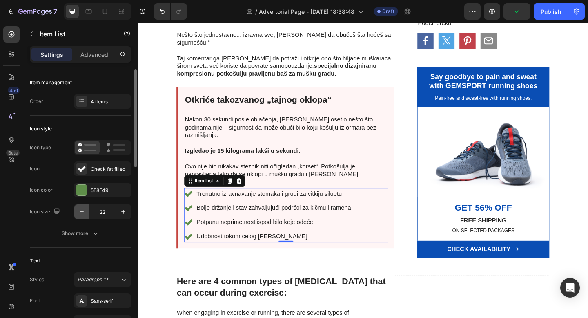
click at [83, 214] on icon "button" at bounding box center [82, 212] width 8 height 8
type input "20"
click at [105, 103] on div "4 items" at bounding box center [110, 101] width 38 height 7
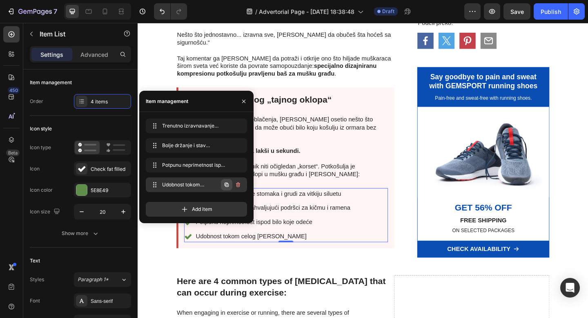
click at [226, 185] on icon "button" at bounding box center [227, 185] width 2 height 2
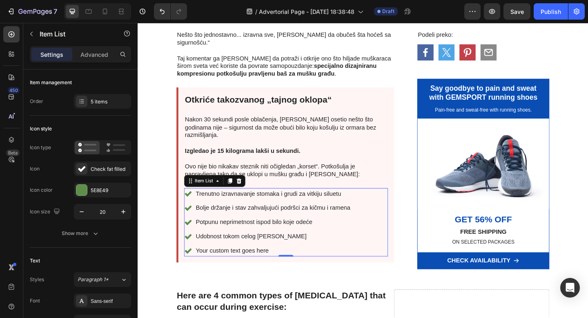
click at [292, 211] on div "Trenutno izravnavanje stomaka i grudi za vitkiju siluetu Bolje držanje i stav z…" at bounding box center [279, 240] width 182 height 74
click at [259, 265] on div "Your custom text goes here" at bounding box center [285, 271] width 171 height 12
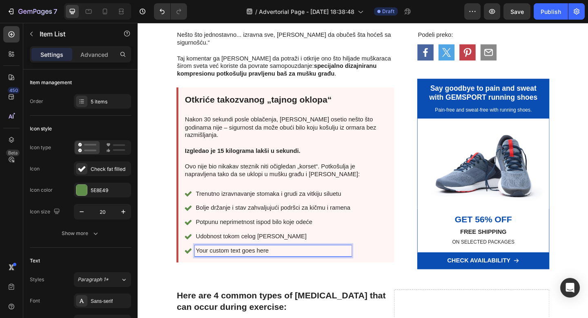
click at [259, 266] on p "Your custom text goes here" at bounding box center [285, 271] width 168 height 10
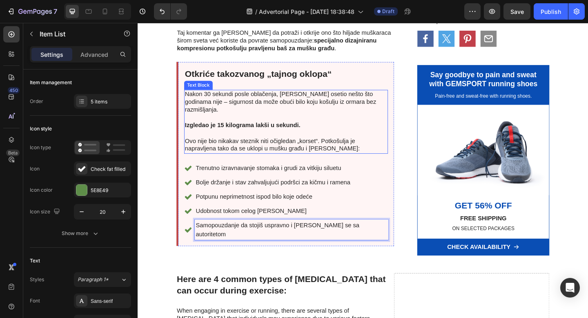
scroll to position [768, 0]
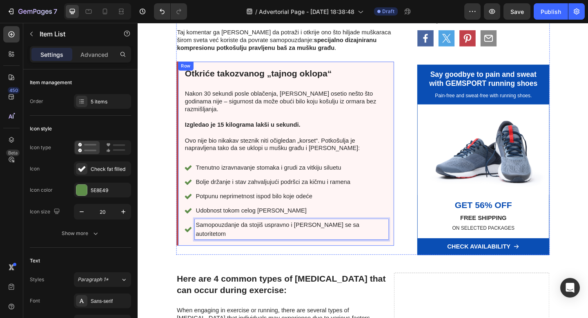
click at [184, 211] on div "Otkriće takozvanog „tajnog oklopa“ Heading Nakon 30 sekundi posle oblačenja, Ma…" at bounding box center [298, 165] width 237 height 200
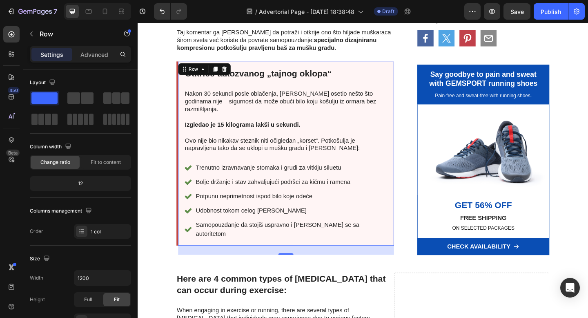
click at [397, 65] on div "Otkriće takozvanog „tajnog oklopa“ Heading Nakon 30 sekundi posle oblačenja, Ma…" at bounding box center [298, 165] width 237 height 200
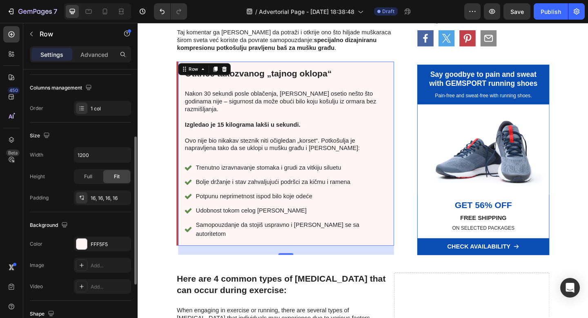
scroll to position [161, 0]
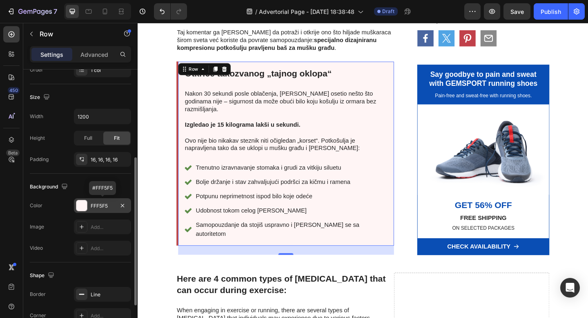
click at [89, 207] on div "FFF5F5" at bounding box center [102, 205] width 57 height 15
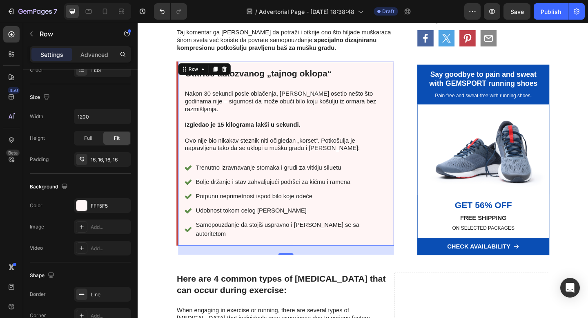
click at [413, 206] on div "Otkriće takozvanog „tajnog oklopa“ Heading Nakon 30 sekundi posle oblačenja, Ma…" at bounding box center [298, 165] width 237 height 200
click at [93, 203] on div "FFF5F5" at bounding box center [103, 205] width 24 height 7
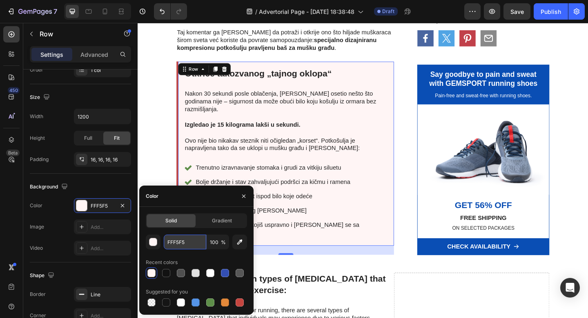
click at [177, 240] on input "FFF5F5" at bounding box center [185, 242] width 42 height 15
paste input "#f0fff4"
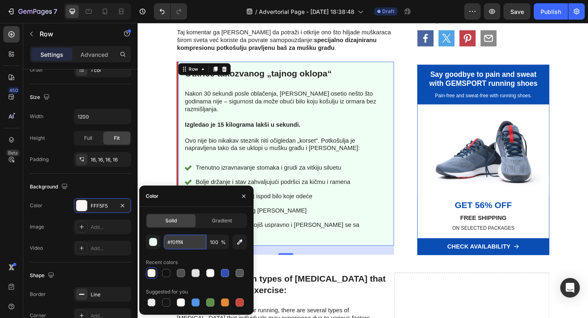
click at [170, 244] on input "#f0fff4" at bounding box center [185, 242] width 42 height 15
type input "f0fff4"
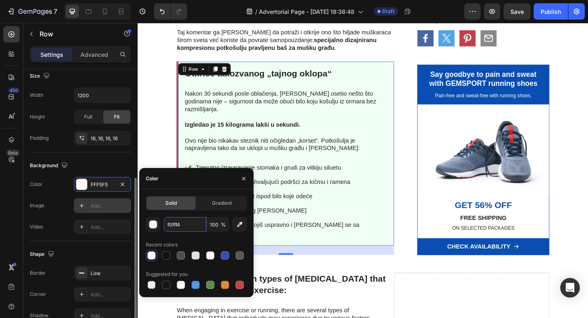
scroll to position [227, 0]
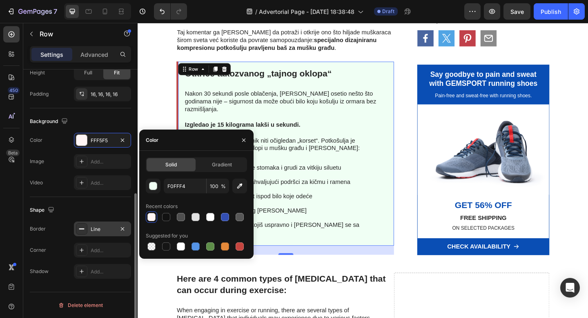
click at [95, 226] on div "Line" at bounding box center [103, 229] width 24 height 7
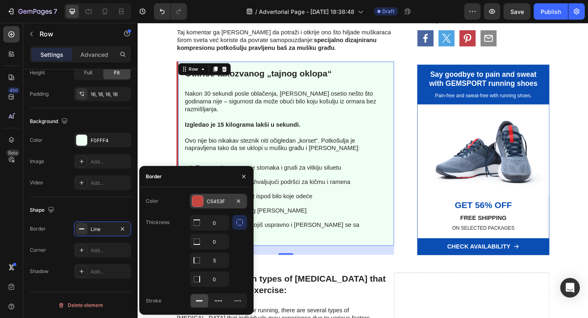
click at [198, 202] on div at bounding box center [197, 201] width 11 height 11
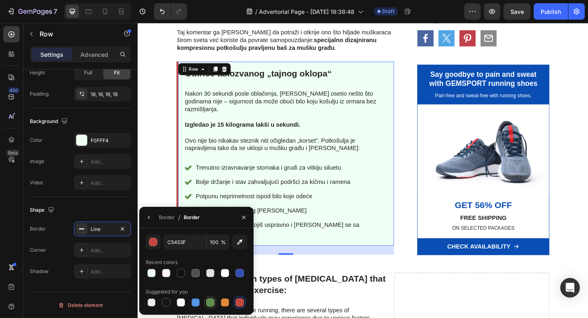
click at [210, 302] on div at bounding box center [210, 302] width 8 height 8
type input "5E8E49"
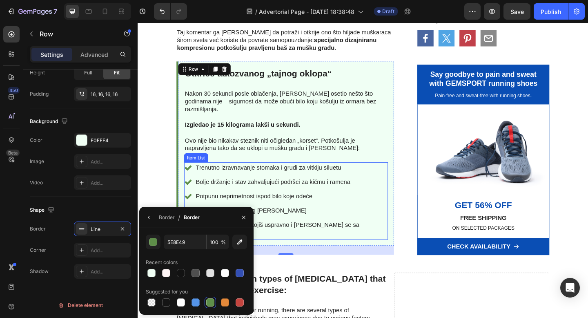
click at [311, 174] on div "Trenutno izravnavanje stomaka i grudi za vitkiju siluetu Bolje držanje i stav z…" at bounding box center [299, 216] width 222 height 84
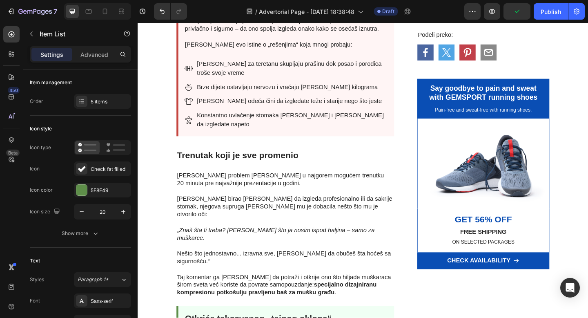
scroll to position [467, 0]
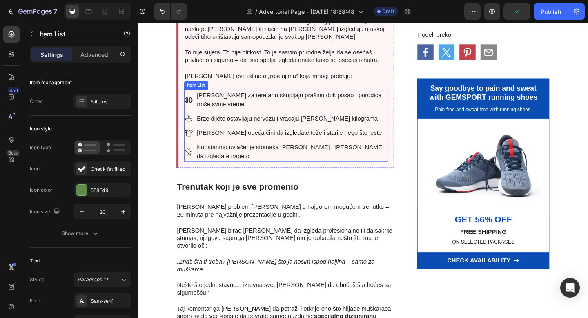
click at [193, 105] on icon at bounding box center [192, 106] width 9 height 9
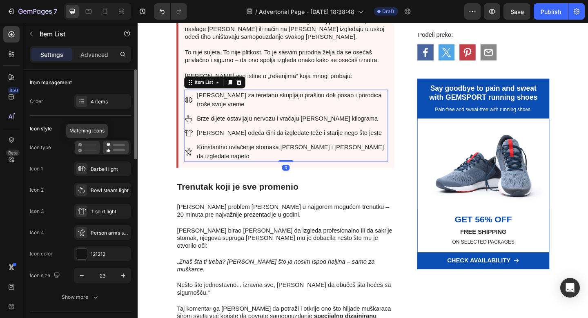
click at [87, 149] on icon at bounding box center [87, 148] width 18 height 10
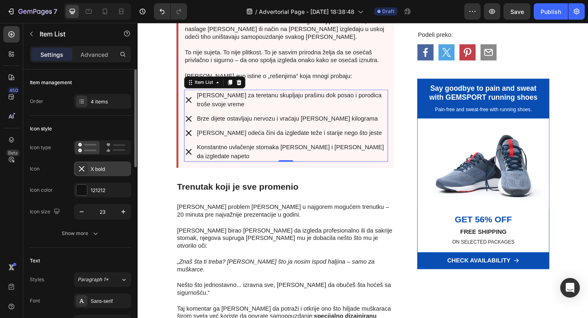
click at [98, 166] on div "X bold" at bounding box center [110, 168] width 38 height 7
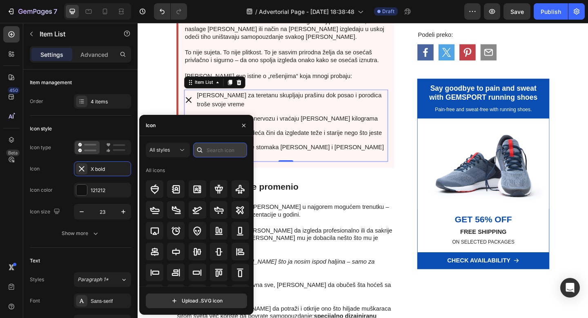
click at [210, 150] on input "text" at bounding box center [220, 150] width 54 height 15
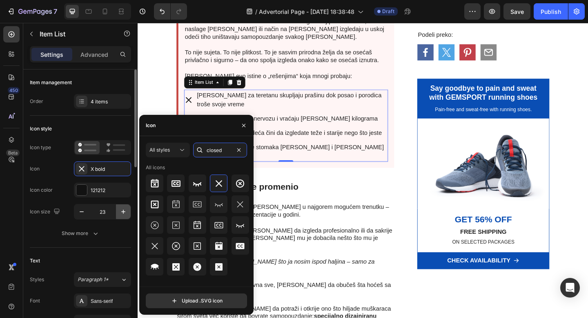
type input "closed"
click at [124, 214] on icon "button" at bounding box center [123, 212] width 8 height 8
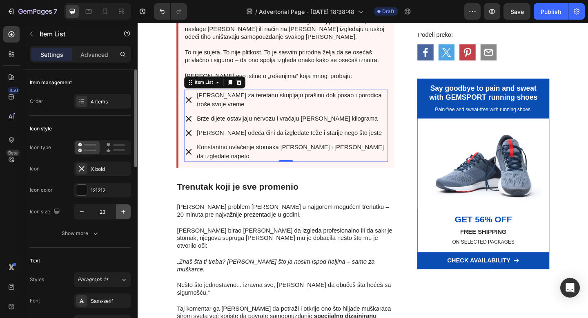
type input "24"
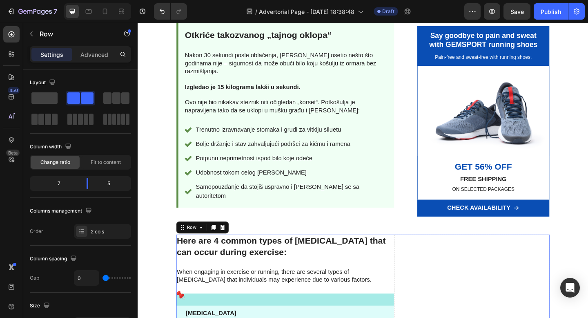
scroll to position [801, 0]
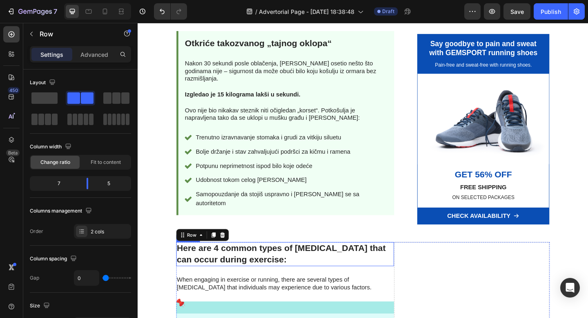
click at [360, 261] on h2 "Here are 4 common types of [MEDICAL_DATA] that can occur during exercise:" at bounding box center [298, 274] width 237 height 26
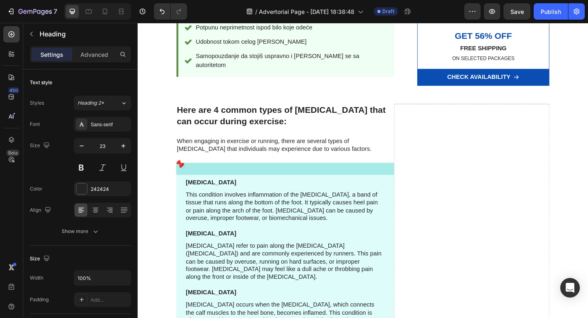
scroll to position [843, 0]
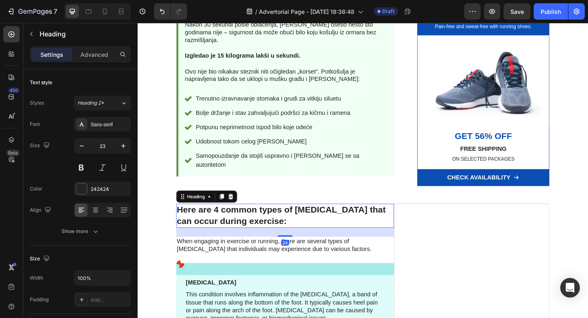
click at [278, 220] on p "Here are 4 common types of [MEDICAL_DATA] that can occur during exercise:" at bounding box center [298, 232] width 235 height 25
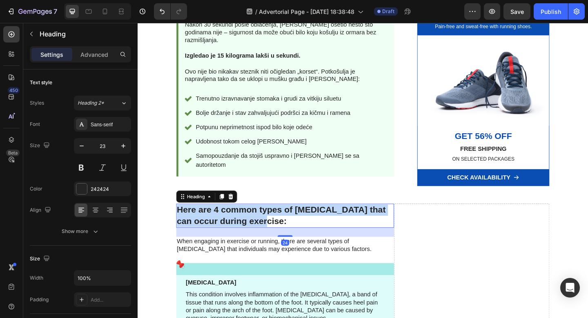
click at [278, 220] on p "Here are 4 common types of [MEDICAL_DATA] that can occur during exercise:" at bounding box center [298, 232] width 235 height 25
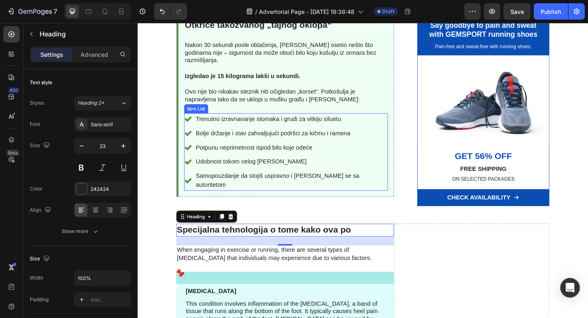
scroll to position [820, 0]
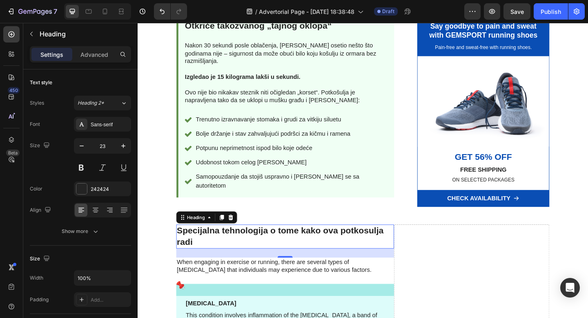
click at [337, 243] on p "Specijalna tehnologija o tome kako ova potkosulja radi" at bounding box center [298, 255] width 235 height 25
click at [229, 243] on p "Specijalna tehnologija o tome kako je ova potkosulja radi" at bounding box center [298, 255] width 235 height 25
click at [313, 95] on p "Ovo nije bio nikakav steznik niti očigledan „korset“. Potkošulja je napravljena…" at bounding box center [299, 103] width 220 height 17
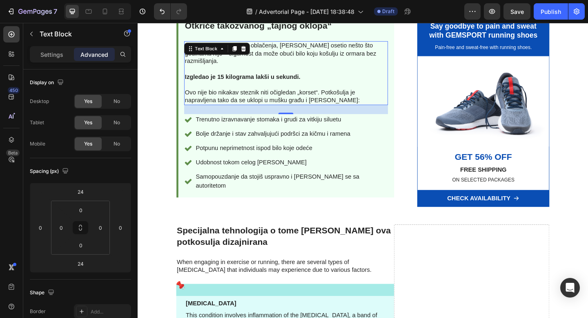
click at [355, 95] on p "Ovo nije bio nikakav steznik niti očigledan „korset“. Potkošulja je napravljena…" at bounding box center [299, 103] width 220 height 17
click at [353, 95] on p "Ovo nije bio nikakav steznik niti očigledan „korset“. Potkošulja je napravljena…" at bounding box center [299, 103] width 220 height 17
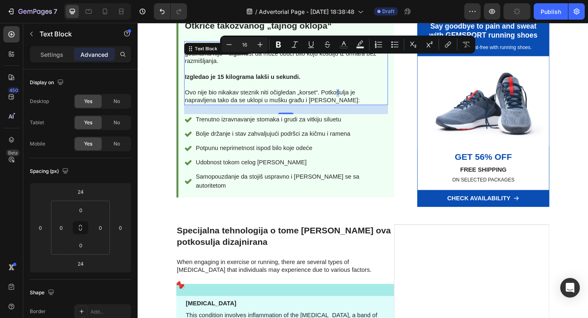
copy p "š"
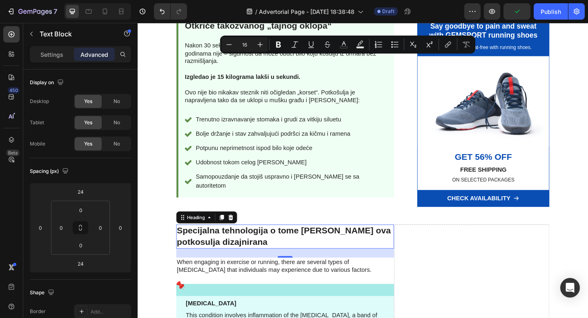
click at [390, 243] on p "Specijalna tehnologija o tome kako je ova potkosulja dizajnirana" at bounding box center [298, 255] width 235 height 25
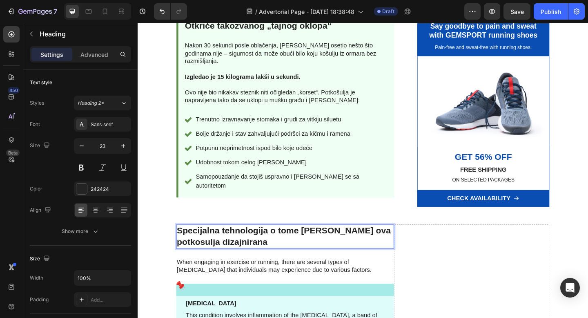
click at [399, 243] on p "Specijalna tehnologija o tome kako je ova potkosulja dizajnirana" at bounding box center [298, 255] width 235 height 25
click at [394, 243] on p "Specijalna tehnologija o tome kako je ova potkosulja dizajnirana" at bounding box center [298, 255] width 235 height 25
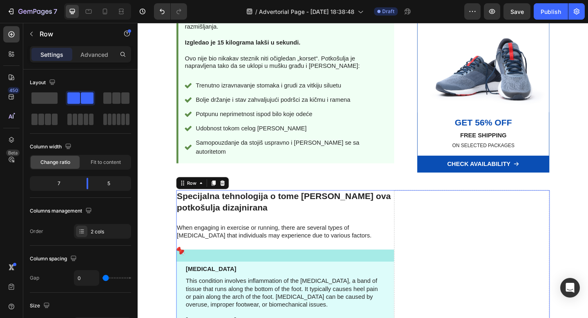
scroll to position [862, 0]
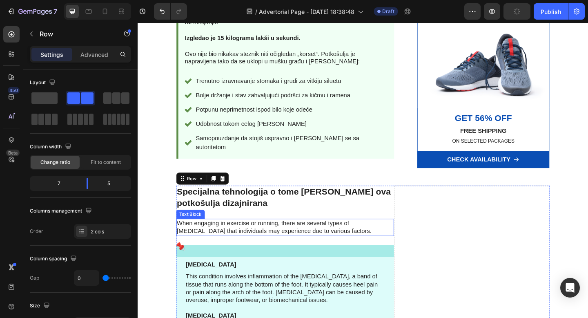
click at [267, 237] on p "When engaging in exercise or running, there are several types of [MEDICAL_DATA]…" at bounding box center [298, 245] width 235 height 17
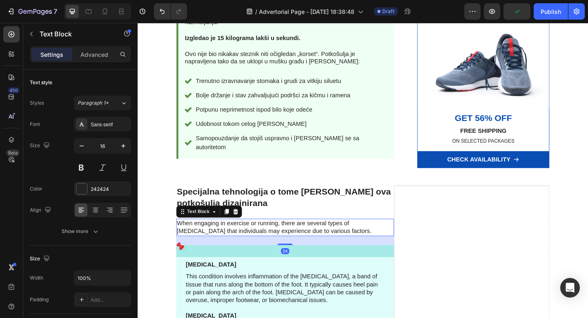
click at [267, 237] on p "When engaging in exercise or running, there are several types of [MEDICAL_DATA]…" at bounding box center [298, 245] width 235 height 17
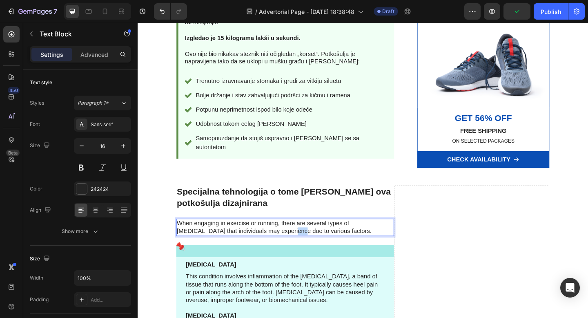
click at [267, 237] on p "When engaging in exercise or running, there are several types of [MEDICAL_DATA]…" at bounding box center [298, 245] width 235 height 17
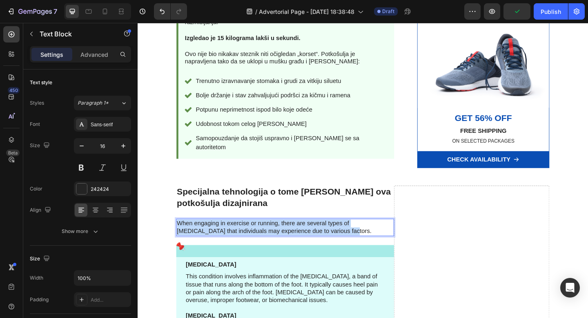
click at [267, 237] on p "When engaging in exercise or running, there are several types of [MEDICAL_DATA]…" at bounding box center [298, 245] width 235 height 17
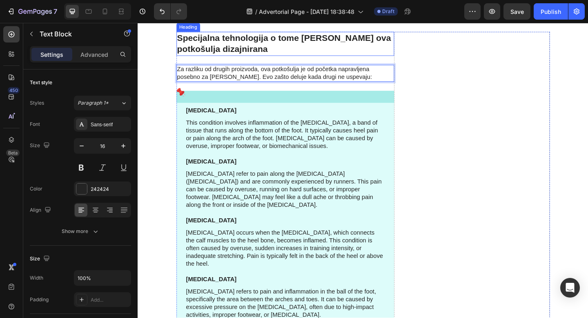
scroll to position [986, 0]
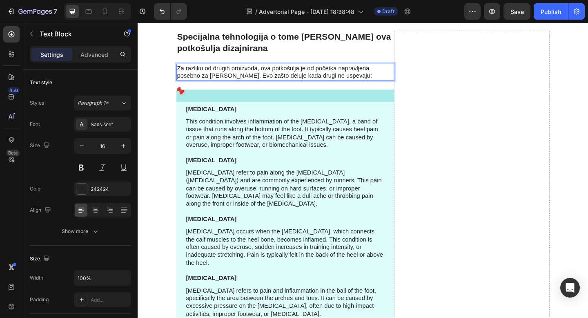
drag, startPoint x: 130, startPoint y: 179, endPoint x: 232, endPoint y: 7, distance: 200.6
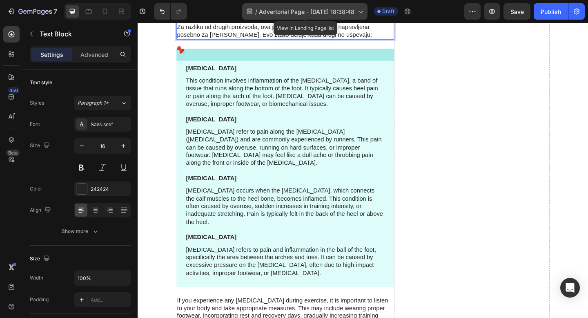
scroll to position [1026, 0]
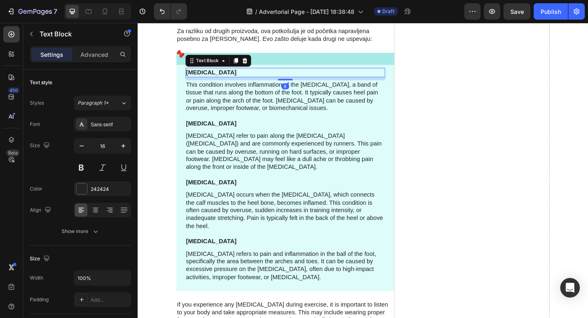
click at [243, 78] on p "[MEDICAL_DATA]" at bounding box center [298, 77] width 216 height 9
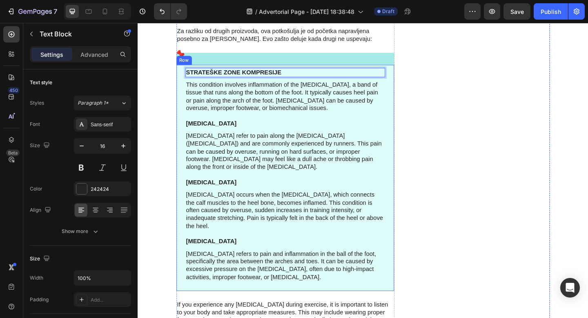
drag, startPoint x: 105, startPoint y: 56, endPoint x: 134, endPoint y: 43, distance: 30.9
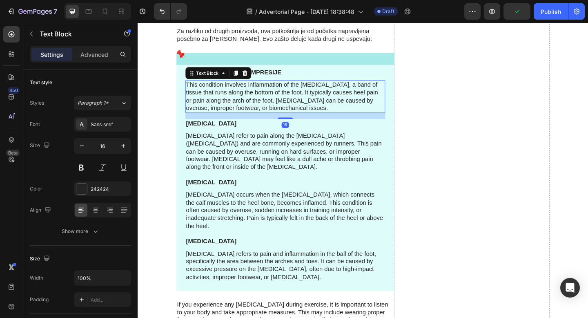
click at [261, 101] on p "This condition involves inflammation of the [MEDICAL_DATA], a band of tissue th…" at bounding box center [298, 103] width 216 height 34
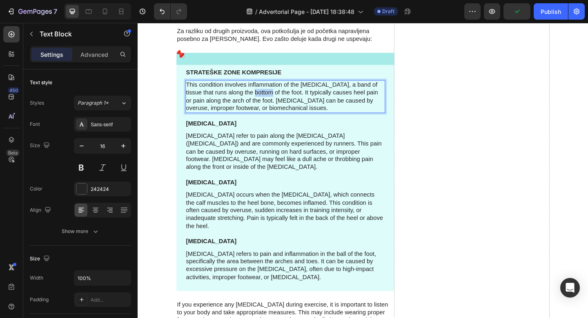
click at [261, 101] on p "This condition involves inflammation of the [MEDICAL_DATA], a band of tissue th…" at bounding box center [298, 103] width 216 height 34
click at [354, 91] on p "Umesto da sve steže jednako (što stvara nove „izbočine“), koristi postepenu kom…" at bounding box center [298, 103] width 216 height 34
click at [245, 109] on p "Umesto da sve steže jednako (što stvara nove „izbočine“ i ne radi posao), koris…" at bounding box center [298, 103] width 216 height 34
click at [190, 100] on p "Umesto da sve steže jednako (što stvara nove „izbočine“ i ne radi posao), koris…" at bounding box center [298, 103] width 216 height 34
click at [303, 97] on p "Umesto da sve steže jednako (što stvara nove „izbočine“ i ne radi posao), ona k…" at bounding box center [298, 103] width 216 height 34
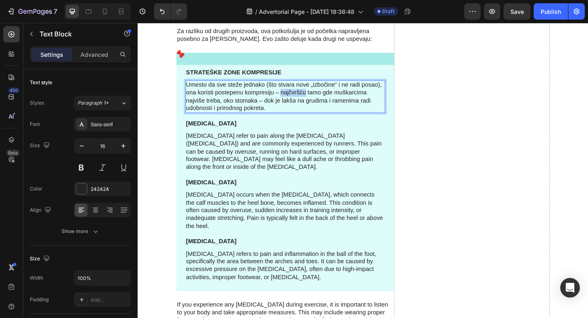
click at [303, 97] on p "Umesto da sve steže jednako (što stvara nove „izbočine“ i ne radi posao), ona k…" at bounding box center [298, 103] width 216 height 34
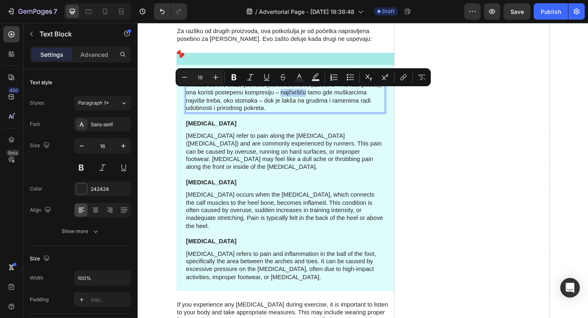
copy p "najčvršću"
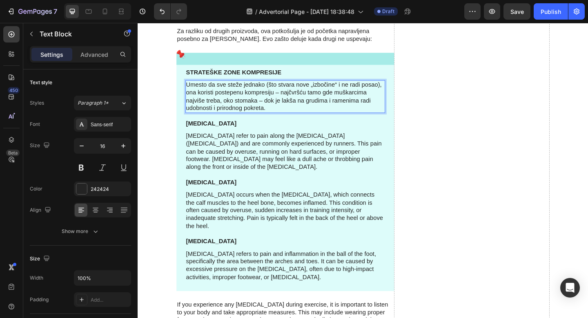
click at [254, 101] on p "Umesto da sve steže jednako (što stvara nove „izbočine“ i ne radi posao), ona k…" at bounding box center [298, 103] width 216 height 34
click at [329, 98] on p "Umesto da sve steže jednako (što stvara nove „izbočine“ i ne radi posao), ona k…" at bounding box center [298, 103] width 216 height 34
click at [310, 113] on p "Umesto da sve steže jednako (što stvara nove „izbočine“ i ne radi posao), ona k…" at bounding box center [298, 103] width 216 height 34
click at [267, 108] on p "Umesto da sve steže jednako (što stvara nove „izbočine“ i ne radi posao), ona k…" at bounding box center [298, 103] width 216 height 34
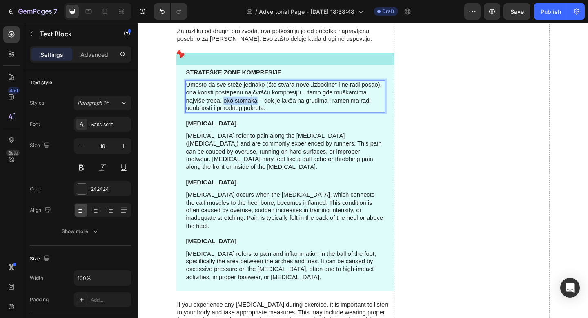
click at [230, 110] on p "Umesto da sve steže jednako (što stvara nove „izbočine“ i ne radi posao), ona k…" at bounding box center [298, 103] width 216 height 34
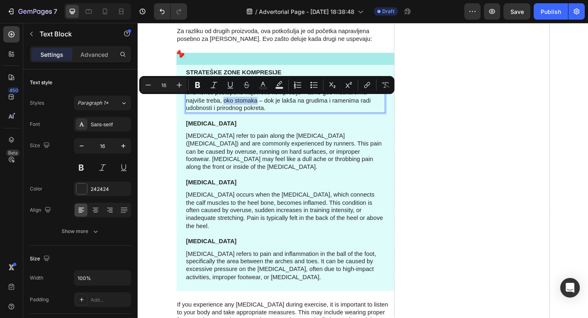
copy p "oko stomaka"
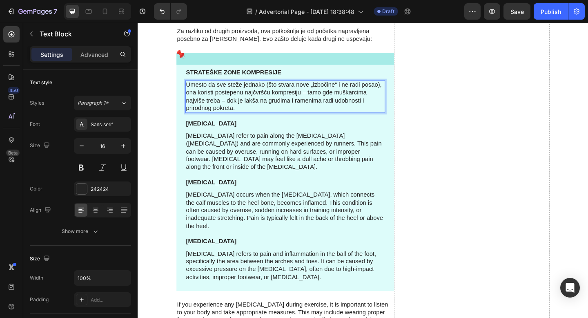
click at [322, 99] on p "Umesto da sve steže jednako (što stvara nove „izbočine“ i ne radi posao), ona k…" at bounding box center [298, 103] width 216 height 34
click at [309, 112] on p "Umesto da sve steže jednako (što stvara nove „izbočine“ i ne radi posao), ona k…" at bounding box center [298, 103] width 216 height 34
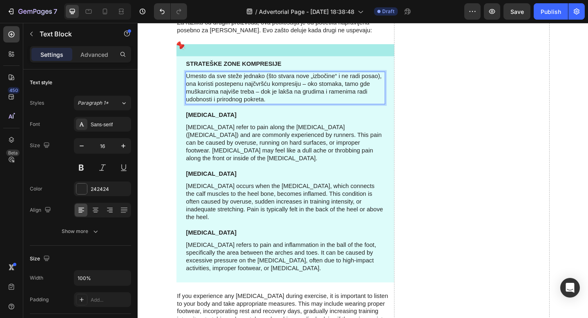
scroll to position [1039, 0]
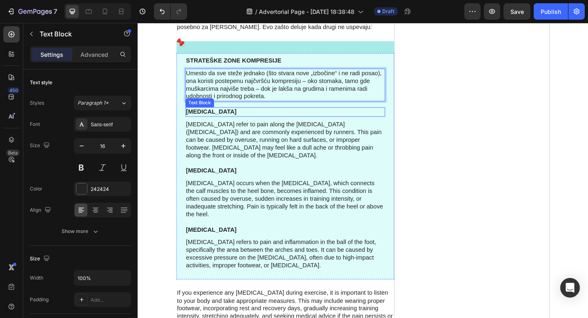
click at [217, 117] on p "[MEDICAL_DATA]" at bounding box center [298, 120] width 216 height 9
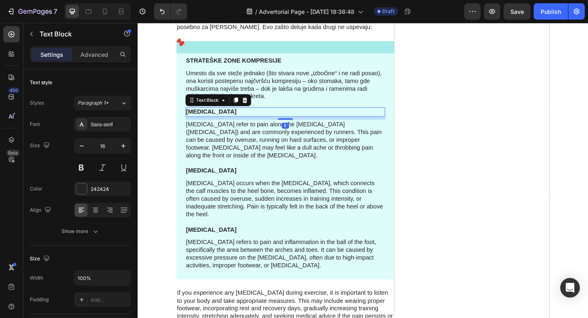
click at [217, 117] on p "[MEDICAL_DATA]" at bounding box center [298, 120] width 216 height 9
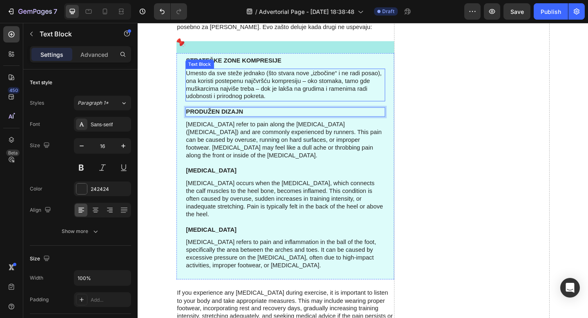
drag, startPoint x: 79, startPoint y: 94, endPoint x: 109, endPoint y: 55, distance: 49.3
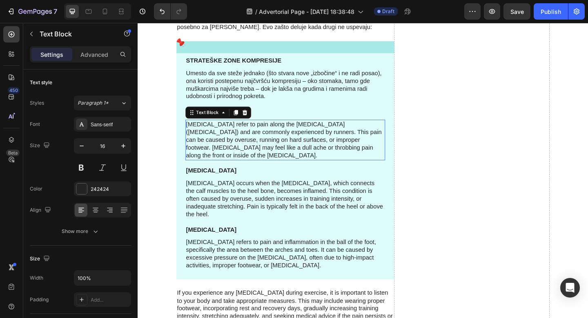
click at [266, 148] on p "[MEDICAL_DATA] refer to pain along the [MEDICAL_DATA] ([MEDICAL_DATA]) and are …" at bounding box center [298, 150] width 216 height 42
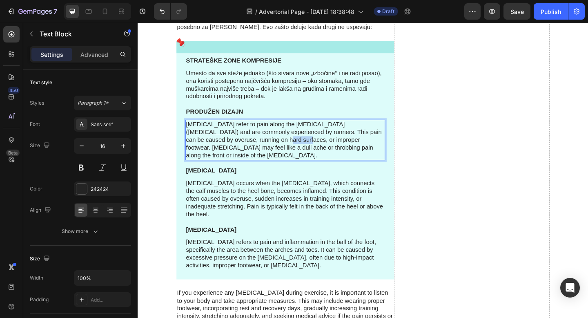
click at [266, 148] on p "[MEDICAL_DATA] refer to pain along the [MEDICAL_DATA] ([MEDICAL_DATA]) and are …" at bounding box center [298, 150] width 216 height 42
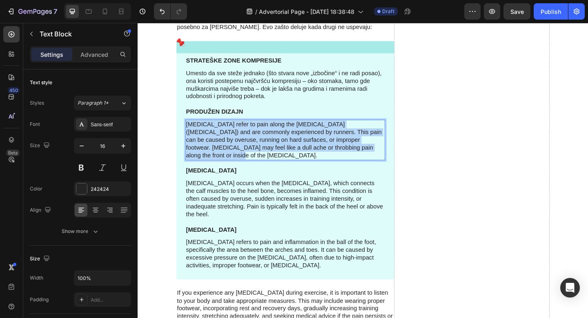
click at [266, 148] on p "[MEDICAL_DATA] refer to pain along the [MEDICAL_DATA] ([MEDICAL_DATA]) and are …" at bounding box center [298, 150] width 216 height 42
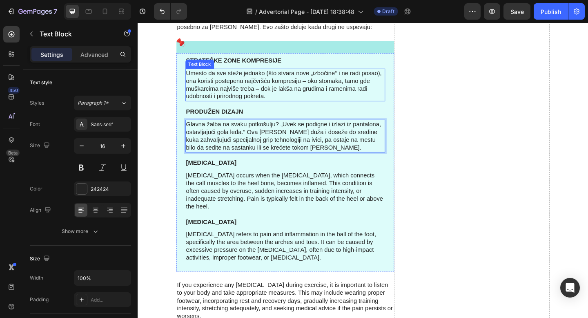
drag, startPoint x: 128, startPoint y: 125, endPoint x: 153, endPoint y: 54, distance: 75.9
click at [249, 143] on p "Glavna žalba na svaku potkošulju? „Uvek se podigne i izlazi iz pantalona, ostav…" at bounding box center [298, 146] width 216 height 34
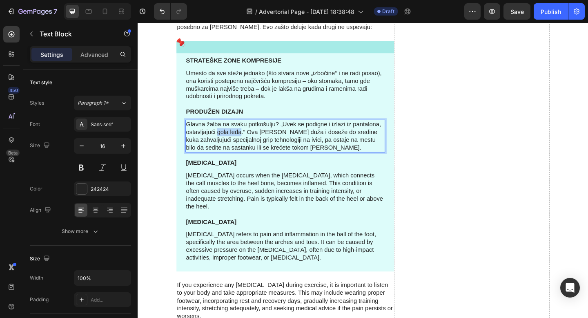
click at [225, 144] on p "Glavna žalba na svaku potkošulju? „Uvek se podigne i izlazi iz pantalona, ostav…" at bounding box center [298, 146] width 216 height 34
click at [287, 147] on p "Glavna žalba na svaku potkošulju? „Uvek se podigne i izlazi iz pantalona, ostav…" at bounding box center [298, 146] width 216 height 34
click at [359, 155] on p "Glavna žalba na svaku potkošulju? „Uvek se podigne i izlazi iz pantalona, ostav…" at bounding box center [298, 146] width 216 height 34
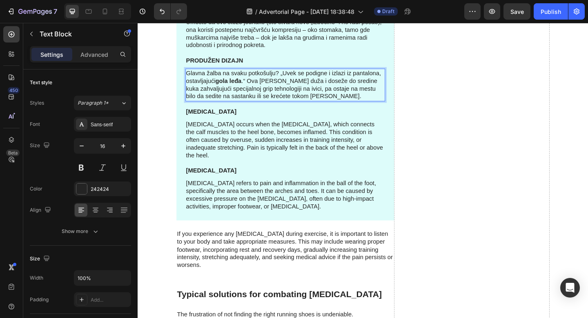
scroll to position [1099, 0]
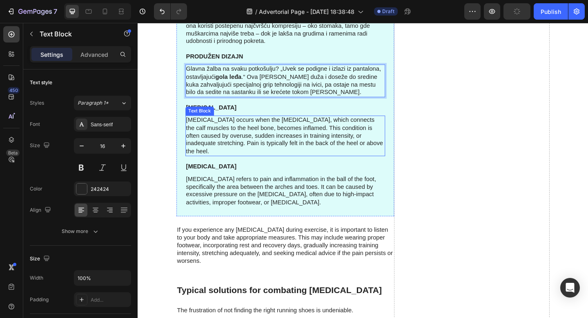
click at [286, 130] on p "[MEDICAL_DATA] occurs when the [MEDICAL_DATA], which connects the calf muscles …" at bounding box center [298, 146] width 216 height 42
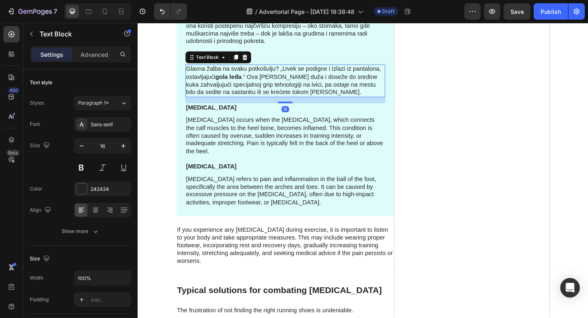
click at [297, 76] on p "Glavna žalba na svaku potkošulju? „Uvek se podigne i izlazi iz pantalona, ostav…" at bounding box center [298, 86] width 216 height 34
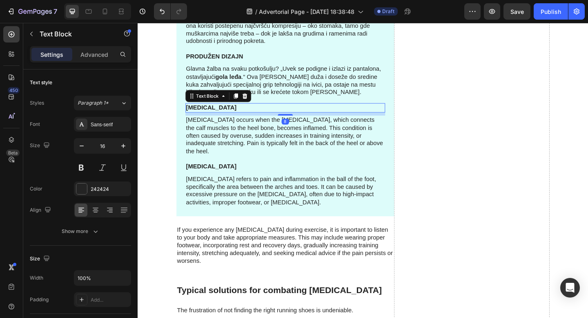
click at [245, 114] on p "[MEDICAL_DATA]" at bounding box center [298, 115] width 216 height 9
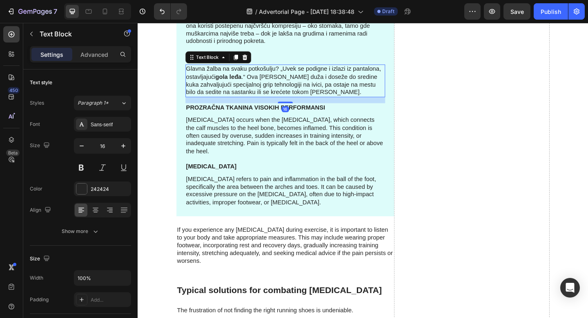
click at [283, 91] on p "Glavna žalba na svaku potkošulju? „Uvek se podigne i izlazi iz pantalona, ostav…" at bounding box center [298, 86] width 216 height 34
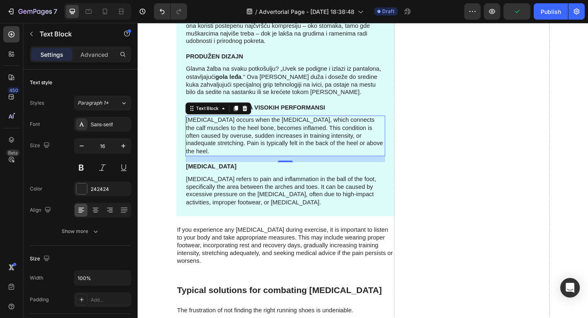
click at [250, 142] on p "[MEDICAL_DATA] occurs when the [MEDICAL_DATA], which connects the calf muscles …" at bounding box center [298, 146] width 216 height 42
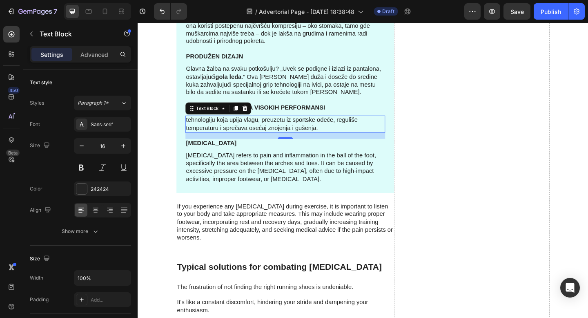
click at [193, 130] on p "tehnologiju koja upija vlagu, preuzetu iz sportske odeće, reguliše temperaturu …" at bounding box center [298, 133] width 216 height 17
click at [223, 130] on p "Tehnologiju koja upija vlagu, preuzetu iz sportske odeće, reguliše temperaturu …" at bounding box center [298, 133] width 216 height 17
click at [311, 139] on p "Tehnologija koja upija vlagu, preuzetu iz sportske odeće, reguliše temperaturu …" at bounding box center [298, 133] width 216 height 17
click at [304, 139] on p "Tehnologija koja upija vlagu, preuzetu iz sportske odeće, reguliše temperaturu …" at bounding box center [298, 133] width 216 height 17
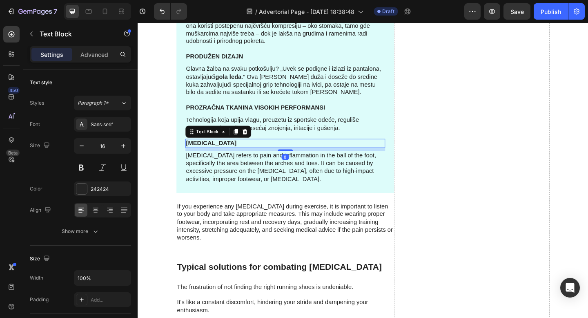
click at [308, 156] on p "[MEDICAL_DATA]" at bounding box center [298, 154] width 216 height 9
click at [253, 139] on icon at bounding box center [253, 142] width 5 height 6
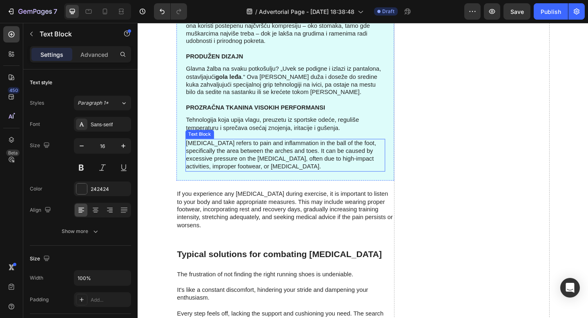
click at [253, 156] on p "[MEDICAL_DATA] refers to pain and inflammation in the ball of the foot, specifi…" at bounding box center [298, 167] width 216 height 34
click at [253, 142] on icon at bounding box center [254, 141] width 7 height 7
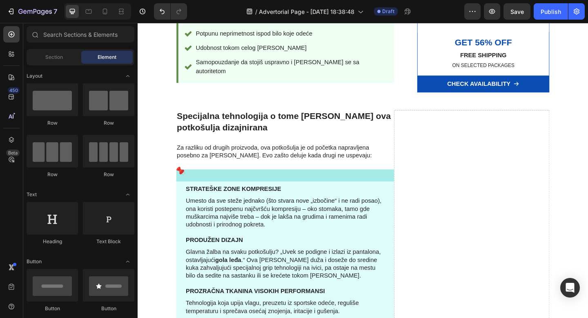
scroll to position [946, 0]
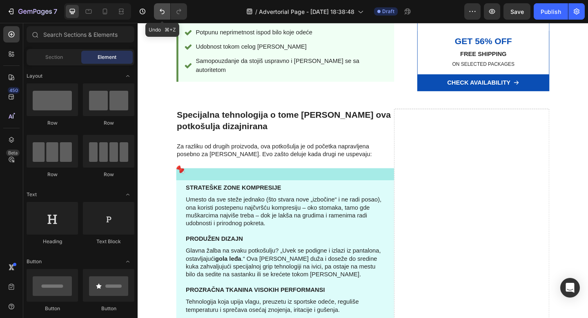
click at [165, 15] on icon "Undo/Redo" at bounding box center [162, 11] width 8 height 8
click at [183, 10] on button "Undo/Redo" at bounding box center [179, 11] width 16 height 16
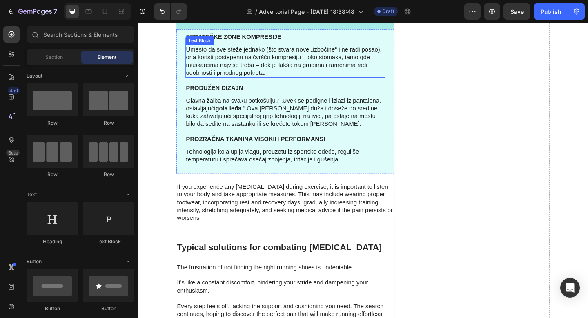
scroll to position [1095, 0]
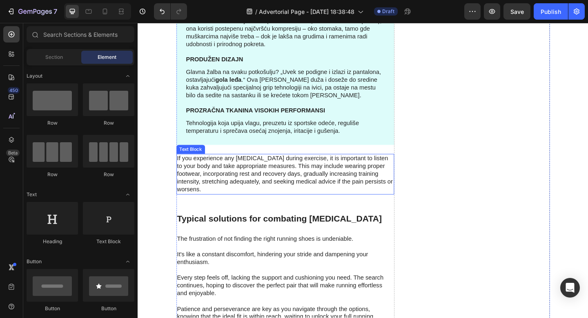
click at [239, 187] on p "If you experience any [MEDICAL_DATA] during exercise, it is important to listen…" at bounding box center [298, 187] width 235 height 42
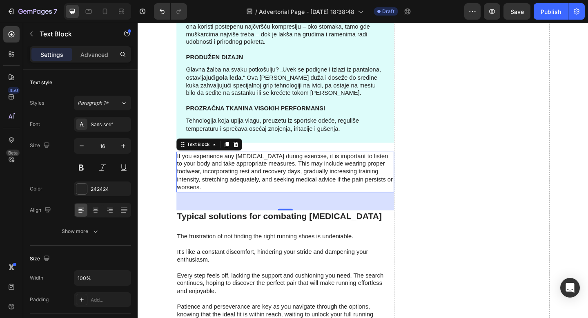
scroll to position [1098, 0]
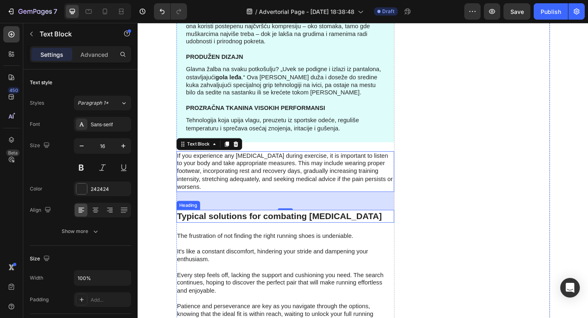
click at [318, 226] on h2 "Typical solutions for combating [MEDICAL_DATA]" at bounding box center [298, 233] width 237 height 14
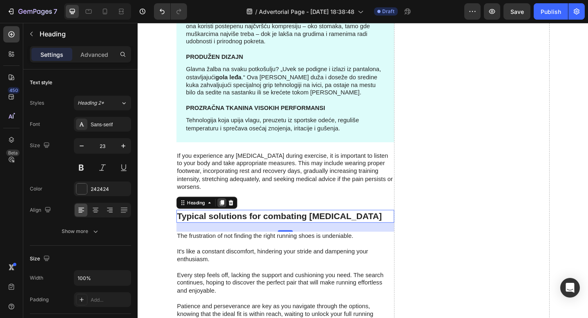
click at [228, 218] on icon at bounding box center [229, 219] width 4 height 6
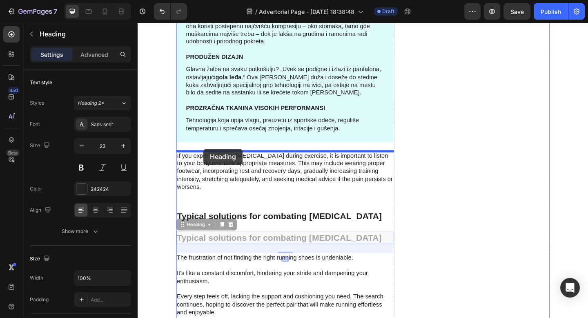
drag, startPoint x: 186, startPoint y: 241, endPoint x: 209, endPoint y: 160, distance: 83.6
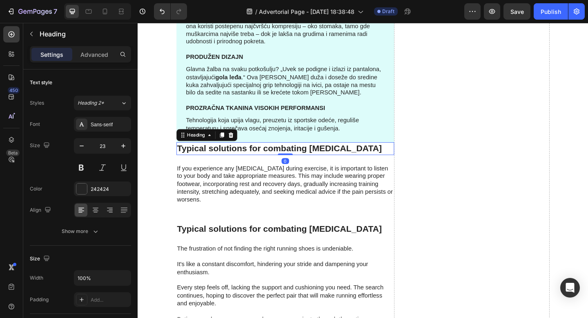
drag, startPoint x: 298, startPoint y: 174, endPoint x: 302, endPoint y: 158, distance: 16.8
click at [302, 158] on div "Typical solutions for combating foot pain Heading 0" at bounding box center [298, 160] width 237 height 14
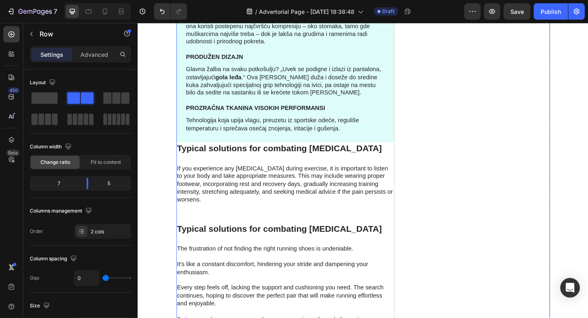
click at [303, 179] on p "If you experience any [MEDICAL_DATA] during exercise, it is important to listen…" at bounding box center [298, 198] width 235 height 42
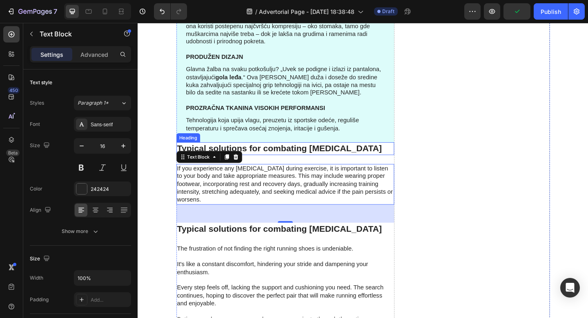
click at [279, 163] on h2 "Typical solutions for combating [MEDICAL_DATA]" at bounding box center [298, 160] width 237 height 14
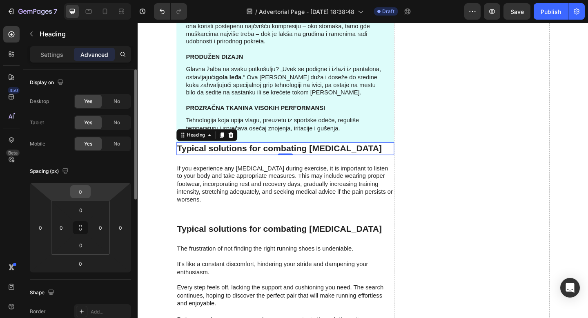
click at [88, 197] on div "0" at bounding box center [80, 191] width 20 height 13
click at [80, 191] on input "0" at bounding box center [80, 191] width 16 height 12
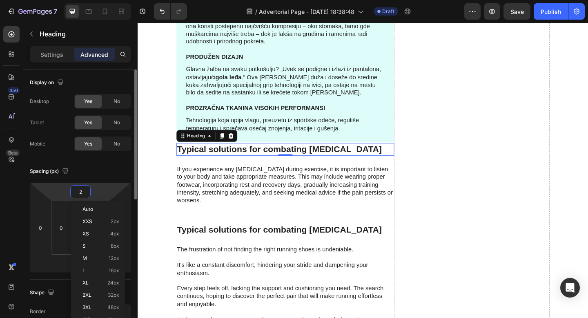
type input "20"
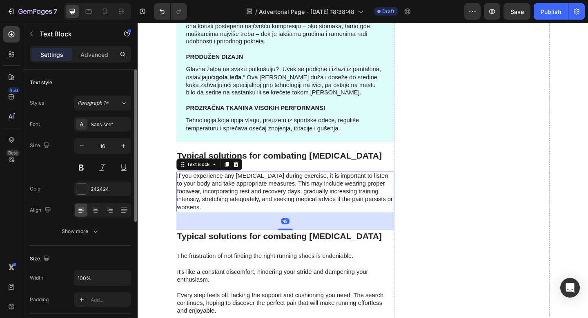
click at [230, 196] on p "If you experience any [MEDICAL_DATA] during exercise, it is important to listen…" at bounding box center [298, 206] width 235 height 42
click at [98, 55] on p "Advanced" at bounding box center [94, 54] width 28 height 9
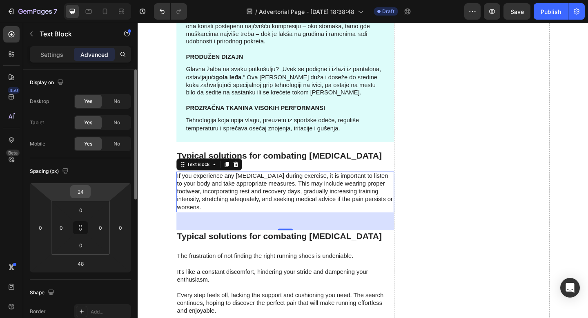
click at [77, 194] on input "24" at bounding box center [80, 191] width 16 height 12
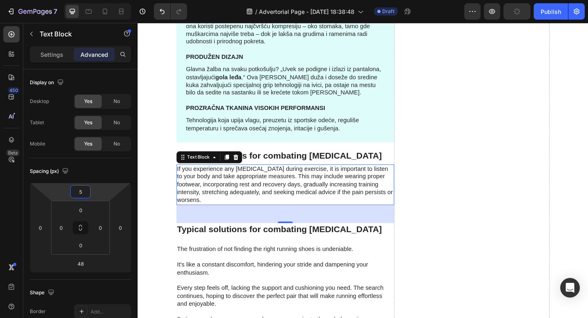
type input "5"
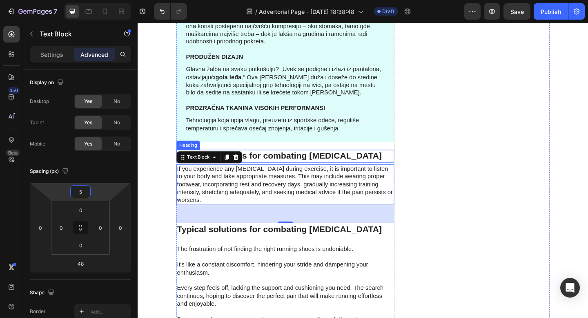
click at [279, 168] on h2 "Typical solutions for combating [MEDICAL_DATA]" at bounding box center [298, 168] width 237 height 14
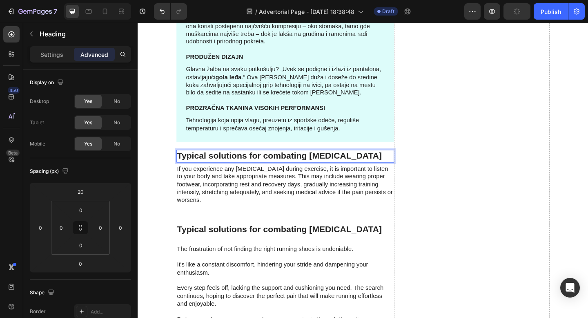
click at [279, 168] on h2 "Typical solutions for combating [MEDICAL_DATA]" at bounding box center [298, 168] width 237 height 14
click at [279, 168] on p "Typical solutions for combating [MEDICAL_DATA]" at bounding box center [298, 168] width 235 height 12
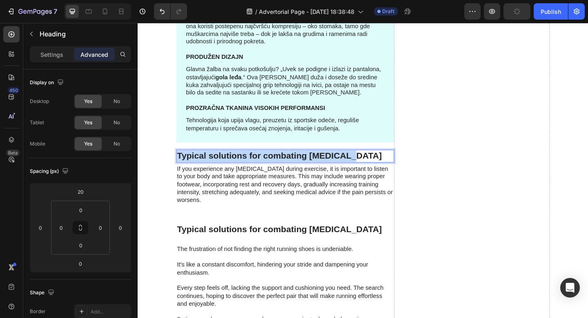
click at [279, 168] on p "Typical solutions for combating [MEDICAL_DATA]" at bounding box center [298, 168] width 235 height 12
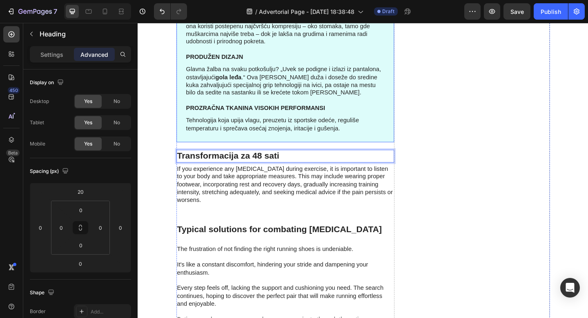
drag, startPoint x: 142, startPoint y: 145, endPoint x: 151, endPoint y: 82, distance: 64.0
click at [268, 188] on p "If you experience any [MEDICAL_DATA] during exercise, it is important to listen…" at bounding box center [298, 199] width 235 height 42
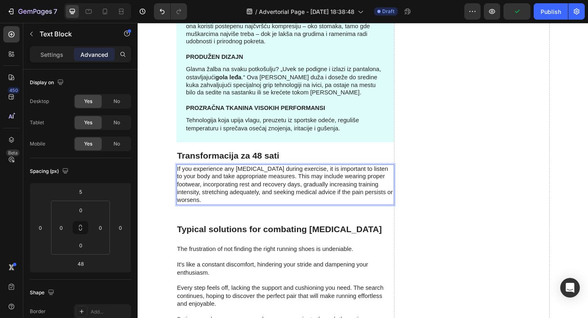
click at [268, 188] on p "If you experience any [MEDICAL_DATA] during exercise, it is important to listen…" at bounding box center [298, 199] width 235 height 42
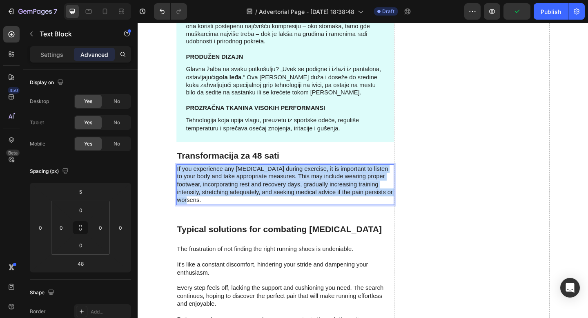
click at [268, 188] on p "If you experience any [MEDICAL_DATA] during exercise, it is important to listen…" at bounding box center [298, 199] width 235 height 42
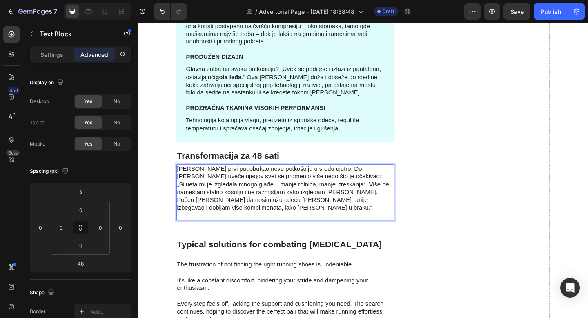
click at [309, 188] on p "Marko je prvi put obukao novu potkošulju u sredu ujutro. Do petka uveče njegov …" at bounding box center [298, 208] width 235 height 60
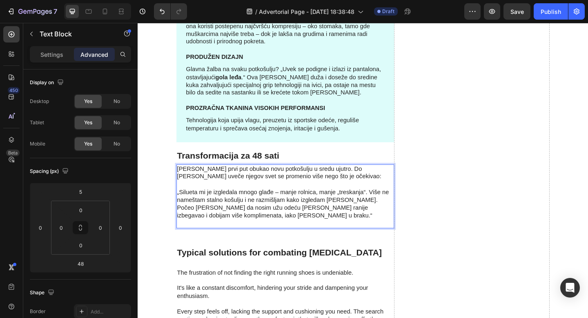
click at [279, 240] on p "⁠⁠⁠⁠⁠⁠⁠ „Silueta mi je izgledala mnogo glađe – manje rolnica, manje „treskanja“…" at bounding box center [298, 219] width 235 height 51
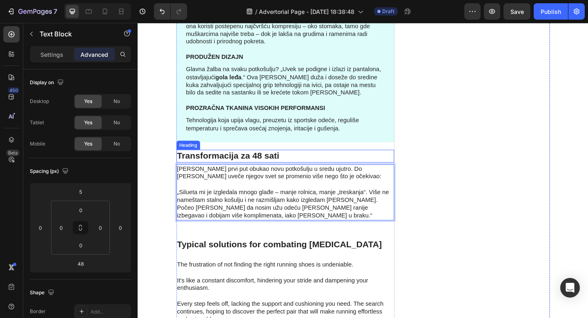
click at [294, 161] on h2 "Transformacija za 48 sati" at bounding box center [298, 168] width 237 height 14
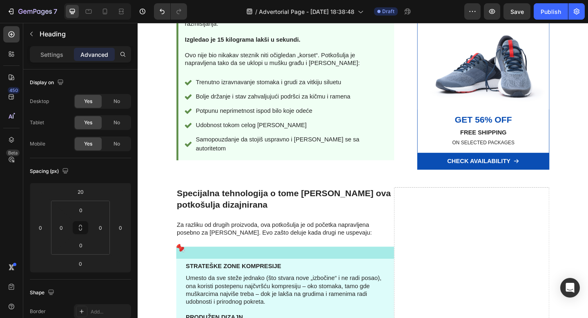
scroll to position [814, 0]
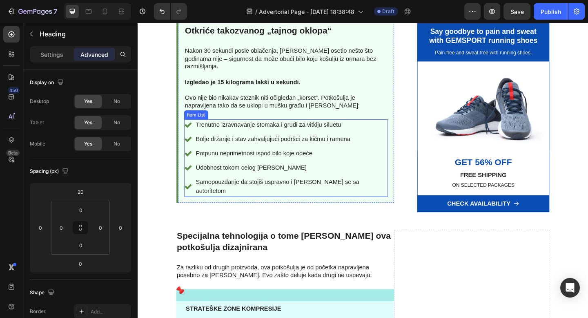
click at [391, 128] on div "Trenutno izravnavanje stomaka i grudi za vitkiju siluetu Bolje držanje i stav z…" at bounding box center [299, 170] width 222 height 84
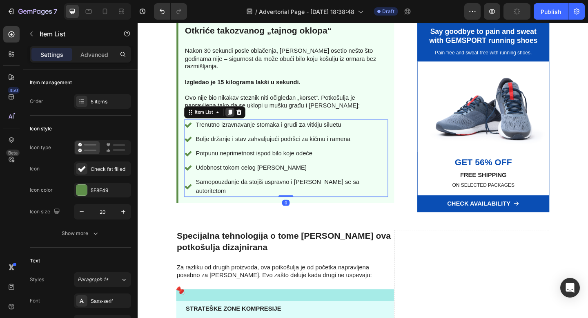
click at [237, 117] on icon at bounding box center [238, 120] width 4 height 6
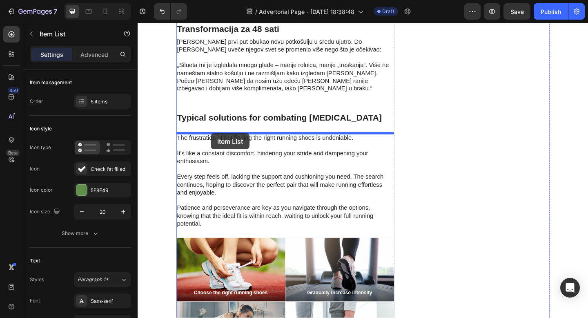
scroll to position [1312, 0]
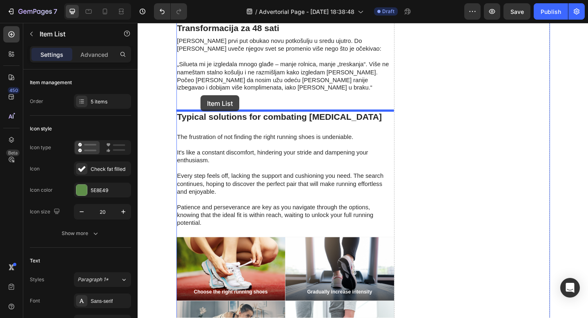
drag, startPoint x: 195, startPoint y: 159, endPoint x: 206, endPoint y: 102, distance: 58.2
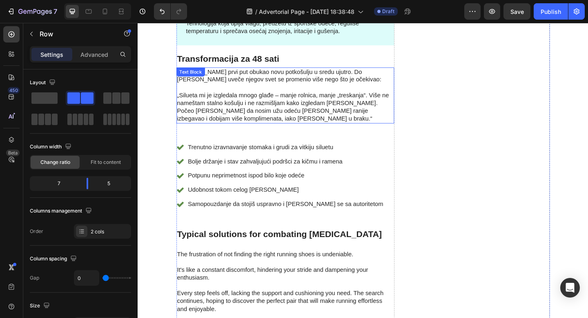
scroll to position [1277, 0]
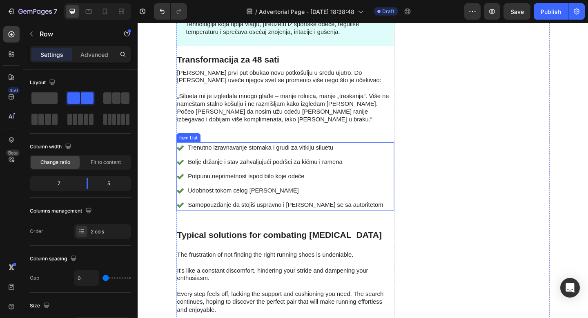
click at [389, 161] on div "Trenutno izravnavanje stomaka i grudi za vitkiju siluetu Bolje držanje i stav z…" at bounding box center [298, 190] width 237 height 74
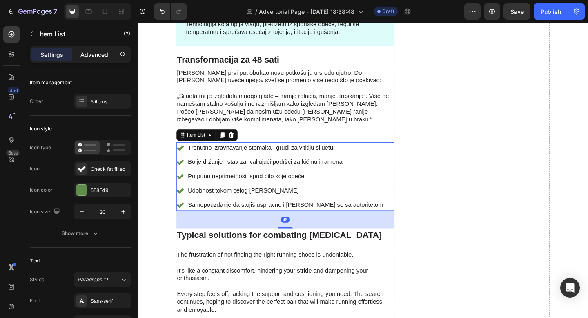
click at [102, 54] on p "Advanced" at bounding box center [94, 54] width 28 height 9
type input "100%"
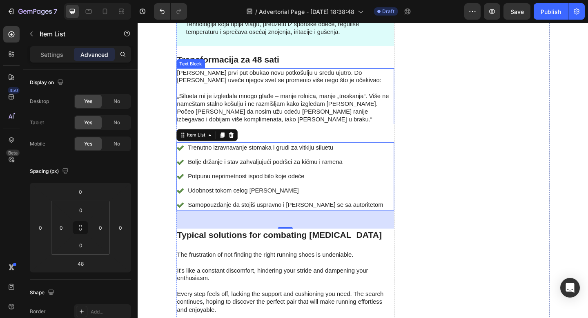
click at [263, 128] on p "„Silueta mi je izgledala mnogo glađe – manje rolnica, manje „treskanja“. Više n…" at bounding box center [298, 111] width 235 height 42
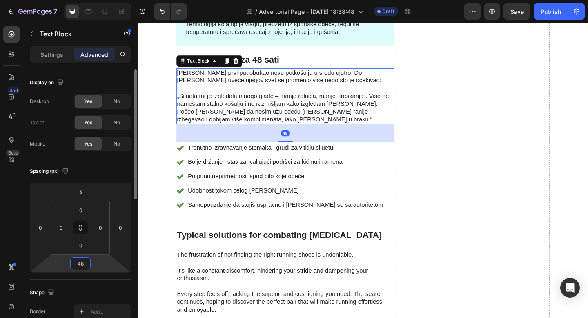
click at [85, 265] on input "48" at bounding box center [80, 263] width 16 height 12
type input "0"
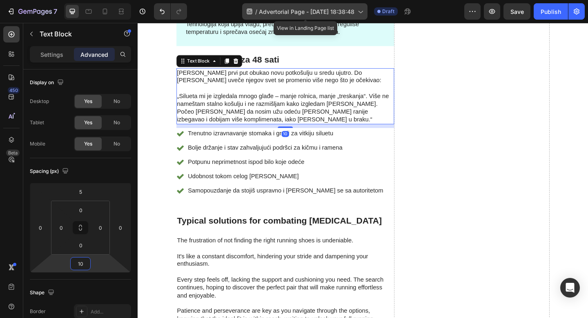
type input "10"
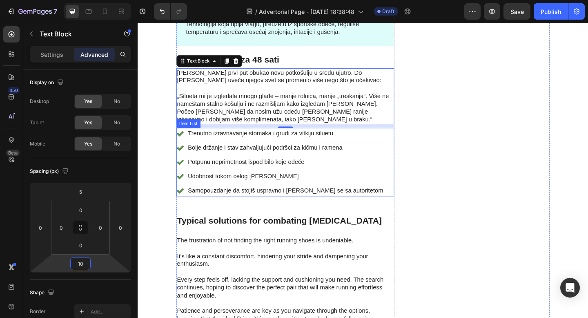
click at [235, 143] on p "Trenutno izravnavanje stomaka i grudi za vitkiju siluetu" at bounding box center [298, 144] width 212 height 10
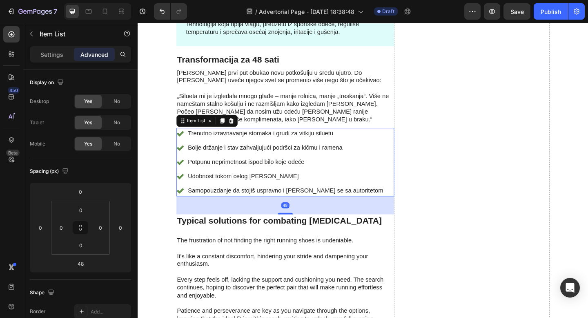
click at [235, 143] on p "Trenutno izravnavanje stomaka i grudi za vitkiju siluetu" at bounding box center [298, 144] width 212 height 10
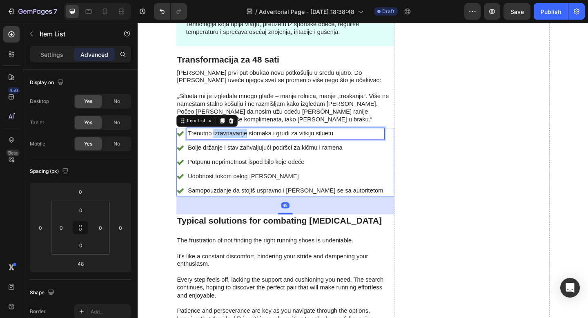
click at [235, 143] on p "Trenutno izravnavanje stomaka i grudi za vitkiju siluetu" at bounding box center [298, 144] width 212 height 10
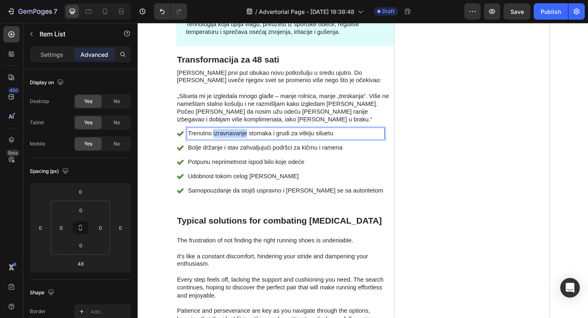
click at [235, 143] on p "Trenutno izravnavanje stomaka i grudi za vitkiju siluetu" at bounding box center [298, 144] width 212 height 10
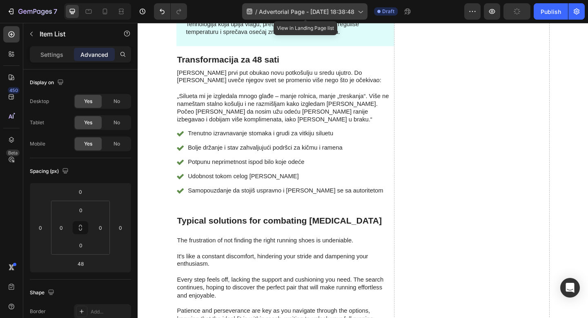
click at [235, 143] on p "Trenutno izravnavanje stomaka i grudi za vitkiju siluetu" at bounding box center [298, 144] width 212 height 10
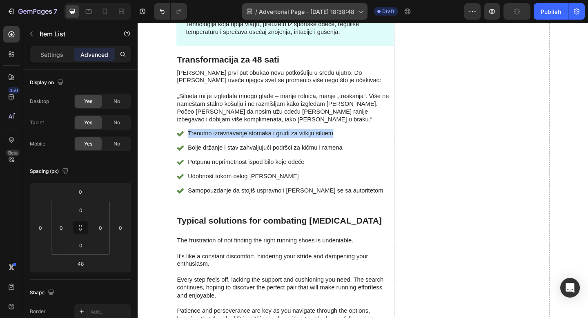
click at [235, 143] on p "Trenutno izravnavanje stomaka i grudi za vitkiju siluetu" at bounding box center [298, 144] width 212 height 10
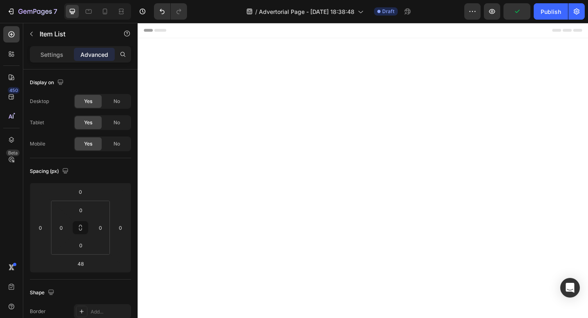
scroll to position [1277, 0]
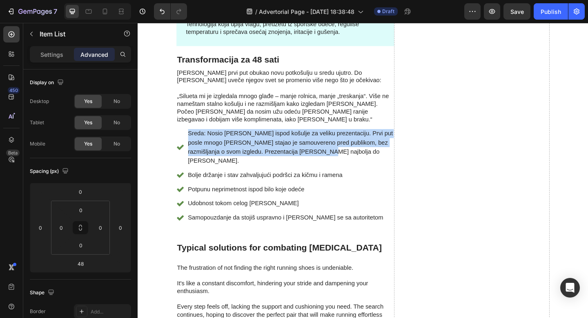
click at [211, 145] on p "Sreda: Nosio ju je ispod košulje za veliku prezentaciju. Prvi put posle mnogo g…" at bounding box center [303, 158] width 223 height 39
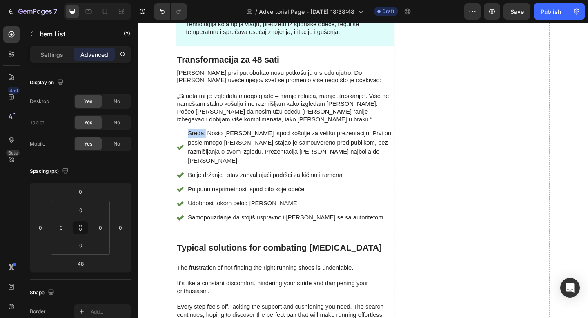
click at [193, 145] on p "Sreda: Nosio ju je ispod košulje za veliku prezentaciju. Prvi put posle mnogo g…" at bounding box center [303, 158] width 223 height 39
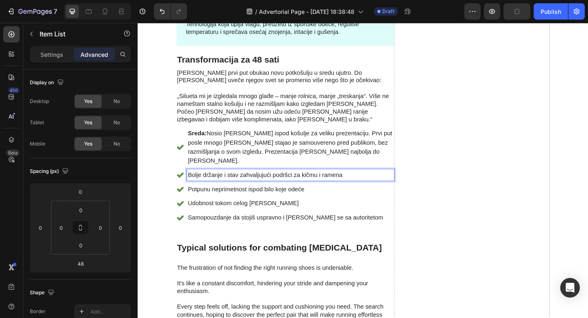
click at [216, 183] on p "Bolje držanje i stav zahvaljujući podršci za kičmu i ramena" at bounding box center [303, 188] width 223 height 10
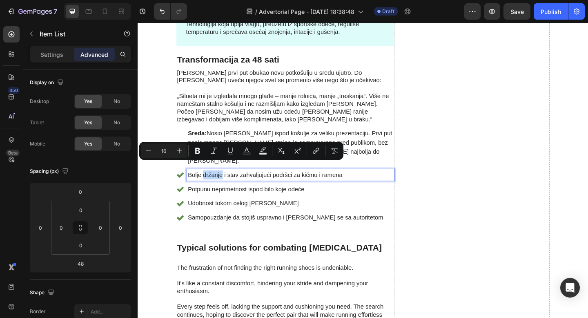
click at [221, 183] on p "Bolje držanje i stav zahvaljujući podršci za kičmu i ramena" at bounding box center [303, 188] width 223 height 10
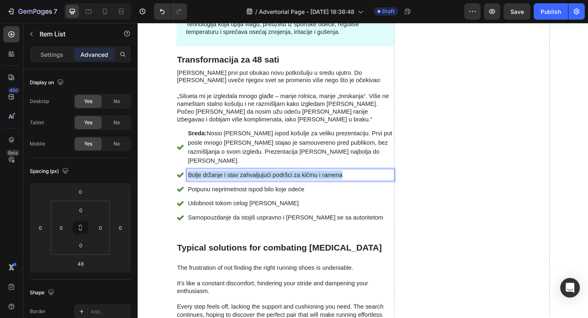
click at [221, 183] on p "Bolje držanje i stav zahvaljujući podršci za kičmu i ramena" at bounding box center [303, 188] width 223 height 10
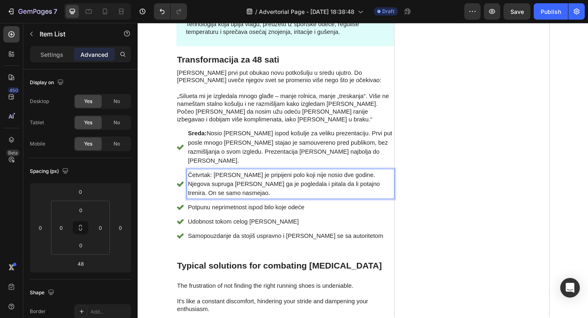
click at [218, 183] on p "Četvrtak: Obukao je pripijeni polo koji nije nosio dve godine. Njegova supruga …" at bounding box center [303, 197] width 223 height 29
click at [193, 183] on p "Četvrtak: Obukao je pripijeni polo koji nije nosio dve godine. Njegova supruga …" at bounding box center [303, 197] width 223 height 29
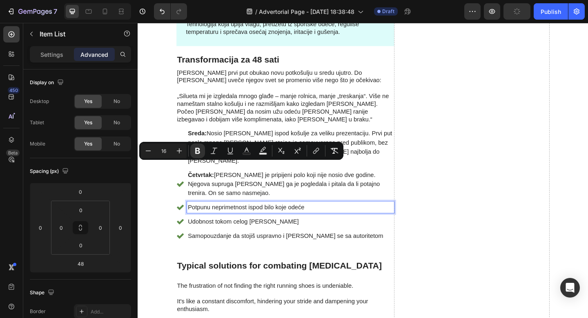
click at [232, 219] on p "Potpunu neprimetnost ispod bilo koje odeće" at bounding box center [303, 224] width 223 height 10
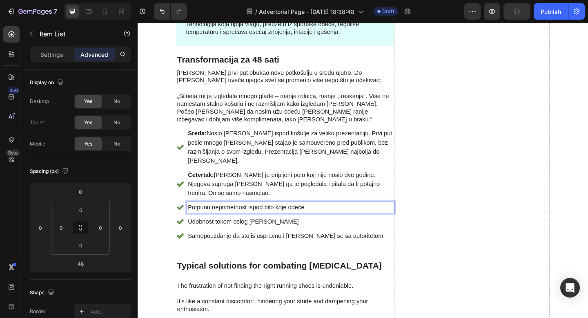
click at [232, 219] on p "Potpunu neprimetnost ispod bilo koje odeće" at bounding box center [303, 224] width 223 height 10
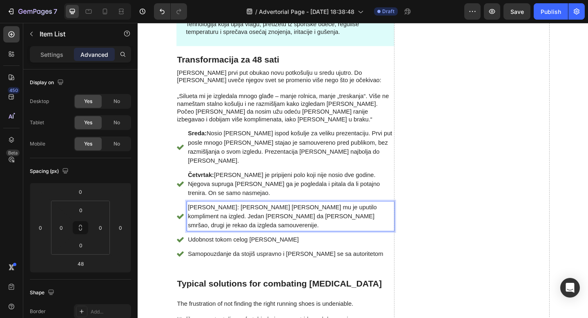
click at [183, 156] on icon at bounding box center [183, 159] width 7 height 6
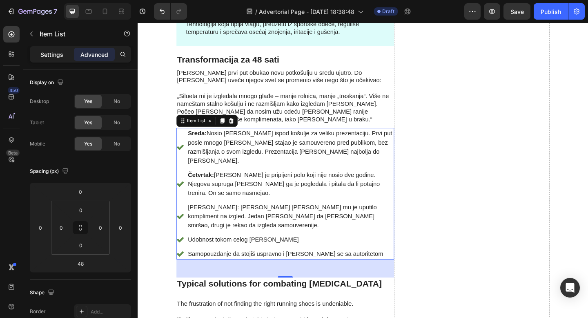
click at [59, 50] on p "Settings" at bounding box center [51, 54] width 23 height 9
type input "8"
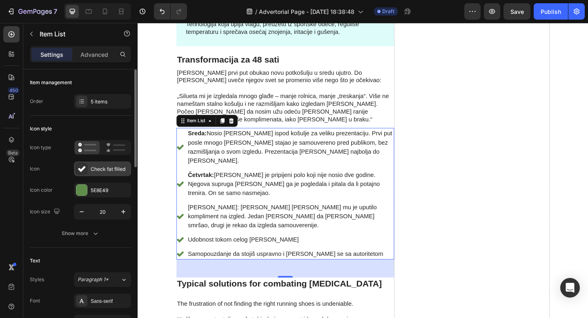
click at [85, 162] on div "Check fat filled" at bounding box center [102, 168] width 57 height 15
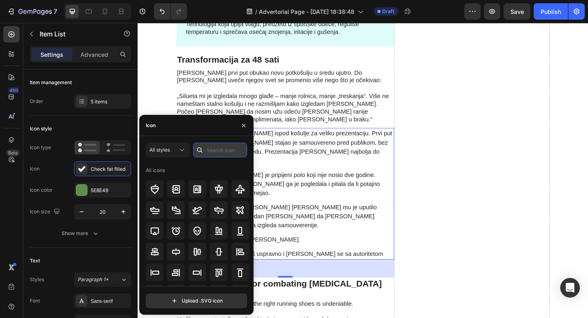
click at [210, 153] on input "text" at bounding box center [220, 150] width 54 height 15
type input "dot"
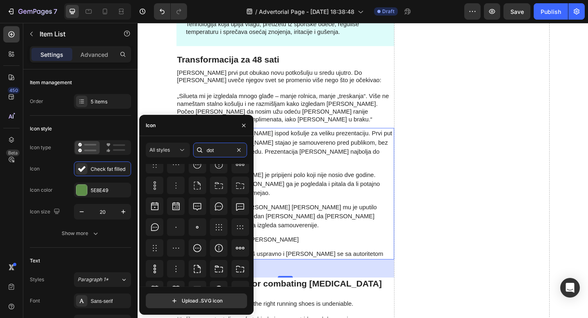
scroll to position [0, 0]
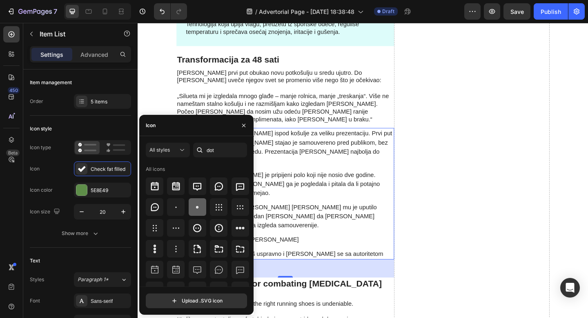
click at [194, 204] on icon at bounding box center [197, 207] width 10 height 10
click at [94, 188] on div "5E8E49" at bounding box center [103, 190] width 24 height 7
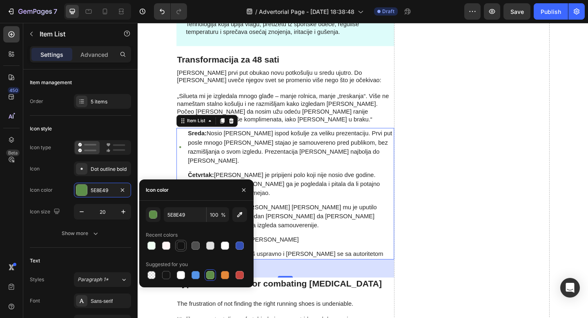
click at [181, 245] on div at bounding box center [181, 245] width 8 height 8
type input "121212"
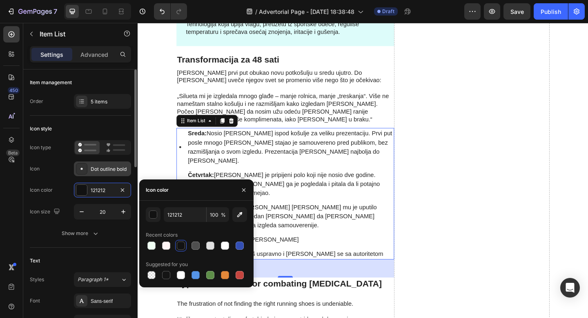
click at [109, 165] on div "Dot outline bold" at bounding box center [110, 168] width 38 height 7
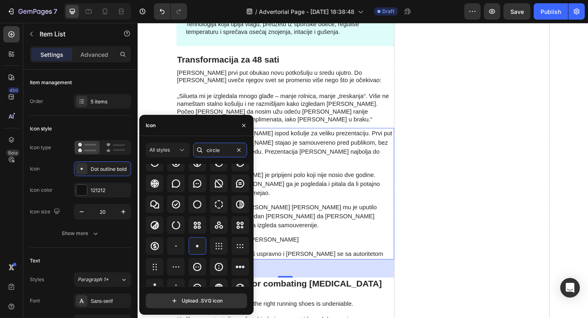
scroll to position [90, 0]
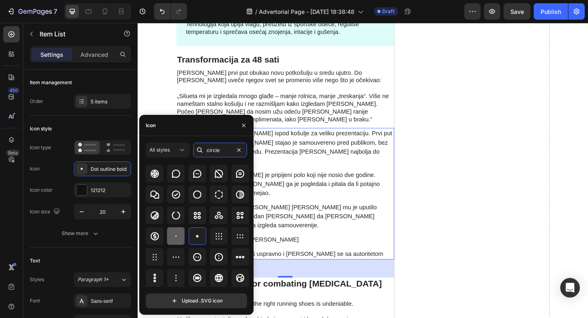
type input "circle"
click at [176, 240] on icon at bounding box center [176, 236] width 10 height 10
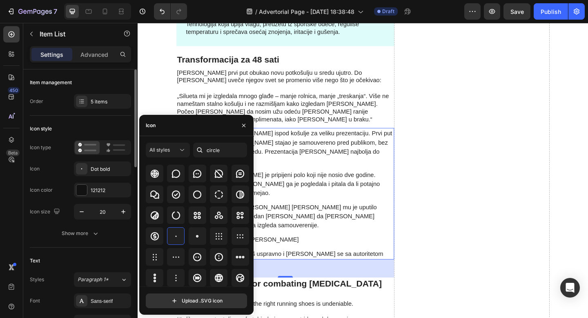
click at [112, 177] on div "Icon type Icon Dot bold Icon color 121212 Icon size 20" at bounding box center [80, 179] width 101 height 79
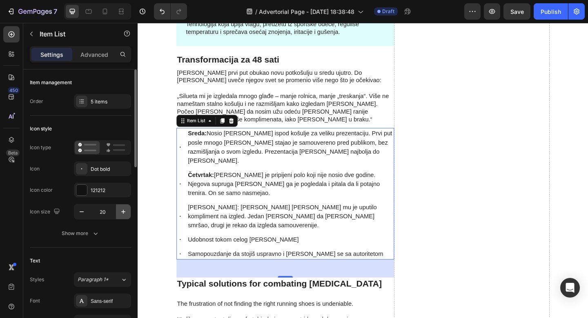
click at [123, 214] on icon "button" at bounding box center [123, 212] width 8 height 8
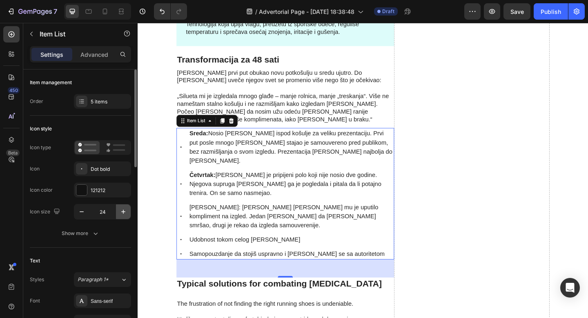
click at [123, 214] on icon "button" at bounding box center [123, 212] width 8 height 8
click at [108, 210] on input "26" at bounding box center [102, 211] width 27 height 15
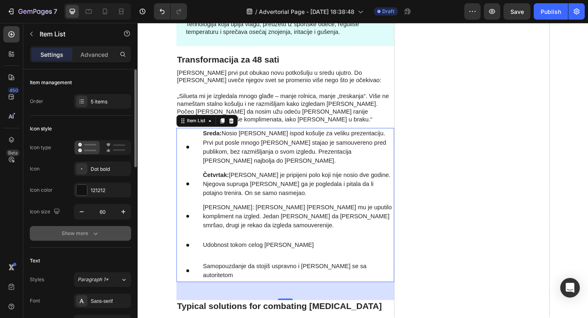
click at [94, 234] on icon "button" at bounding box center [96, 233] width 8 height 8
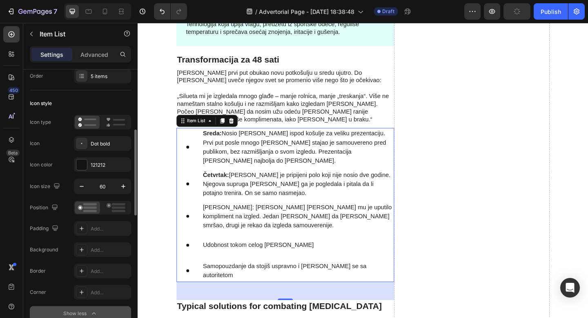
scroll to position [0, 0]
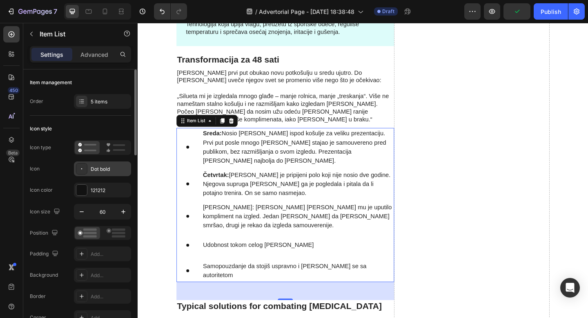
click at [86, 167] on div at bounding box center [81, 168] width 11 height 11
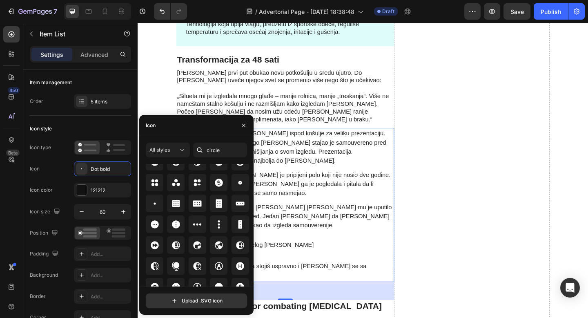
scroll to position [1139, 0]
click at [157, 204] on icon at bounding box center [155, 203] width 10 height 10
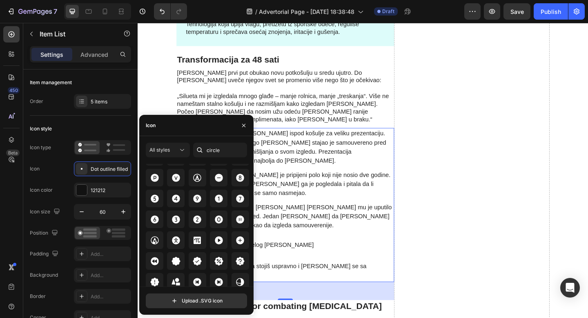
scroll to position [1267, 0]
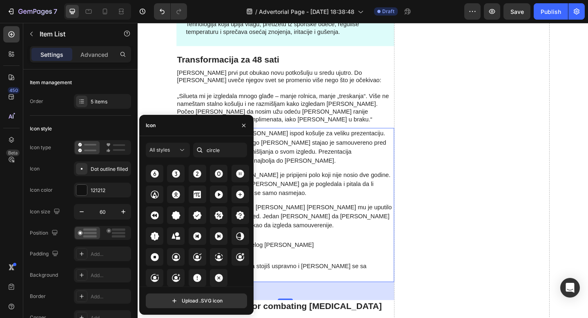
click at [302, 206] on div "Sreda: Nosio ju je ispod košulje za veliku prezentaciju. Prvi put posle mnogo g…" at bounding box center [298, 221] width 237 height 168
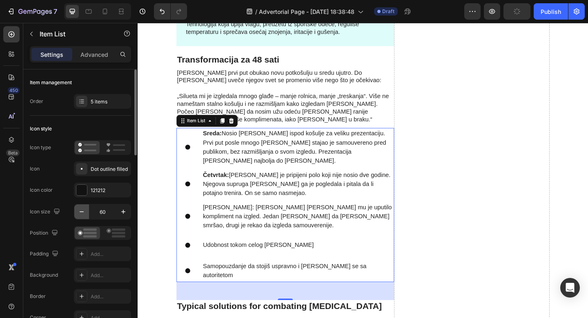
click at [84, 212] on icon "button" at bounding box center [82, 212] width 8 height 8
click at [106, 211] on input "59" at bounding box center [102, 211] width 27 height 15
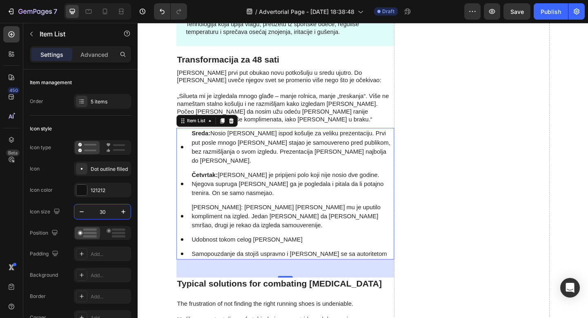
type input "30"
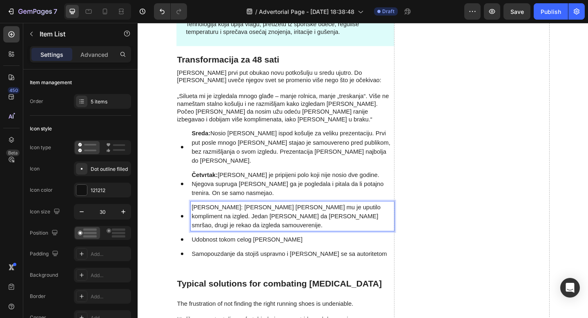
click at [214, 219] on p "Petak: Troje kolega mu je uputilo kompliment na izgled. Jedan je pitao da li je…" at bounding box center [306, 233] width 219 height 29
click at [197, 219] on p "Petak: Troje kolega mu je uputilo kompliment na izgled. Jedan je pitao da li je…" at bounding box center [306, 233] width 219 height 29
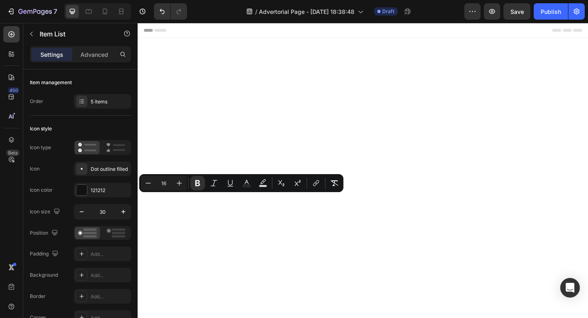
scroll to position [1277, 0]
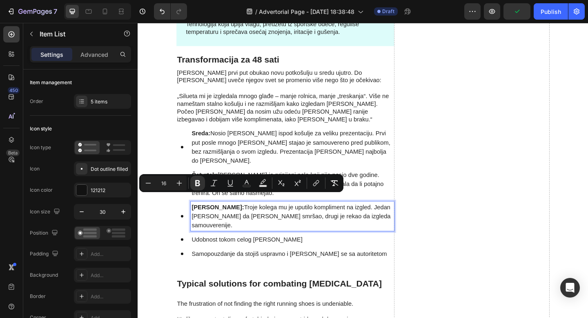
click at [223, 219] on p "Petak: Troje kolega mu je uputilo kompliment na izgled. Jedan je pitao da li je…" at bounding box center [306, 233] width 219 height 29
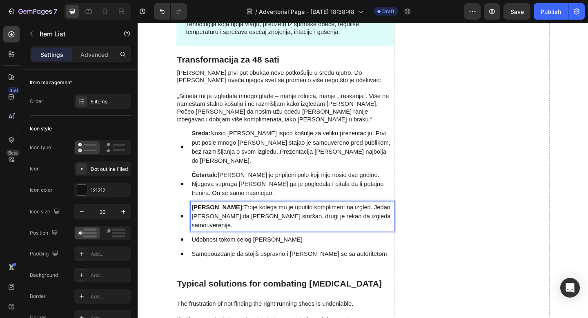
click at [282, 254] on p "Udobnost tokom celog dana" at bounding box center [306, 259] width 219 height 10
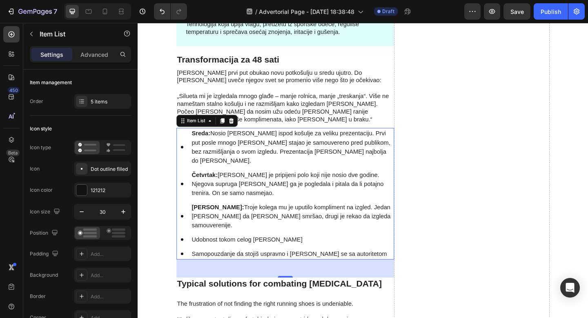
click at [183, 203] on div "Četvrtak: Obukao je pripijeni polo koji nije nosio dve godine. Njegova supruga …" at bounding box center [298, 198] width 237 height 32
click at [203, 134] on div "Item List" at bounding box center [201, 130] width 39 height 10
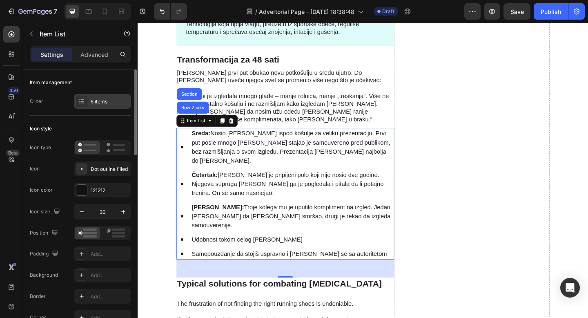
click at [101, 98] on div "5 items" at bounding box center [110, 101] width 38 height 7
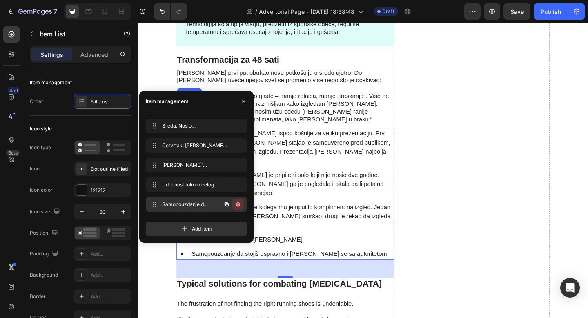
click at [240, 203] on icon "button" at bounding box center [238, 204] width 4 height 5
click at [235, 205] on div "Delete" at bounding box center [232, 204] width 15 height 7
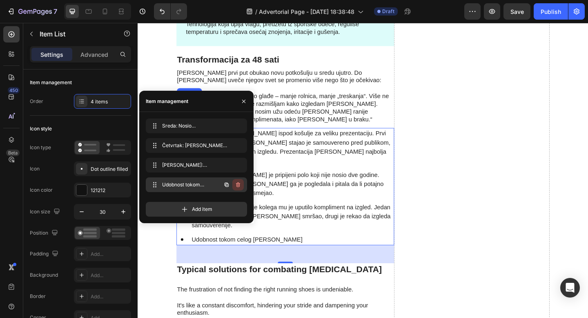
click at [241, 187] on icon "button" at bounding box center [238, 184] width 7 height 7
click at [238, 187] on div "Delete" at bounding box center [232, 184] width 15 height 7
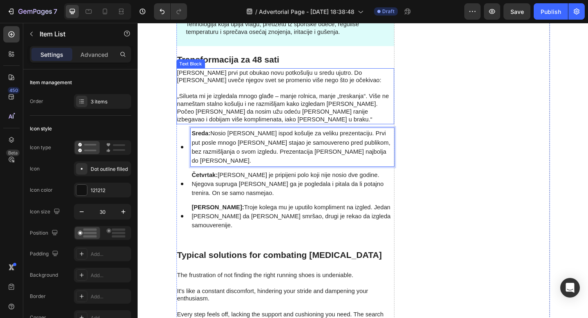
click at [337, 94] on p "„Silueta mi je izgledala mnogo glađe – manje rolnica, manje „treskanja“. Više n…" at bounding box center [298, 111] width 235 height 42
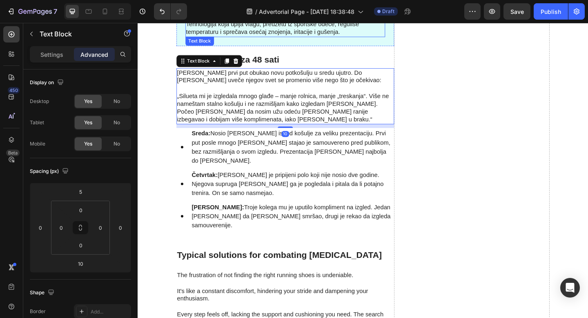
click at [347, 36] on p "Tehnologija koja upija vlagu, preuzetu iz sportske odeće, reguliše temperaturu …" at bounding box center [298, 28] width 216 height 17
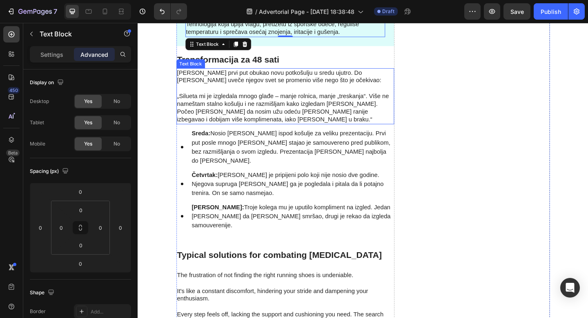
click at [184, 87] on p "Marko je prvi put obukao novu potkošulju u sredu ujutro. Do petka uveče njegov …" at bounding box center [298, 81] width 235 height 17
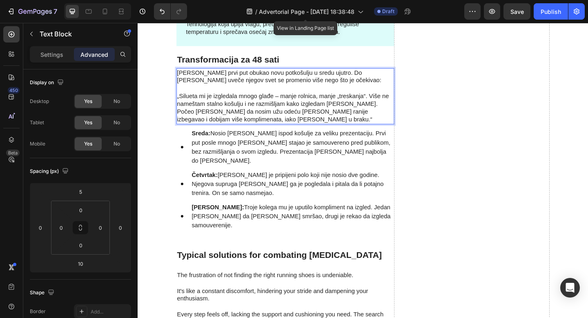
click at [184, 87] on p "Marko je prvi put obukao novu potkošulju u sredu ujutro. Do petka uveče njegov …" at bounding box center [298, 81] width 235 height 17
click at [323, 113] on p "„Silueta mi je izgledala mnogo glađe – manje rolnica, manje „treskanja“. Više n…" at bounding box center [298, 111] width 235 height 42
click at [334, 84] on p "Marko je prvi put obukao novu potkošulju u sredu ujutro. Do petka uveče njegov …" at bounding box center [298, 81] width 235 height 17
click at [279, 103] on p "„Silueta mi je izgledala mnogo glađe – manje rolnica, manje „treskanja“. Više n…" at bounding box center [298, 111] width 235 height 42
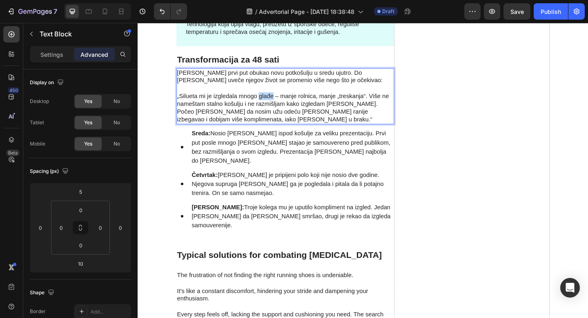
click at [279, 103] on p "„Silueta mi je izgledala mnogo glađe – manje rolnica, manje „treskanja“. Više n…" at bounding box center [298, 111] width 235 height 42
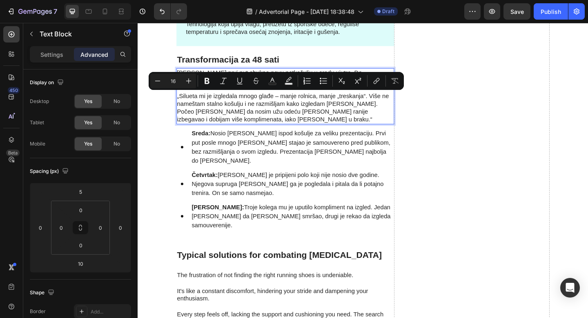
click at [221, 103] on p "„Silueta mi je izgledala mnogo glađe – manje rolnica, manje „treskanja“. Više n…" at bounding box center [298, 111] width 235 height 42
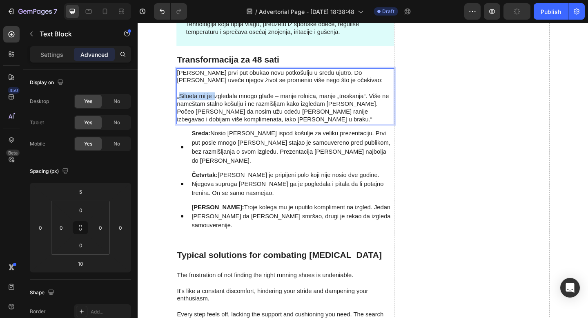
click at [184, 104] on p "„Silueta mi je izgledala mnogo glađe – manje rolnica, manje „treskanja“. Više n…" at bounding box center [298, 111] width 235 height 42
click at [210, 104] on p "„Izgledala mnogo glađe – manje rolnica, manje „treskanja“. Više ne nameštam sta…" at bounding box center [298, 111] width 235 height 42
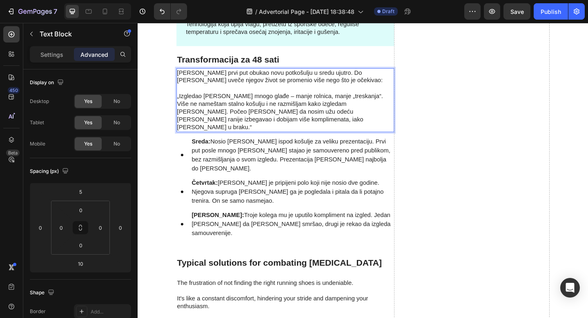
click at [247, 103] on p "„Izgledao sam mnogo glađe – manje rolnica, manje „treskanja“. Više ne nameštam …" at bounding box center [298, 115] width 235 height 51
click at [324, 86] on p "Marko je prvi put obukao novu potkošulju u sredu ujutro. Do petka uveče njegov …" at bounding box center [298, 81] width 235 height 17
click at [340, 103] on p "„Izgledao sam mnogo zgodnije i muževnije – manje rolnica, manje „treskanja“. Vi…" at bounding box center [298, 115] width 235 height 51
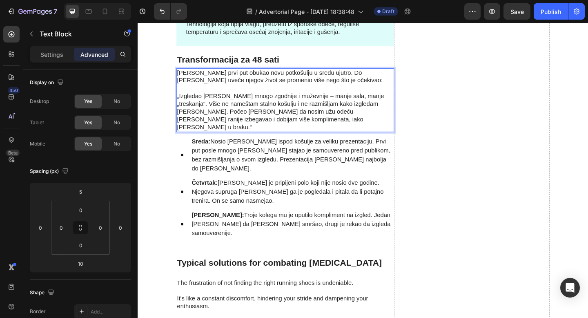
click at [380, 103] on p "„Izgledao sam mnogo zgodnije i muževnije – manje sala, manje „treskanja“. Više …" at bounding box center [298, 115] width 235 height 51
click at [273, 119] on p "„Izgledao sam mnogo zgodnije i muževnije – manje sala, manje „talasanja“. Više …" at bounding box center [298, 115] width 235 height 51
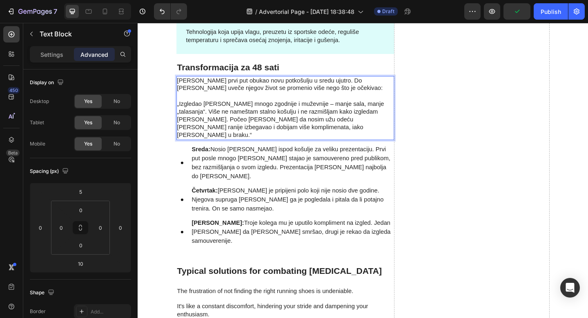
scroll to position [1269, 0]
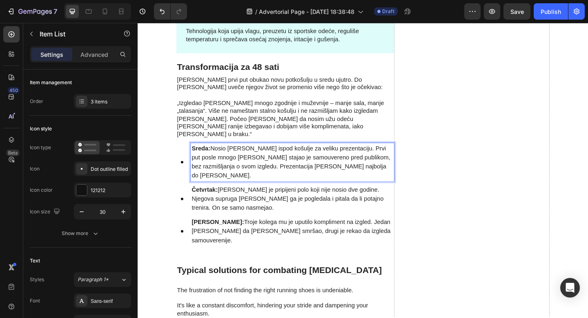
click at [306, 155] on p "Sreda: Nosio ju je ispod košulje za veliku prezentaciju. Prvi put posle mnogo g…" at bounding box center [306, 174] width 219 height 39
click at [333, 155] on p "Sreda: Nosio ju je ispod košulje za bitan prezentaciju. Prvi put posle mnogo go…" at bounding box center [306, 174] width 219 height 39
click at [299, 155] on p "Sreda: Nosio ju je ispod košulje za bitan sastanka. Prvi put posle mnogo godina…" at bounding box center [306, 174] width 219 height 39
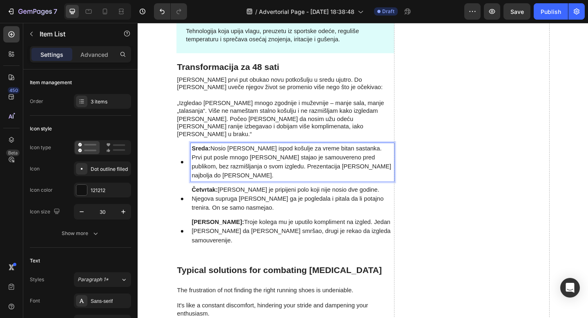
click at [333, 155] on p "Sreda: Nosio ju je ispod košulje za vreme bitan sastanka. Prvi put posle mnogo …" at bounding box center [306, 174] width 219 height 39
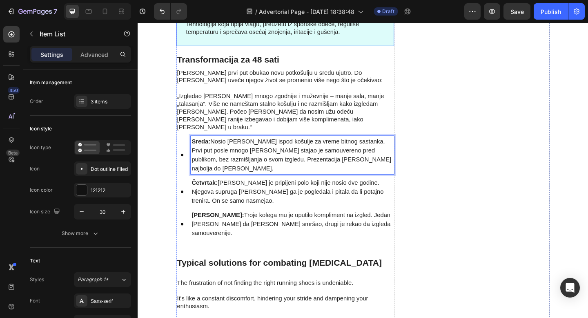
scroll to position [1285, 0]
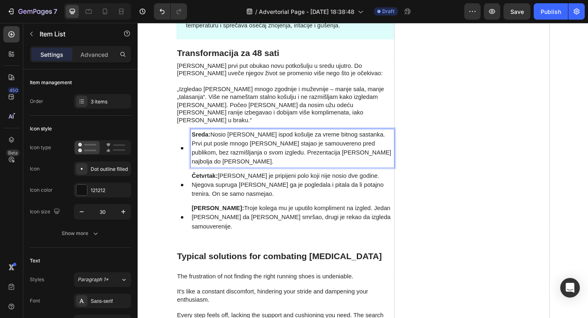
click at [332, 145] on p "Sreda: Nosio ju je ispod košulje za vreme bitnog sastanka. Prvi put posle mnogo…" at bounding box center [306, 159] width 219 height 39
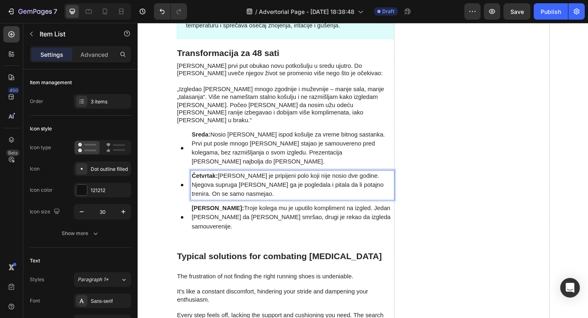
click at [313, 185] on p "Četvrtak: Obukao je pripijeni polo koji nije nosio dve godine. Njegova supruga …" at bounding box center [306, 199] width 219 height 29
click at [276, 185] on p "Četvrtak: Obukao je pripijeni polo koji nije nosio dve godine. Njegova supruga …" at bounding box center [306, 199] width 219 height 29
click at [340, 185] on p "Četvrtak: Obukao je usku majicu sa kragnom polo koji nije nosio dve godine. Nje…" at bounding box center [306, 199] width 219 height 29
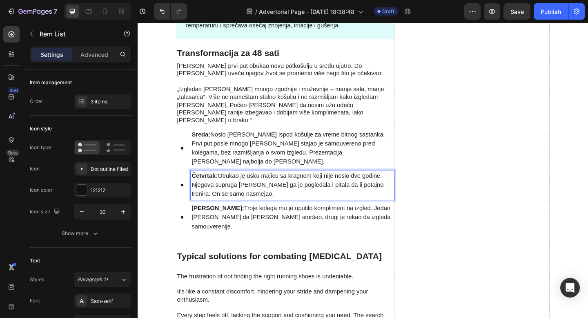
click at [341, 185] on p "Četvrtak: Obukao je usku majicu sa kragnom koji nije nosio dve godine. Njegova …" at bounding box center [306, 199] width 219 height 29
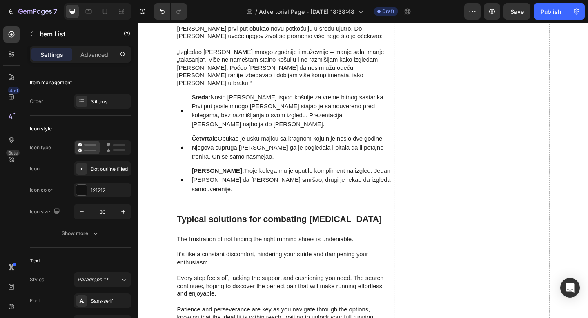
scroll to position [1228, 0]
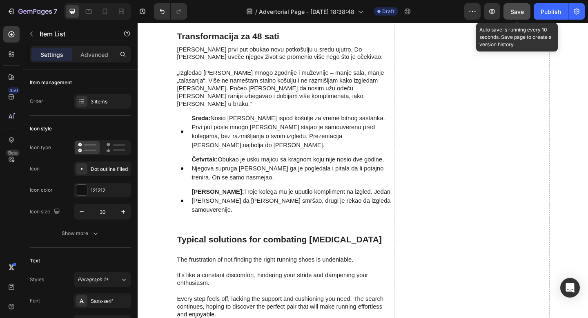
click at [521, 18] on button "Save" at bounding box center [517, 11] width 27 height 16
